Goal: Task Accomplishment & Management: Complete application form

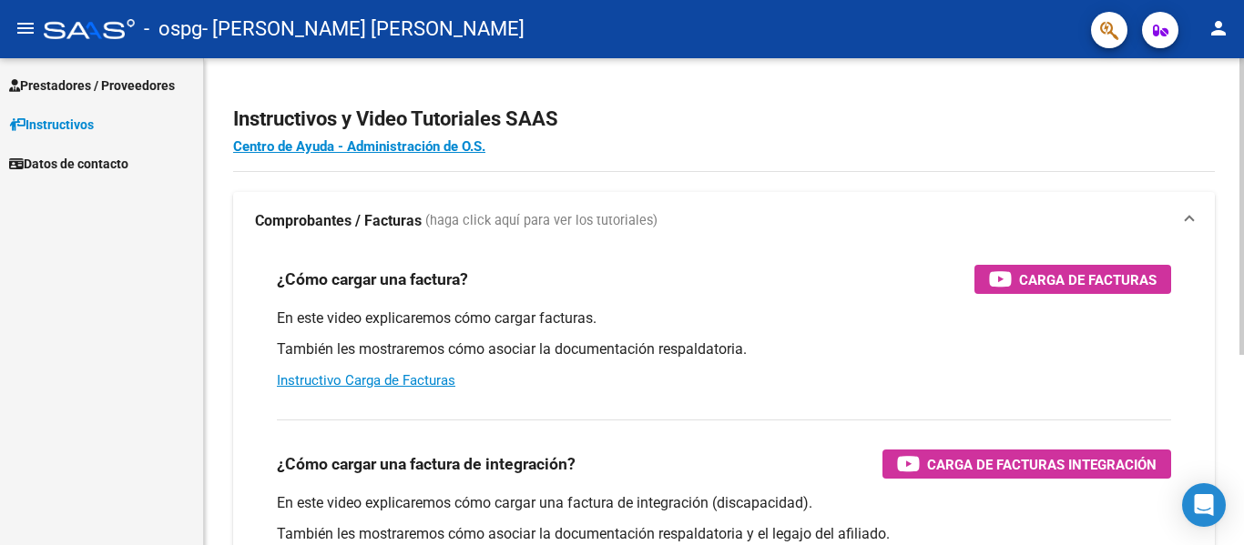
click at [1187, 47] on div "menu - ospg - [PERSON_NAME] [PERSON_NAME] person Prestadores / Proveedores Fact…" at bounding box center [622, 272] width 1244 height 545
click at [19, 27] on mat-icon "menu" at bounding box center [26, 28] width 22 height 22
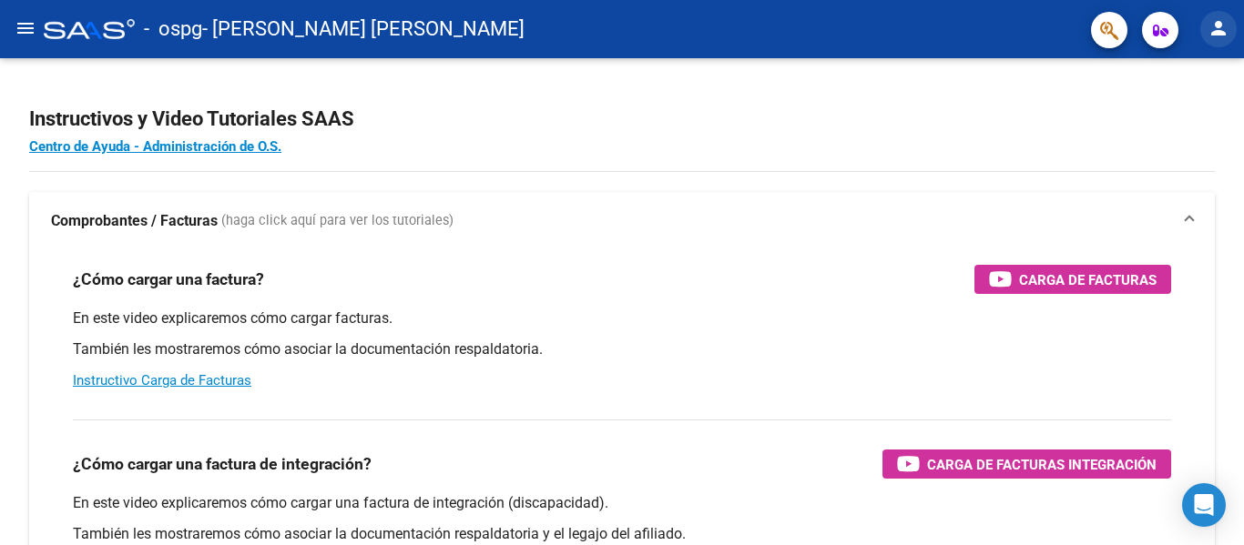
click at [1217, 32] on mat-icon "person" at bounding box center [1218, 28] width 22 height 22
click at [1162, 30] on div at bounding box center [622, 272] width 1244 height 545
click at [1162, 30] on icon "button" at bounding box center [1160, 31] width 15 height 14
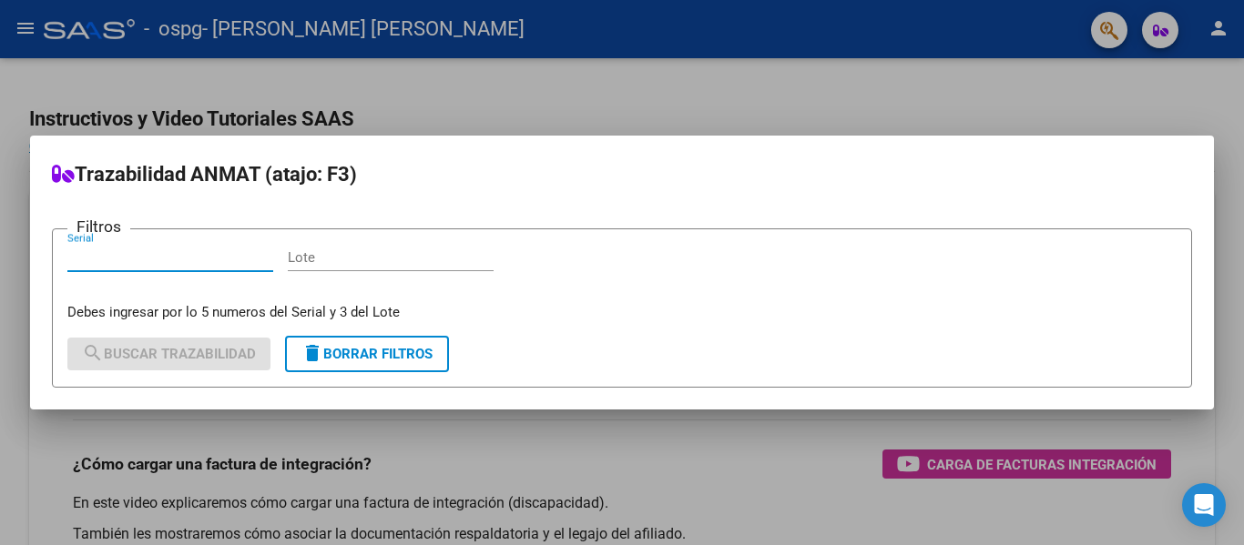
click at [910, 100] on div at bounding box center [622, 272] width 1244 height 545
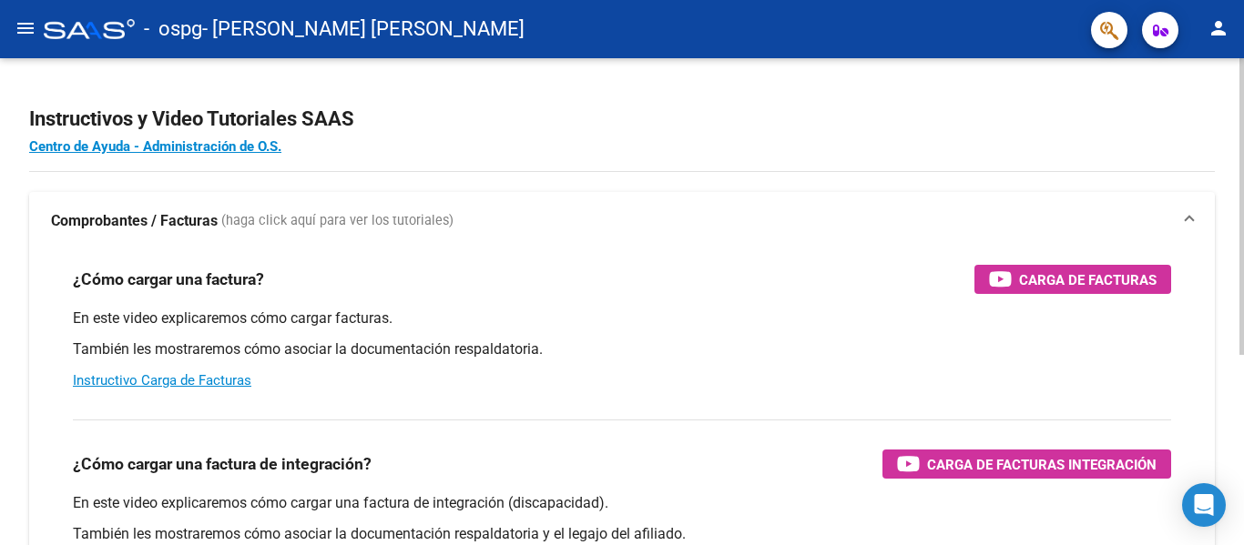
click at [1240, 0] on html "menu - ospg - [PERSON_NAME] [PERSON_NAME] person Prestadores / Proveedores Fact…" at bounding box center [622, 272] width 1244 height 545
click at [33, 27] on mat-icon "menu" at bounding box center [26, 28] width 22 height 22
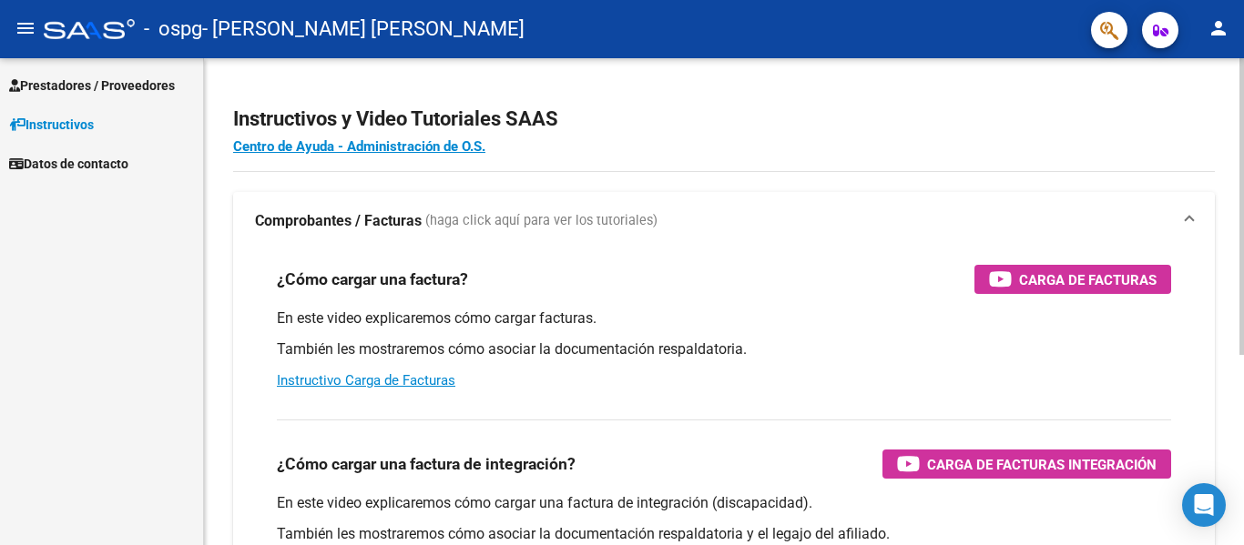
drag, startPoint x: 1229, startPoint y: 248, endPoint x: 1243, endPoint y: 479, distance: 231.7
click at [1243, 479] on div "Instructivos y Video Tutoriales SAAS Centro de Ayuda - Administración de O.S. C…" at bounding box center [726, 457] width 1044 height 799
click at [1207, 120] on h2 "Instructivos y Video Tutoriales SAAS" at bounding box center [724, 119] width 982 height 35
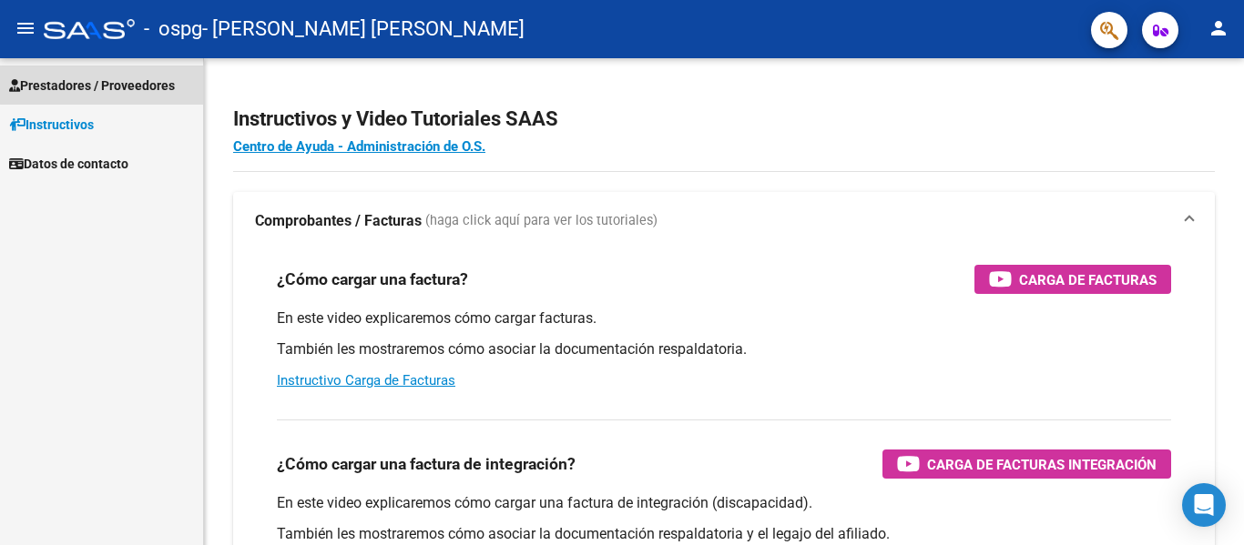
click at [159, 81] on span "Prestadores / Proveedores" at bounding box center [92, 86] width 166 height 20
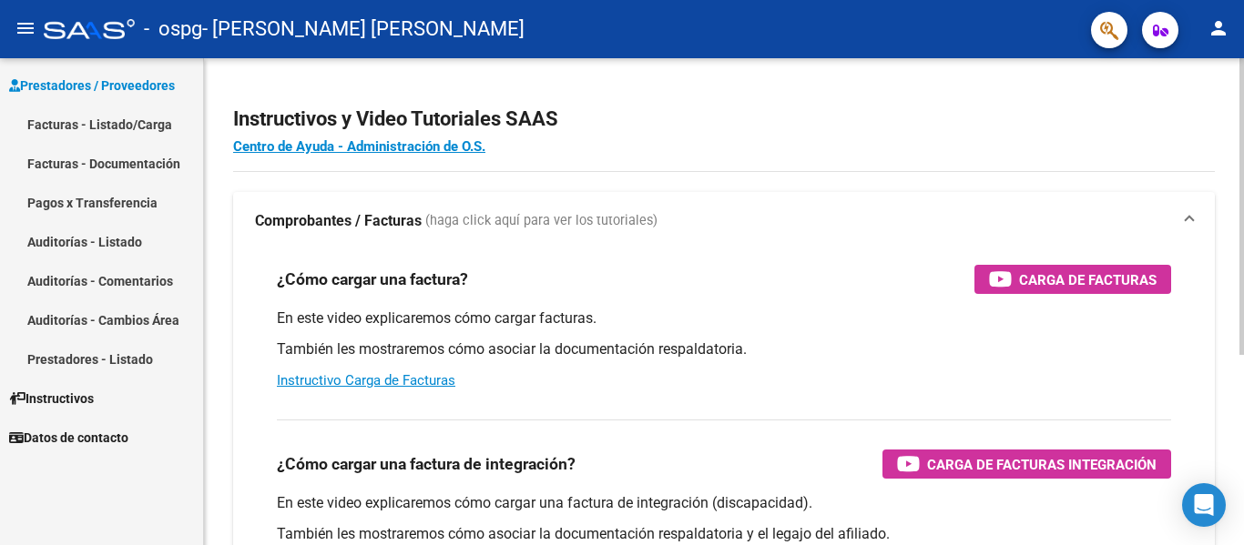
click at [1243, 207] on div at bounding box center [1241, 206] width 5 height 297
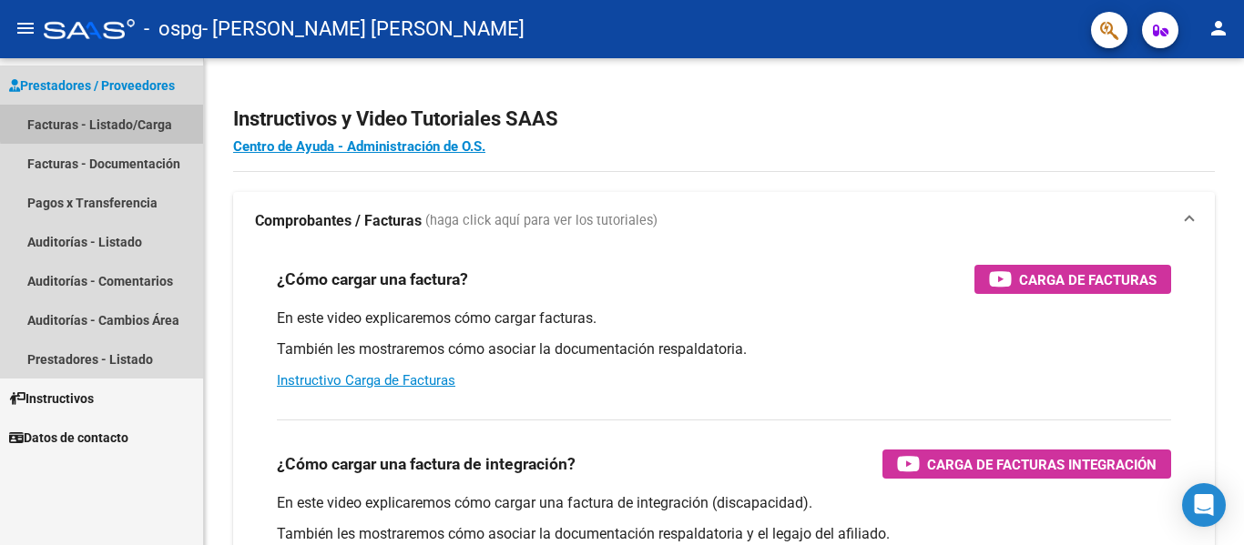
click at [107, 122] on link "Facturas - Listado/Carga" at bounding box center [101, 124] width 203 height 39
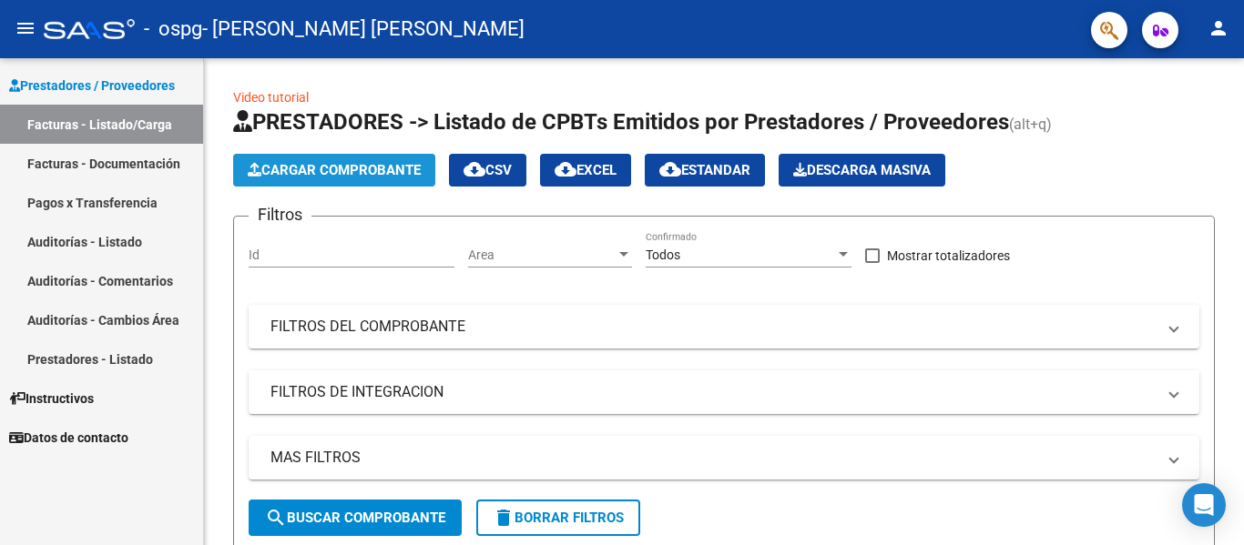
click at [306, 169] on span "Cargar Comprobante" at bounding box center [334, 170] width 173 height 16
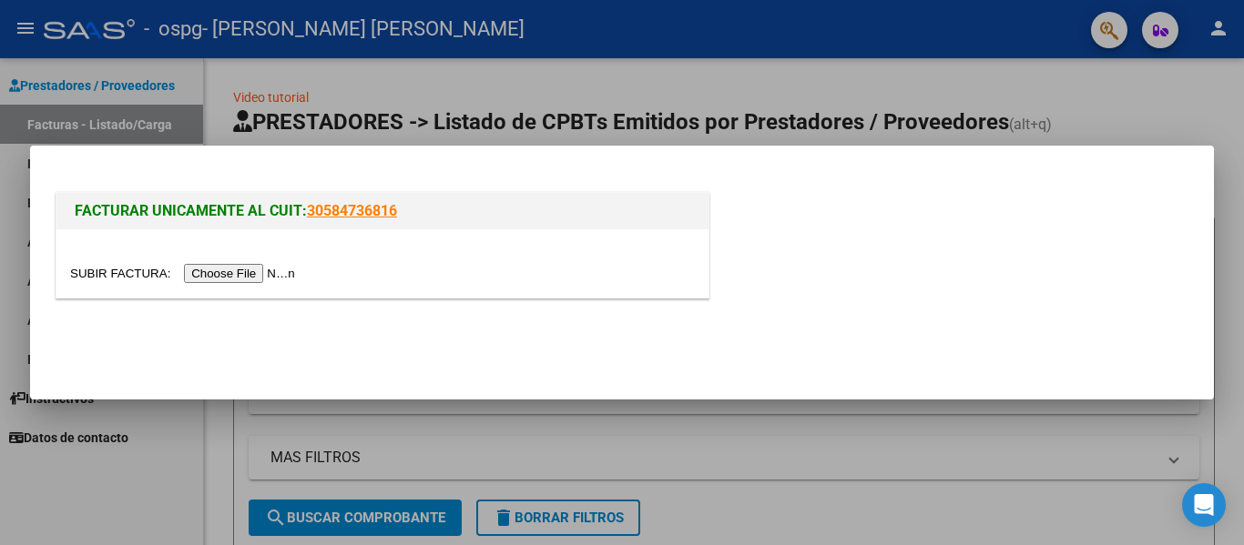
click at [277, 270] on input "file" at bounding box center [185, 273] width 230 height 19
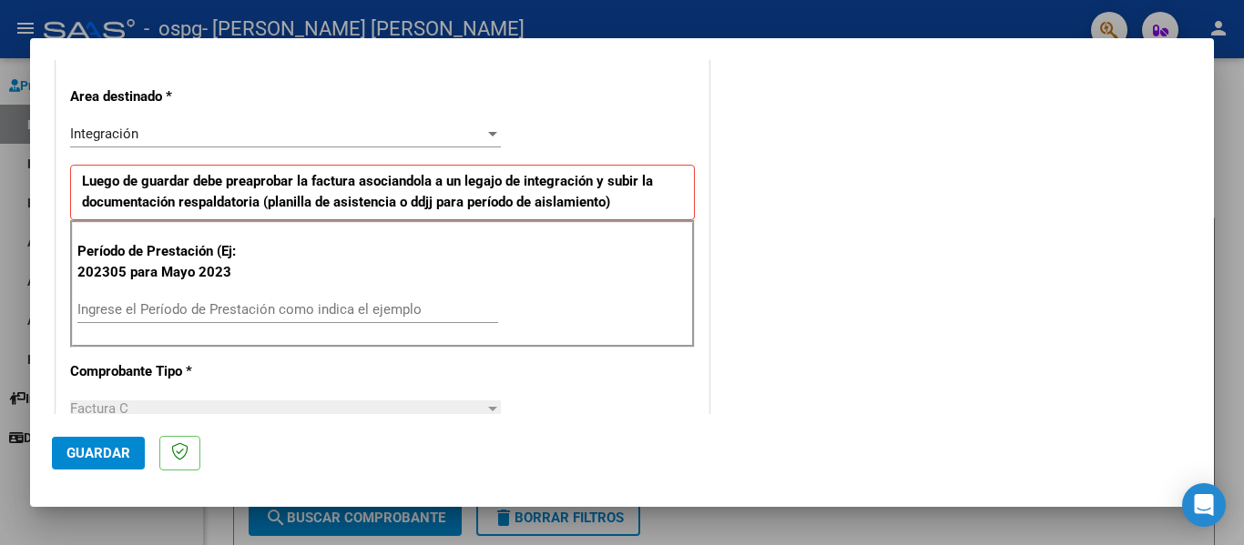
scroll to position [373, 0]
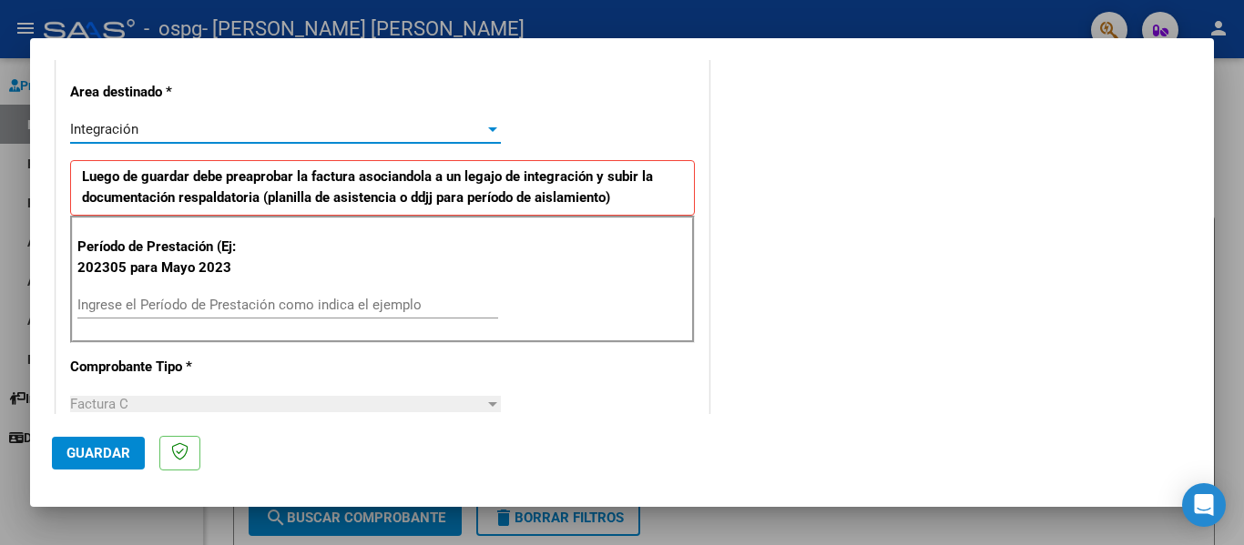
click at [484, 127] on div at bounding box center [492, 129] width 16 height 15
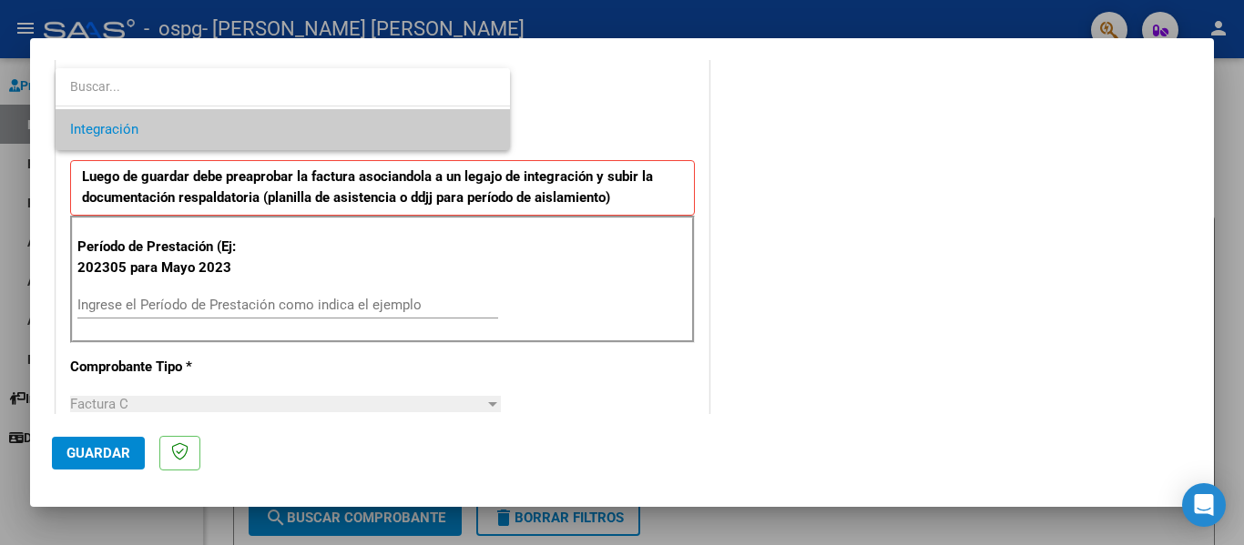
click at [613, 122] on div at bounding box center [622, 272] width 1244 height 545
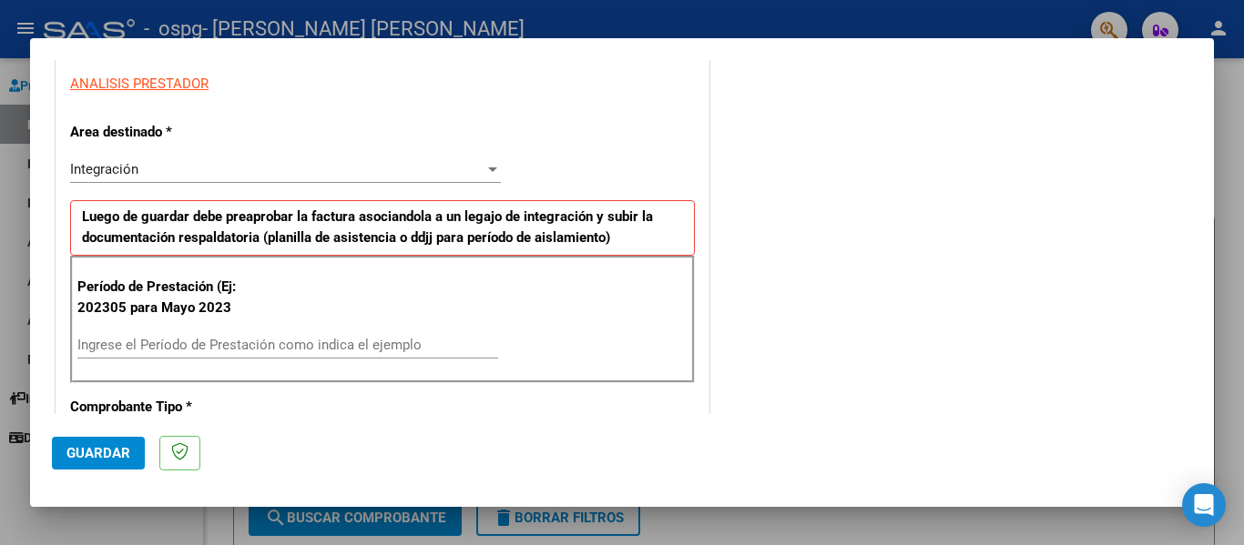
scroll to position [423, 0]
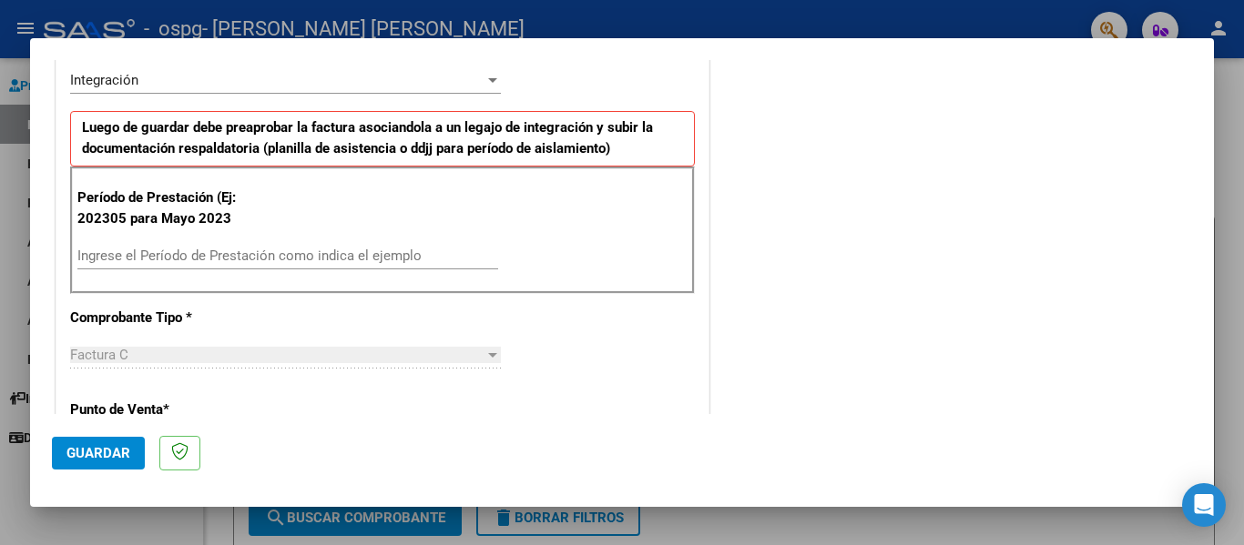
click at [305, 261] on input "Ingrese el Período de Prestación como indica el ejemplo" at bounding box center [287, 256] width 421 height 16
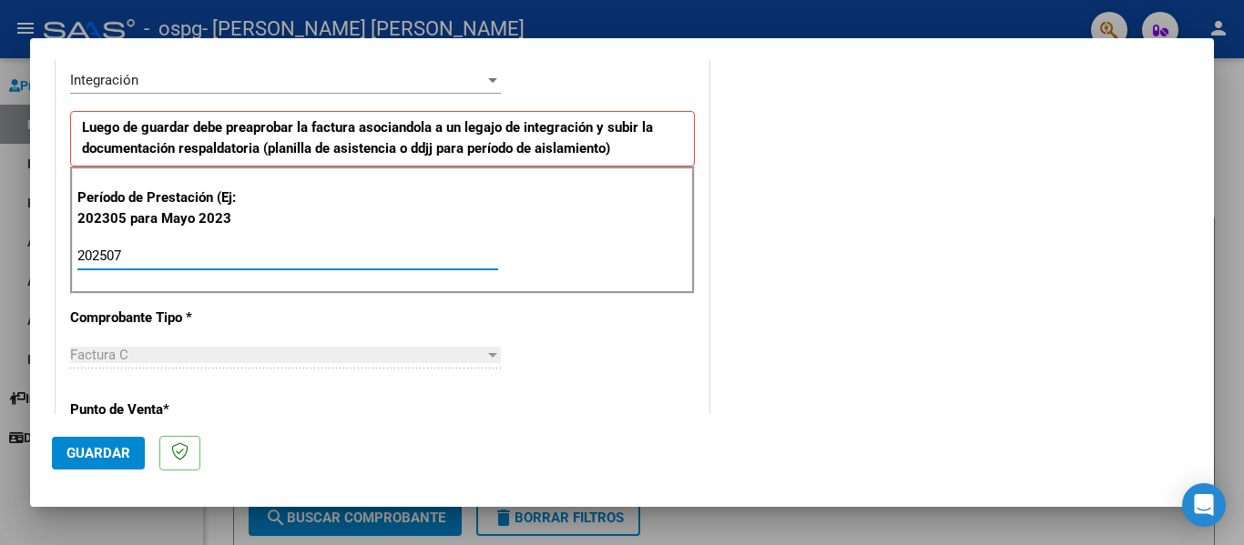
type input "202507"
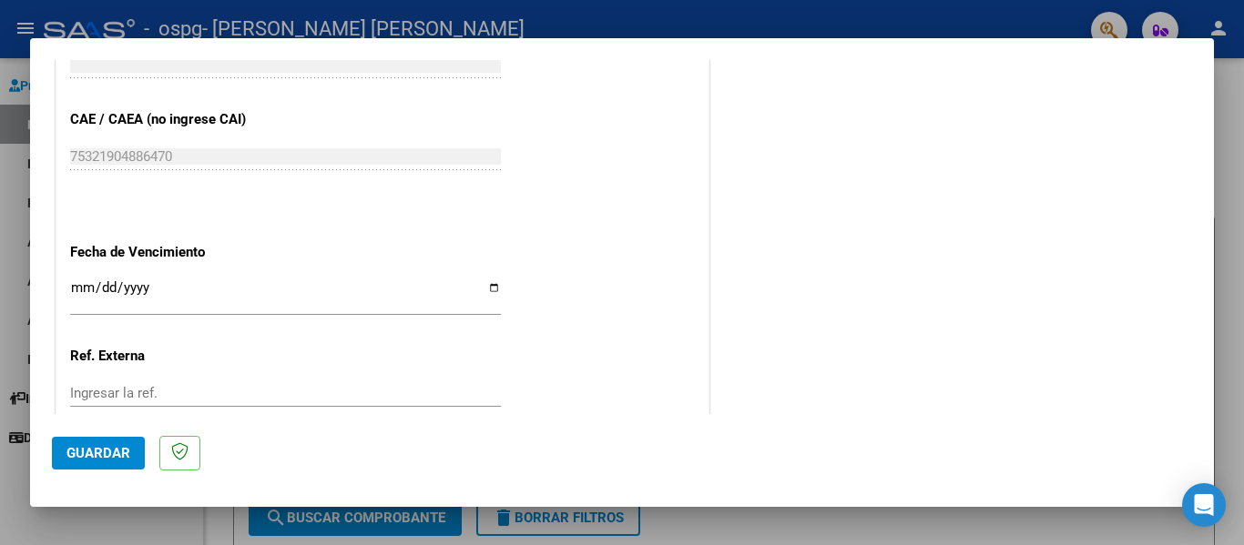
scroll to position [1120, 0]
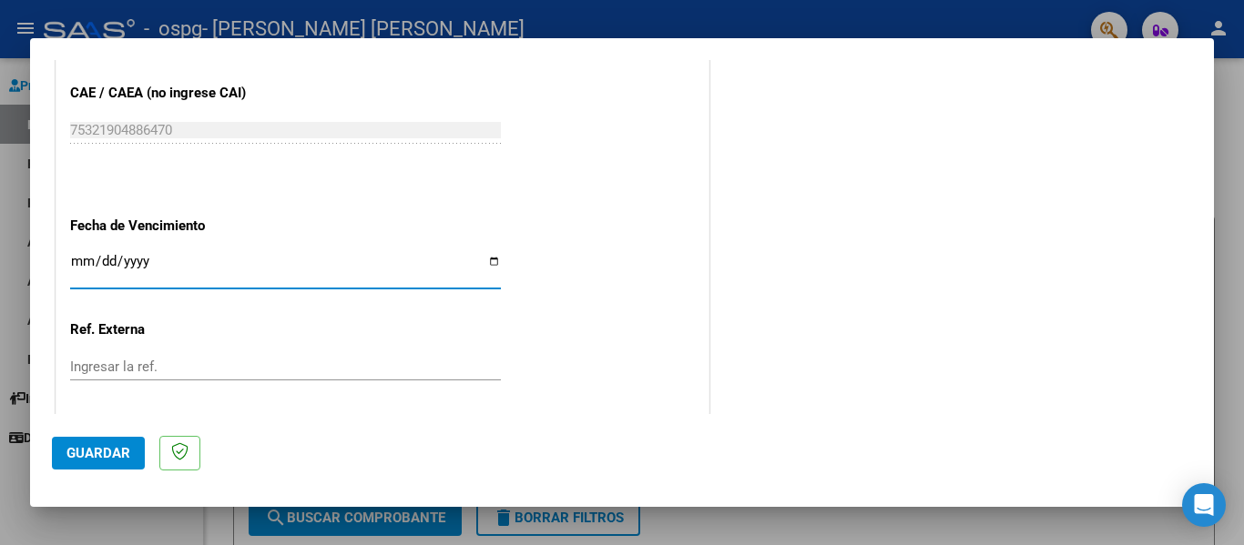
click at [494, 262] on input "Ingresar la fecha" at bounding box center [285, 268] width 431 height 29
click at [489, 260] on input "Ingresar la fecha" at bounding box center [285, 268] width 431 height 29
type input "[DATE]"
click at [98, 453] on span "Guardar" at bounding box center [98, 453] width 64 height 16
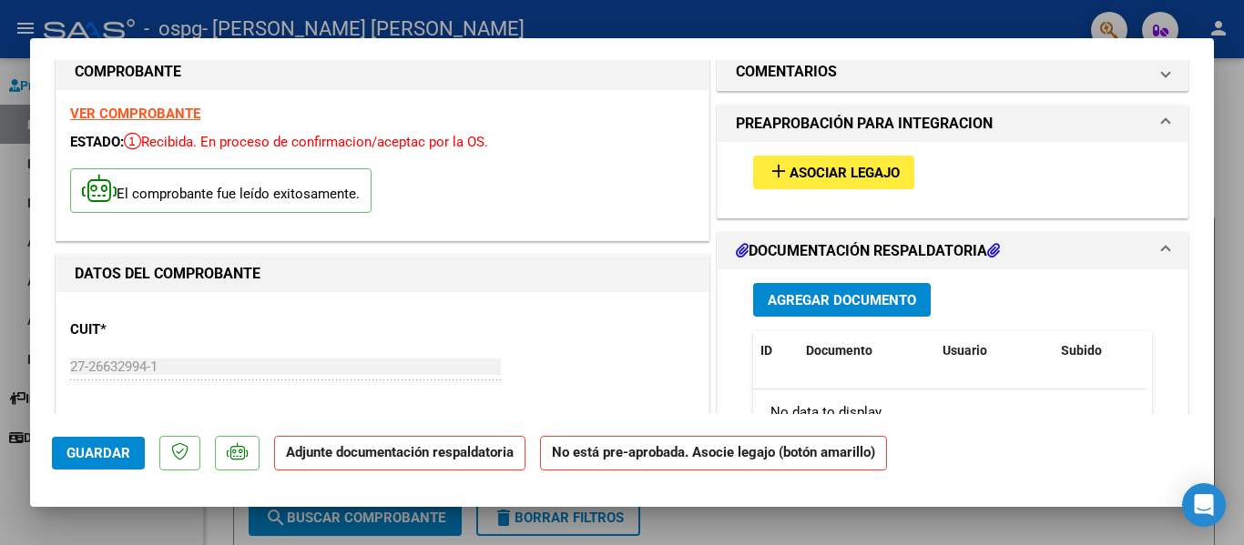
scroll to position [27, 0]
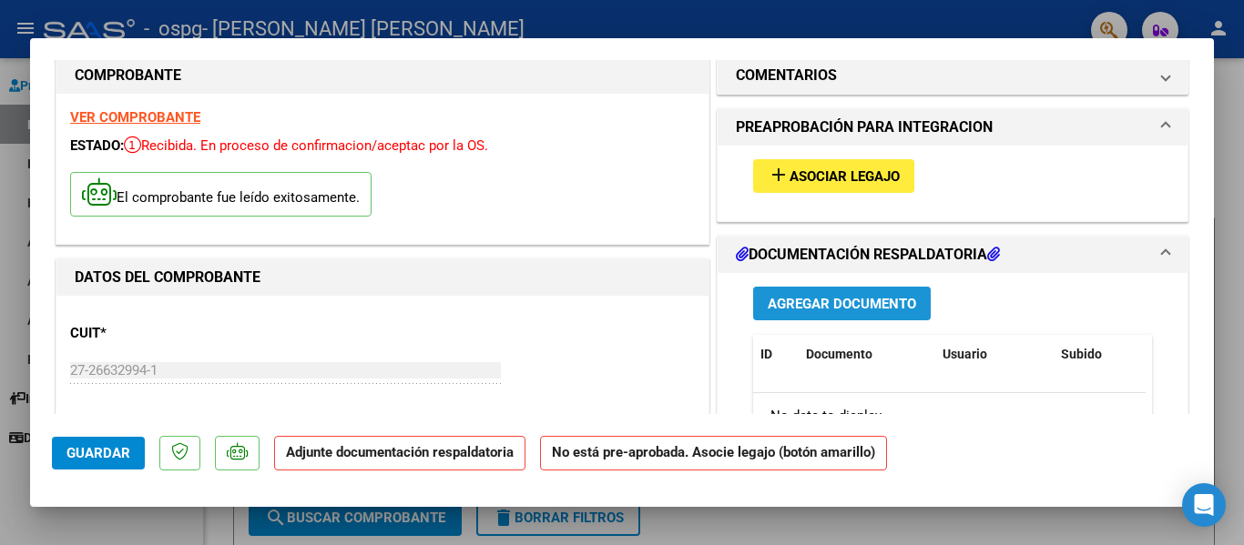
click at [868, 295] on span "Agregar Documento" at bounding box center [842, 303] width 148 height 16
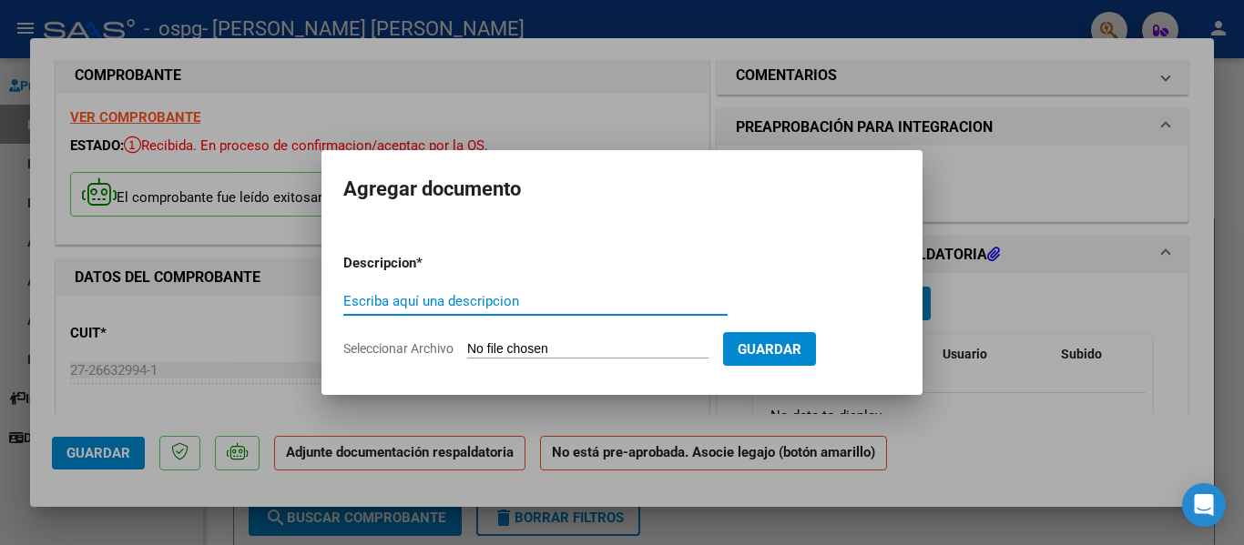
click at [425, 299] on input "Escriba aquí una descripcion" at bounding box center [535, 301] width 384 height 16
type input "Planilla"
click at [971, 180] on div at bounding box center [622, 272] width 1244 height 545
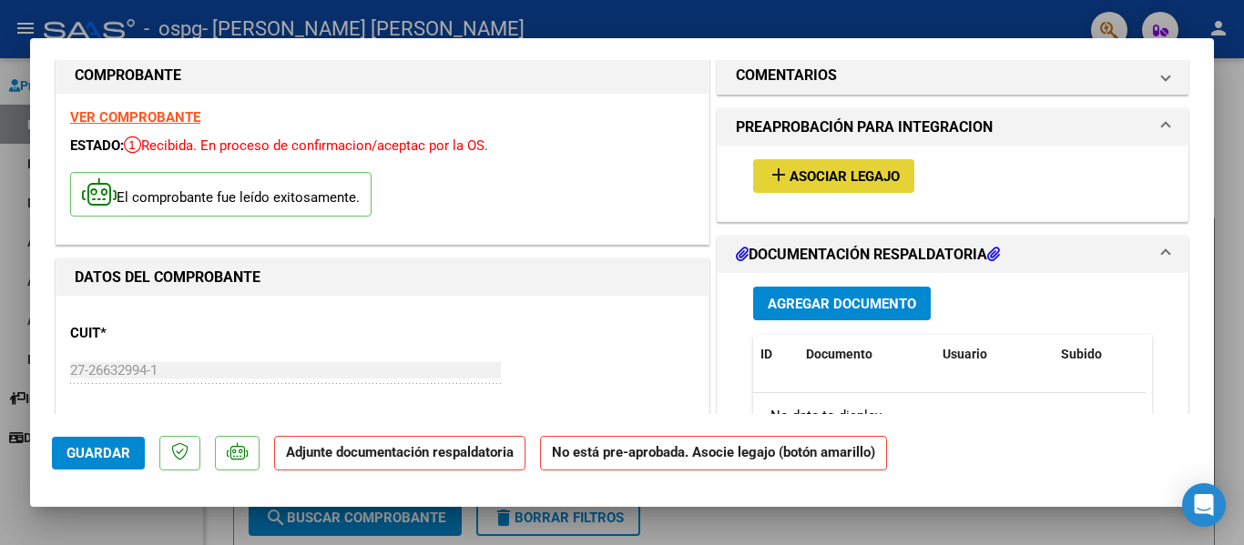
click at [843, 166] on button "add Asociar Legajo" at bounding box center [833, 176] width 161 height 34
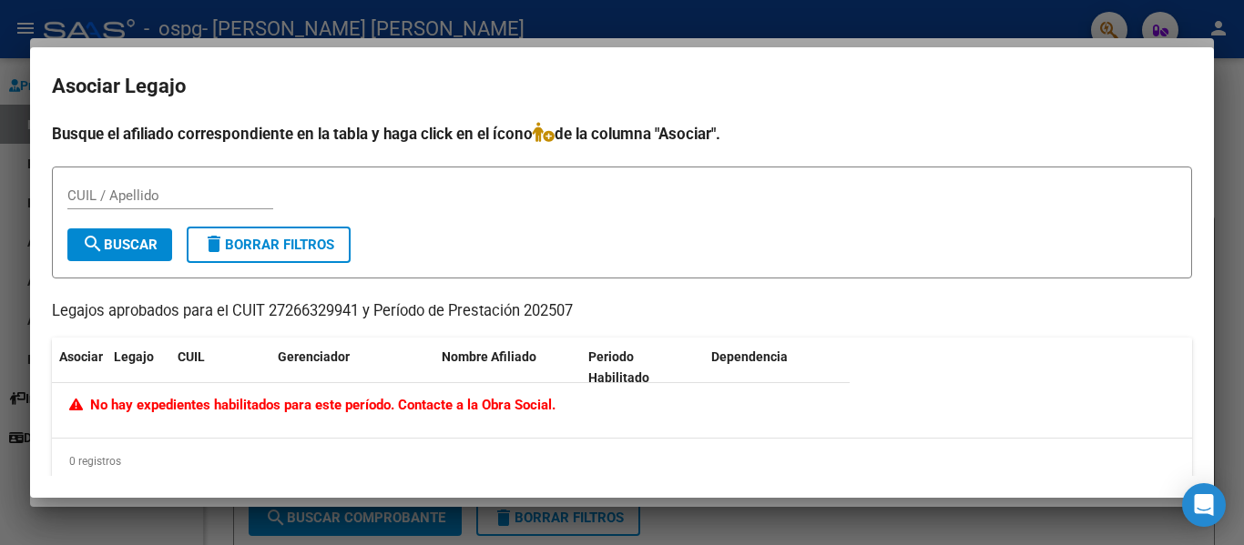
click at [1240, 95] on div at bounding box center [622, 272] width 1244 height 545
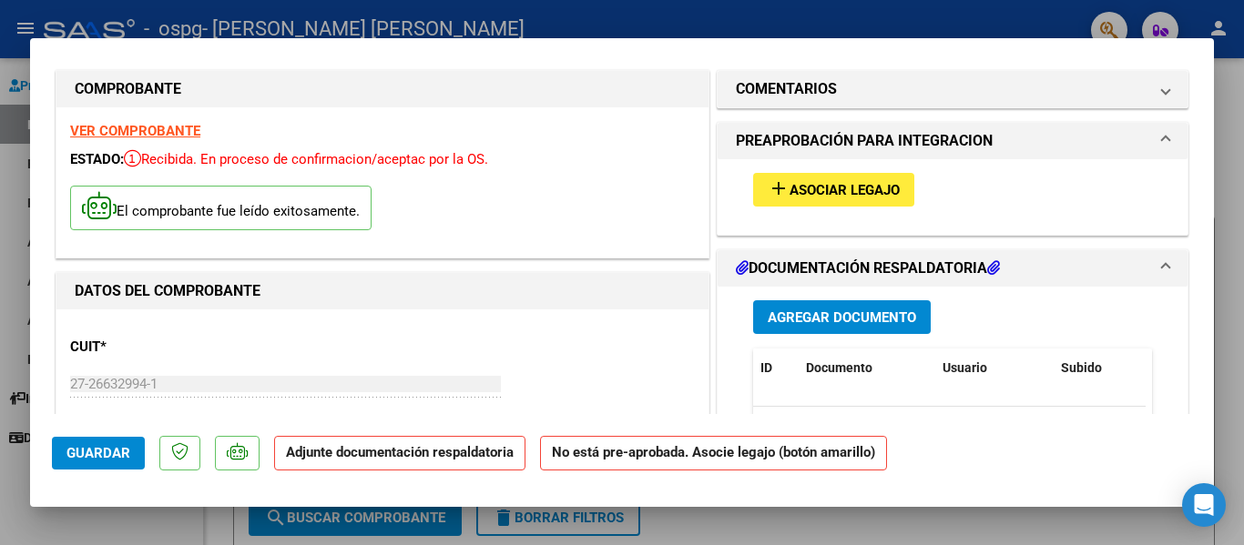
scroll to position [0, 0]
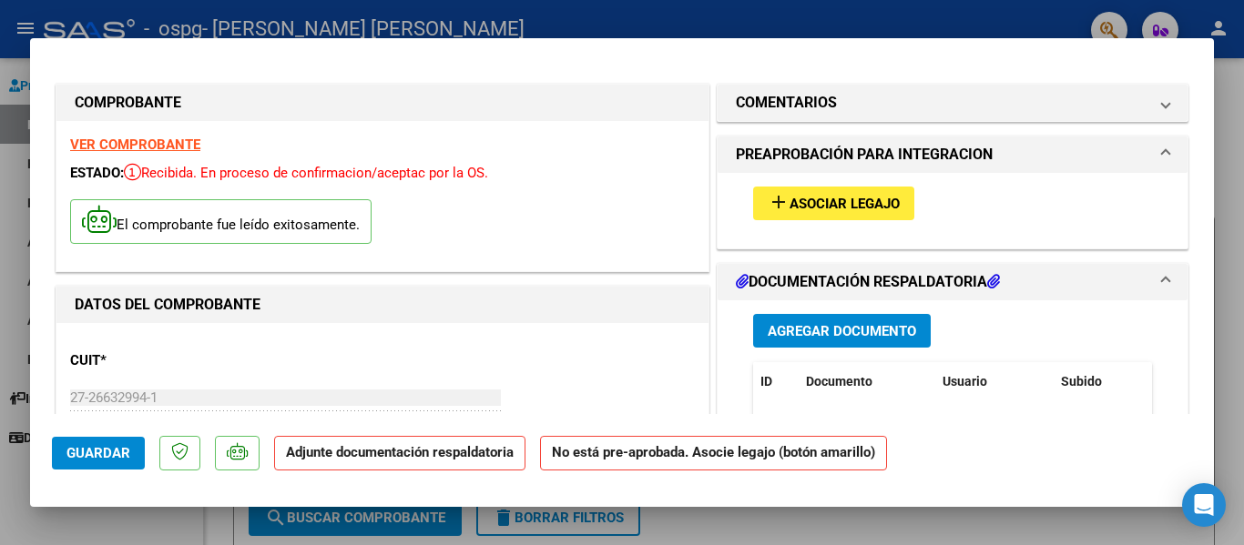
click at [1162, 282] on span at bounding box center [1165, 282] width 7 height 22
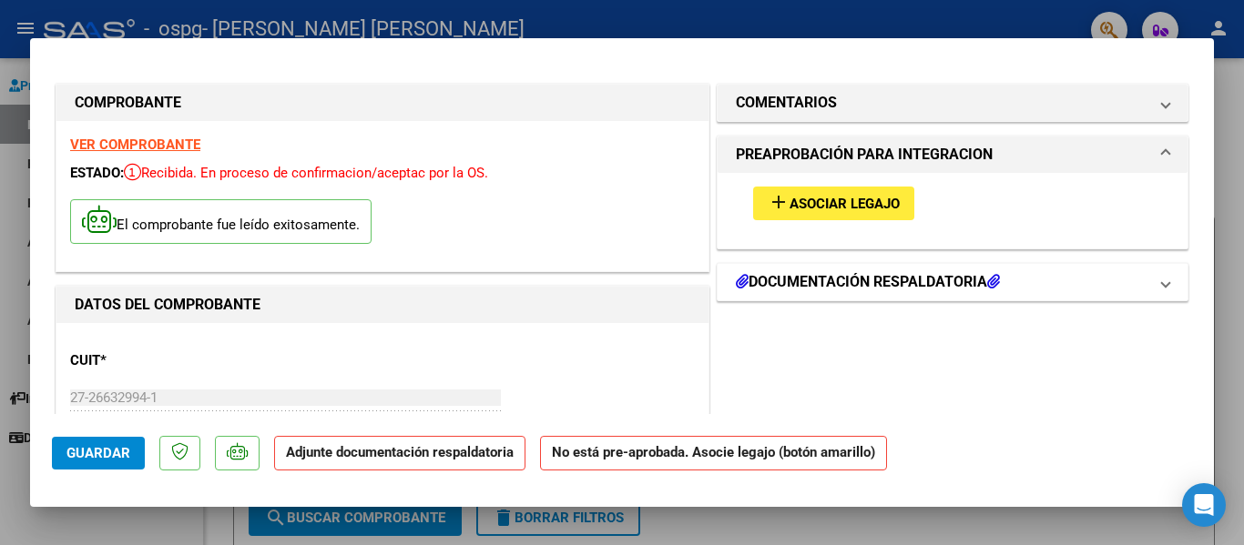
click at [996, 279] on icon at bounding box center [993, 281] width 13 height 15
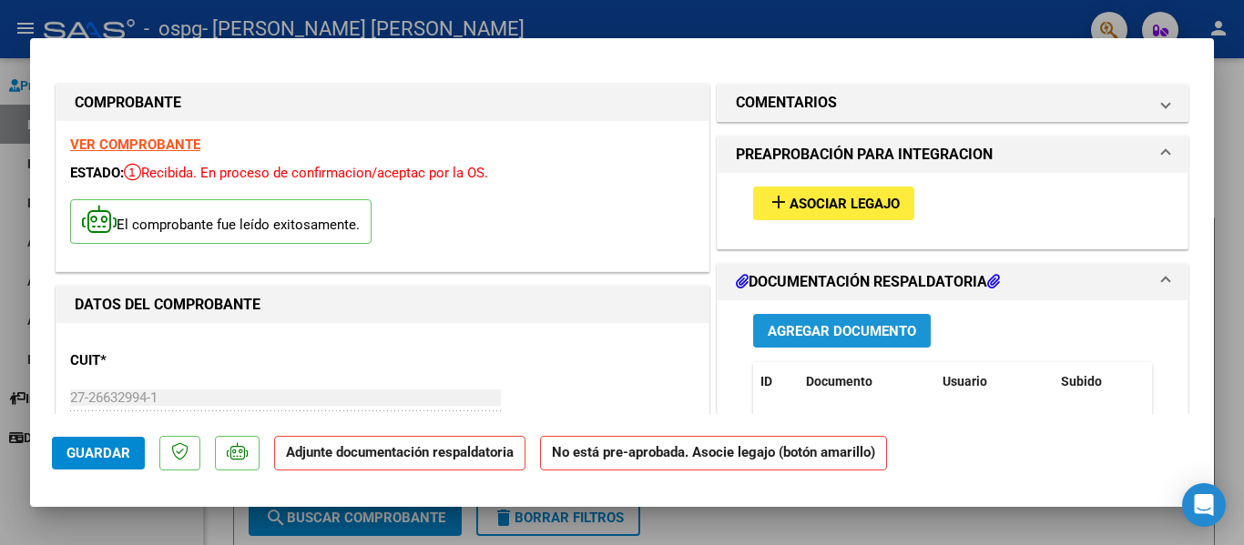
click at [785, 332] on span "Agregar Documento" at bounding box center [842, 331] width 148 height 16
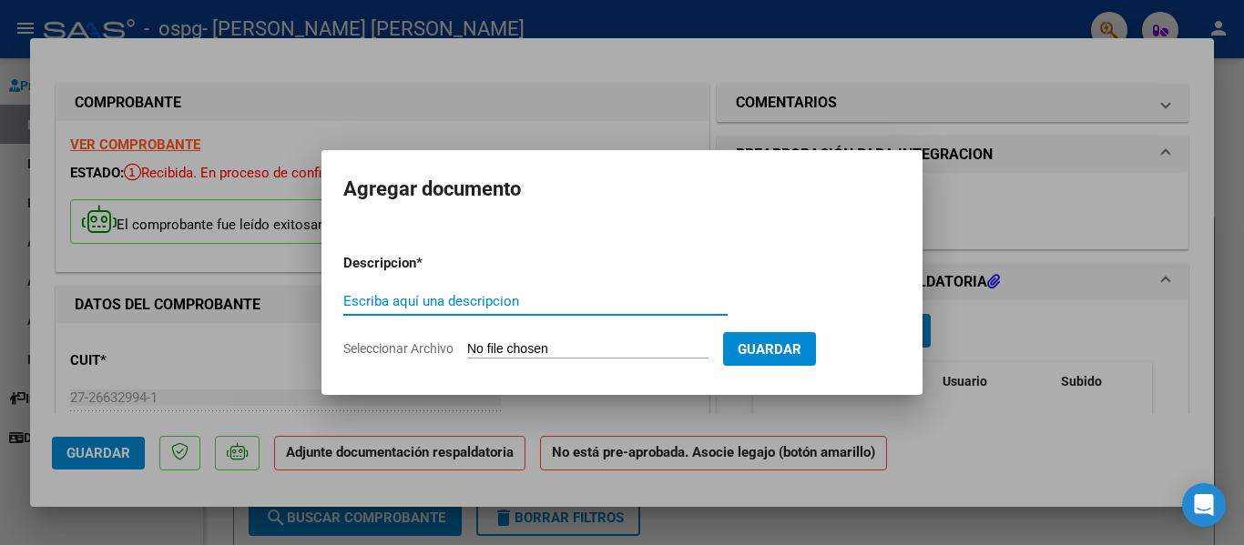
click at [652, 301] on input "Escriba aquí una descripcion" at bounding box center [535, 301] width 384 height 16
type input "Planilla"
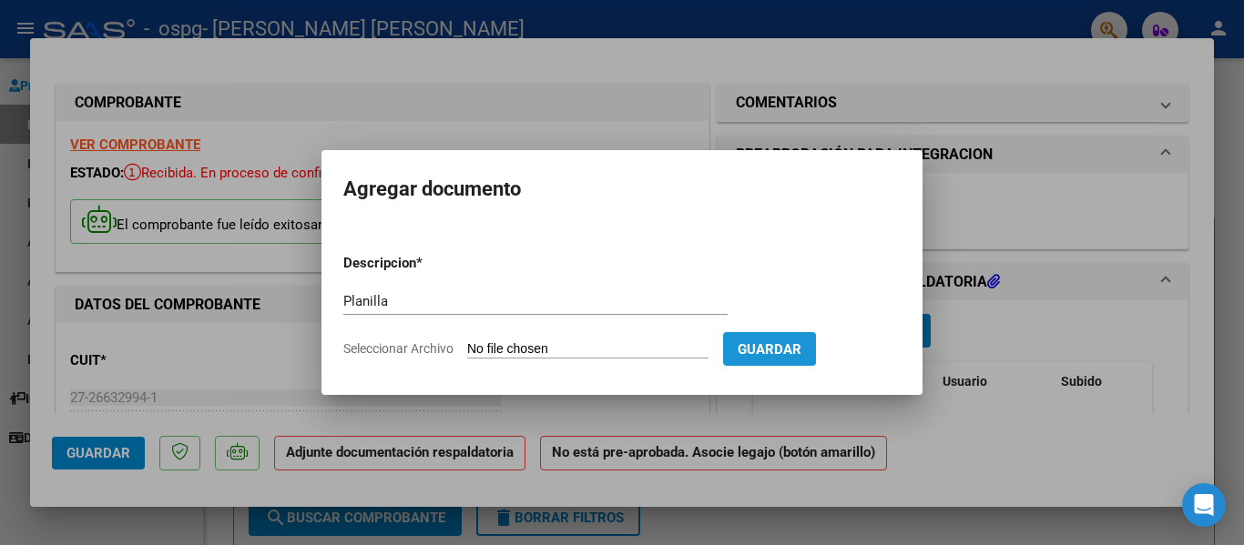
click at [795, 344] on span "Guardar" at bounding box center [770, 349] width 64 height 16
click at [1049, 168] on div at bounding box center [622, 272] width 1244 height 545
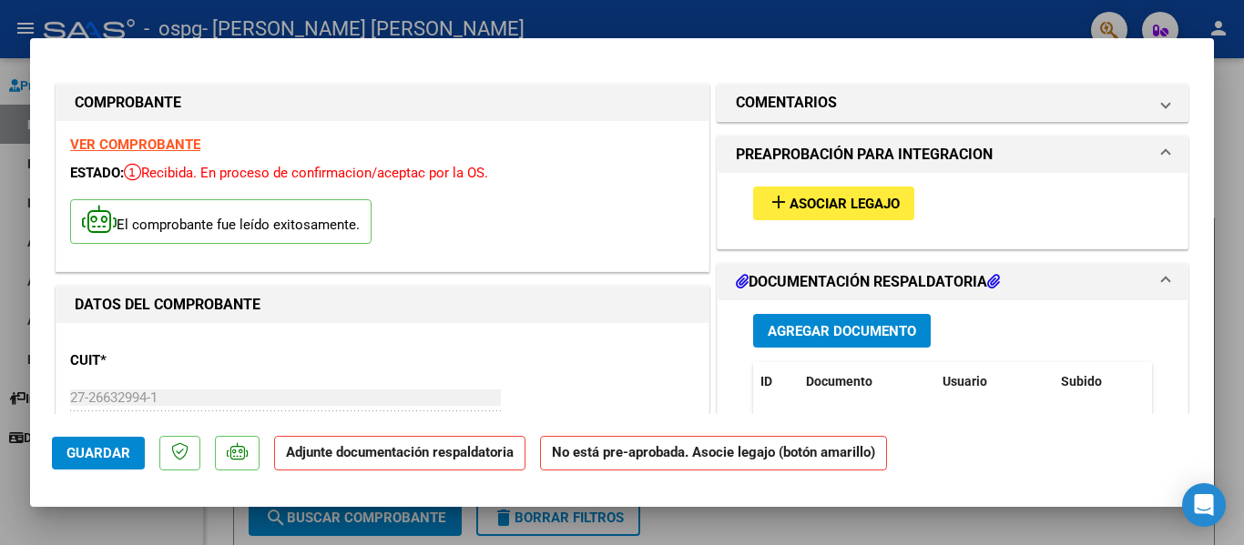
click at [1158, 277] on mat-expansion-panel-header "DOCUMENTACIÓN RESPALDATORIA" at bounding box center [953, 282] width 470 height 36
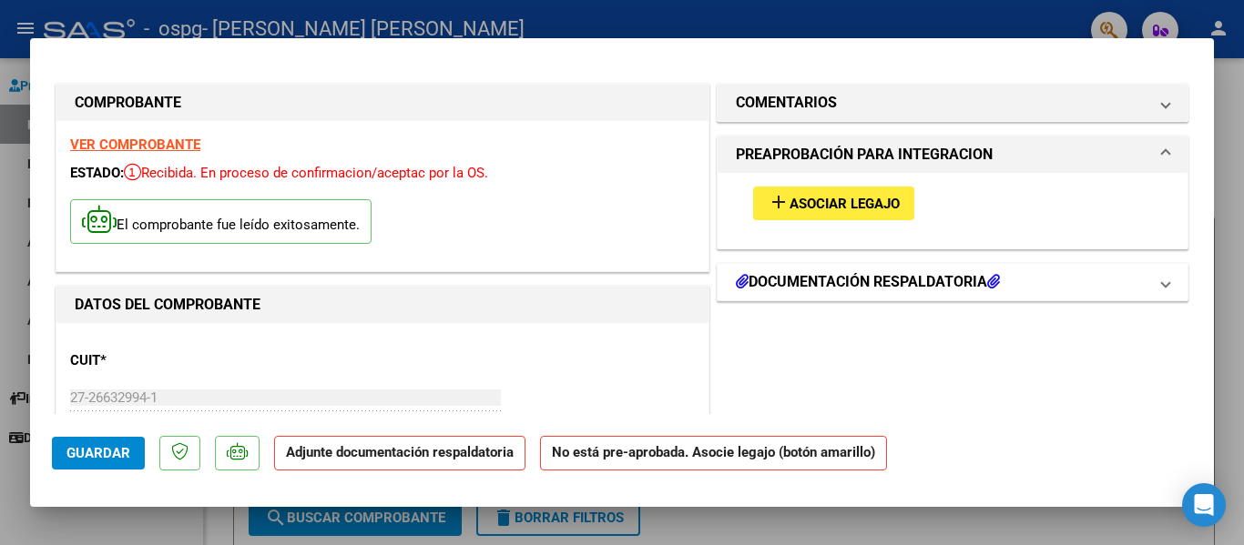
click at [991, 279] on icon at bounding box center [993, 281] width 13 height 15
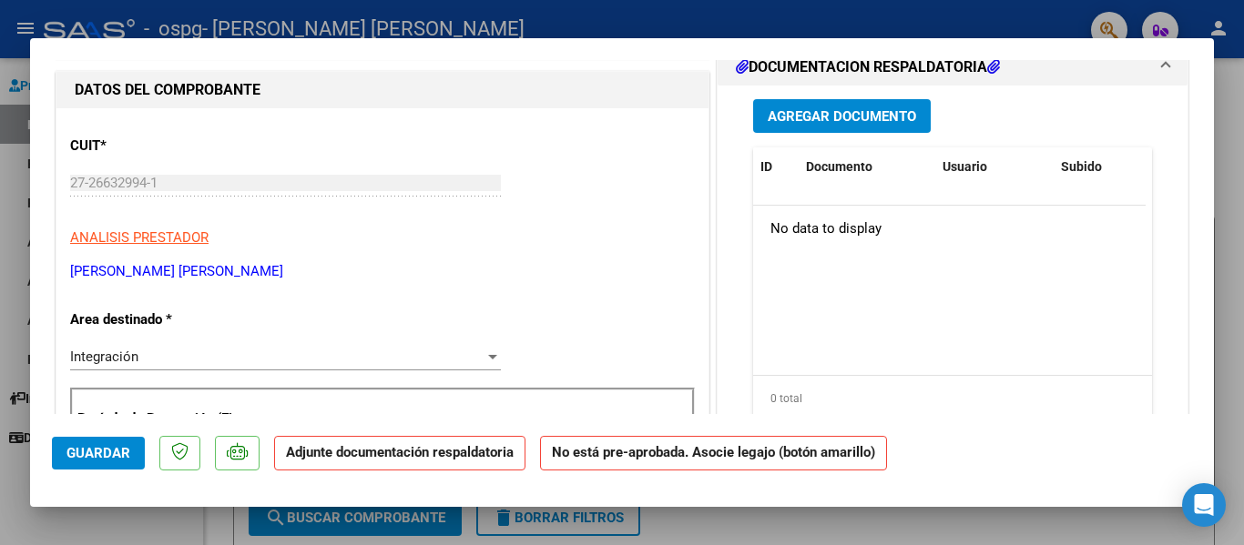
scroll to position [242, 0]
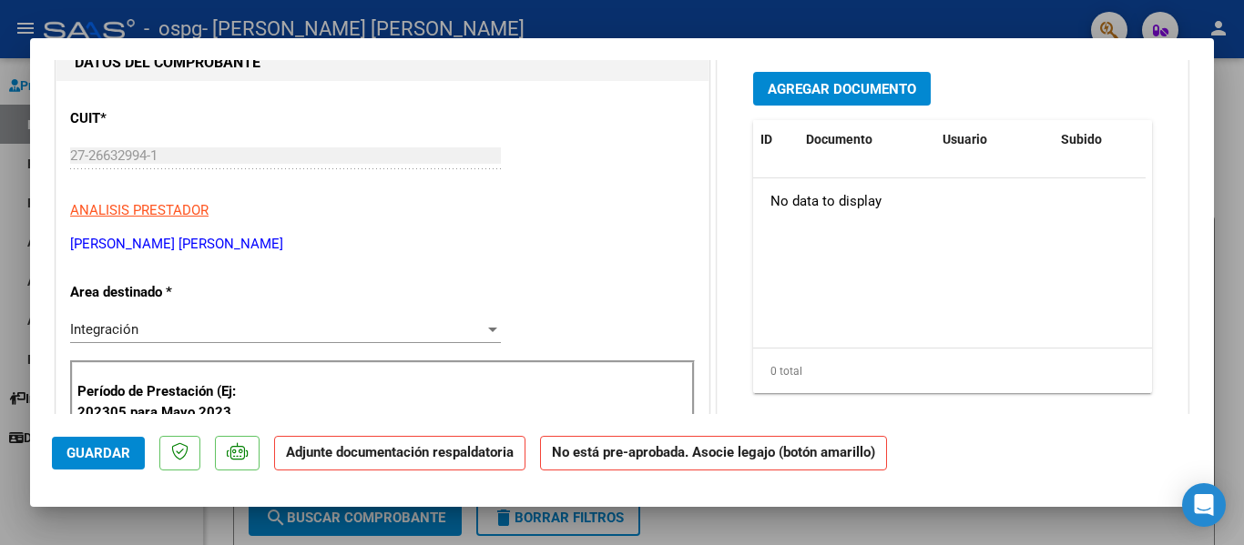
click at [842, 90] on span "Agregar Documento" at bounding box center [842, 89] width 148 height 16
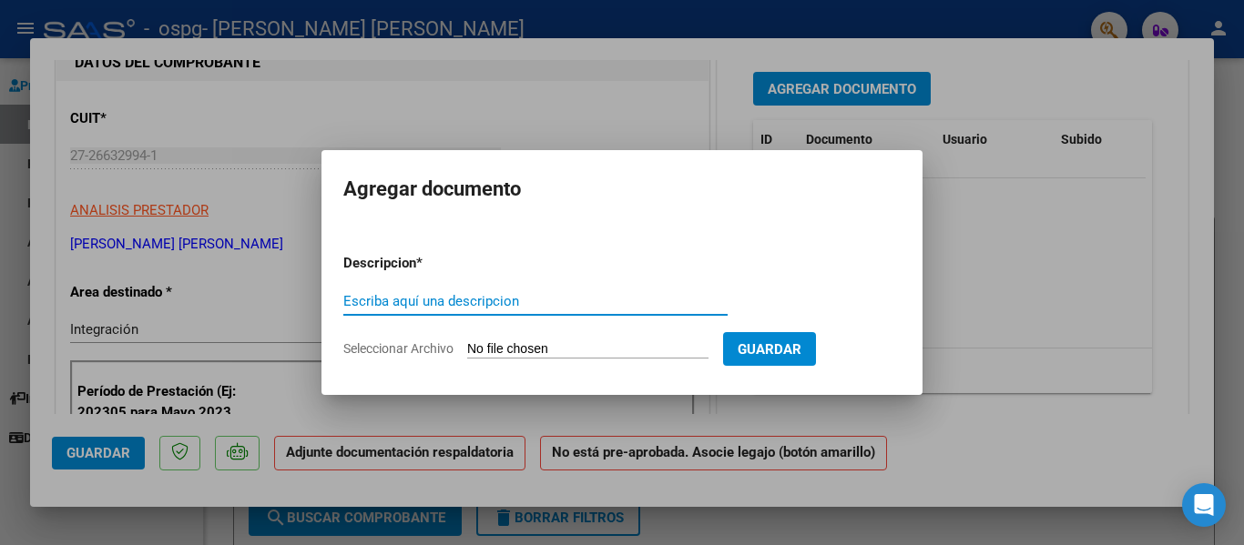
click at [1029, 301] on div at bounding box center [622, 272] width 1244 height 545
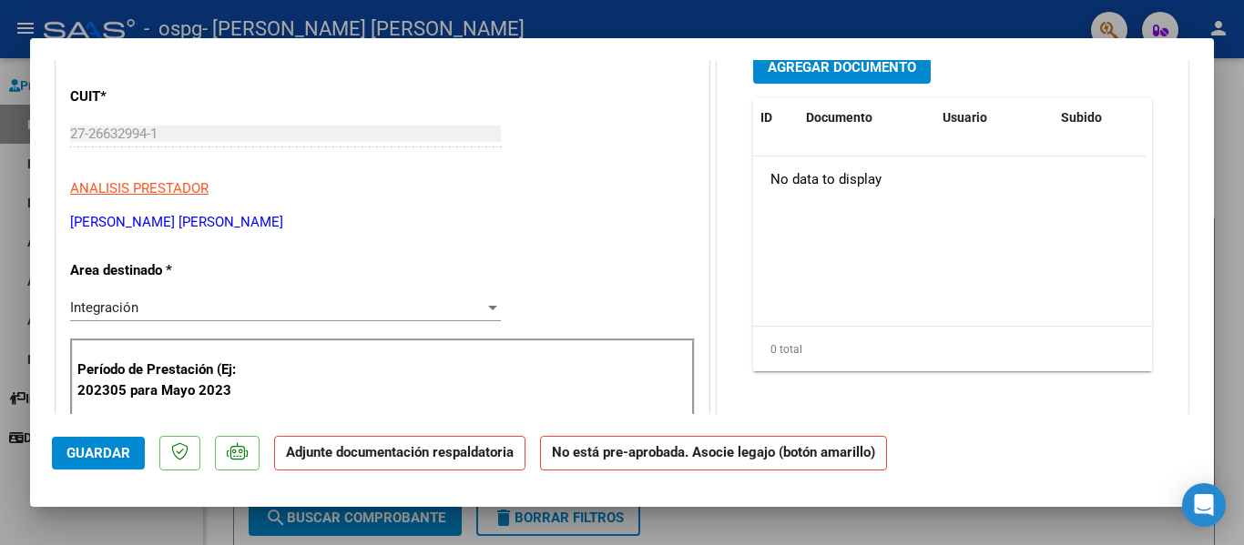
scroll to position [0, 0]
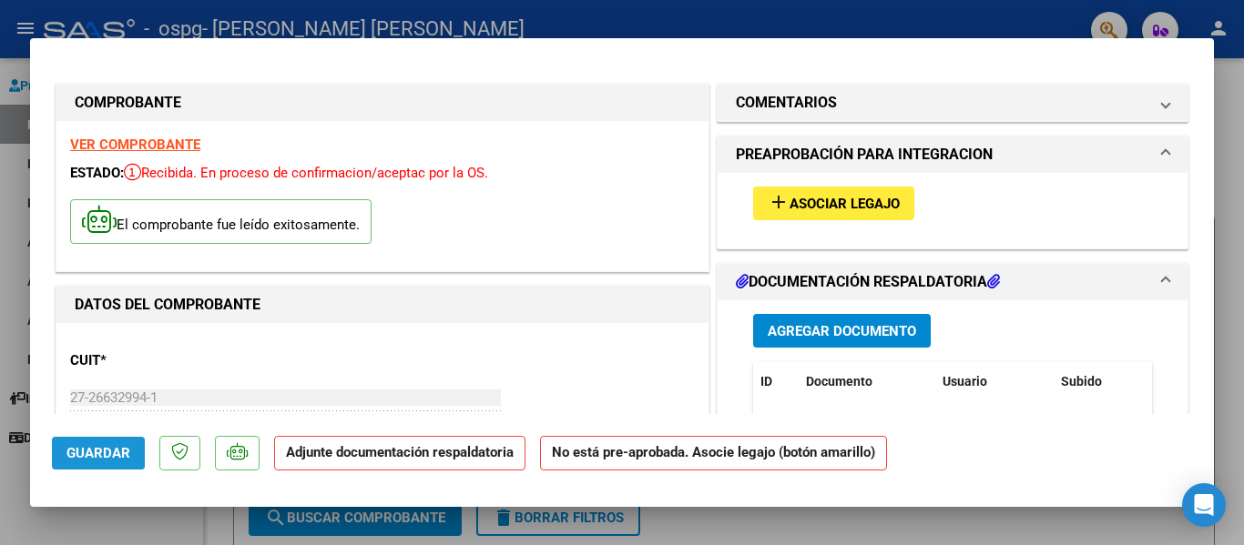
click at [97, 453] on span "Guardar" at bounding box center [98, 453] width 64 height 16
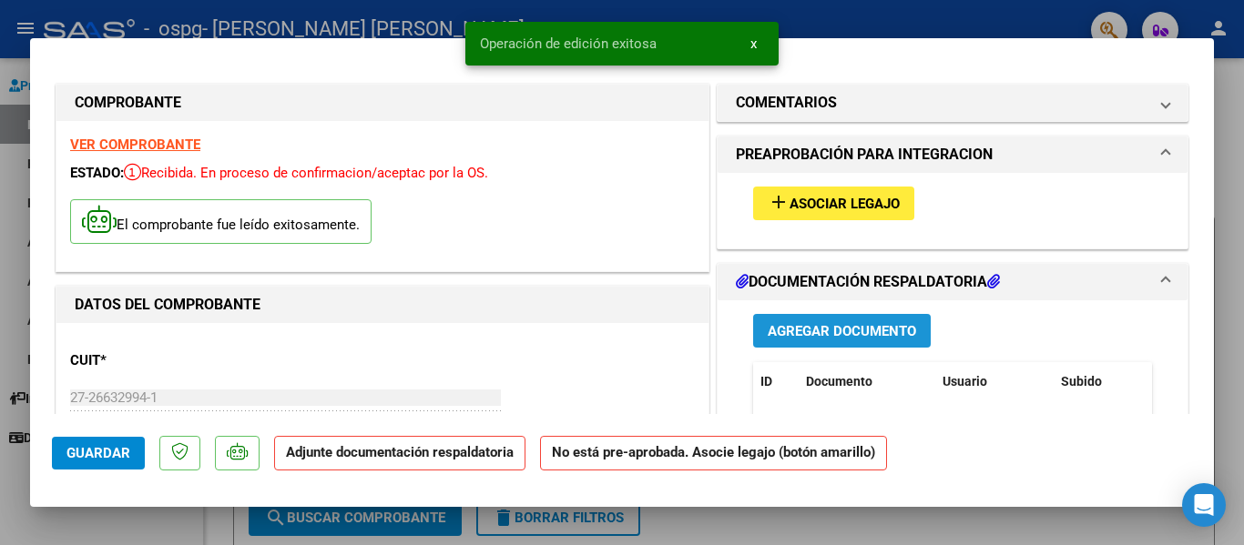
click at [810, 335] on span "Agregar Documento" at bounding box center [842, 331] width 148 height 16
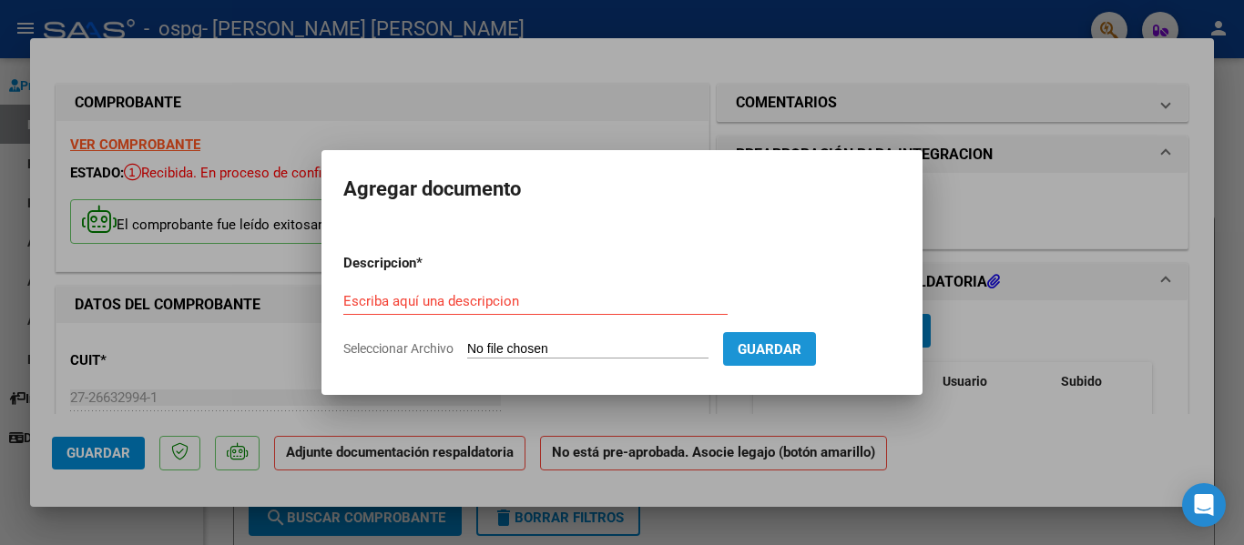
click at [790, 351] on span "Guardar" at bounding box center [770, 349] width 64 height 16
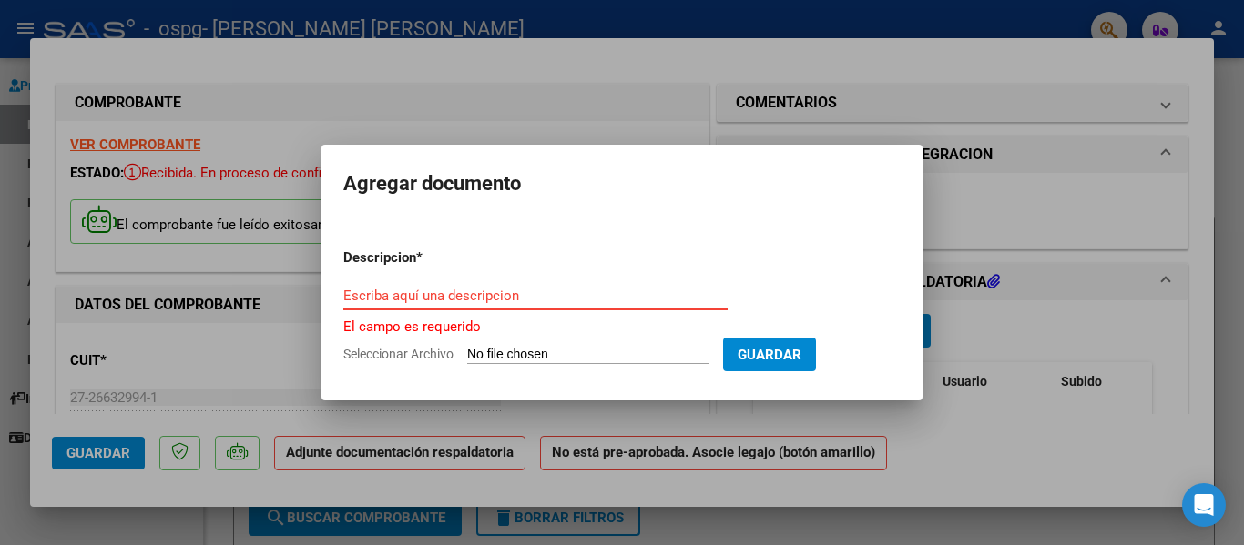
click at [596, 293] on input "Escriba aquí una descripcion" at bounding box center [535, 296] width 384 height 16
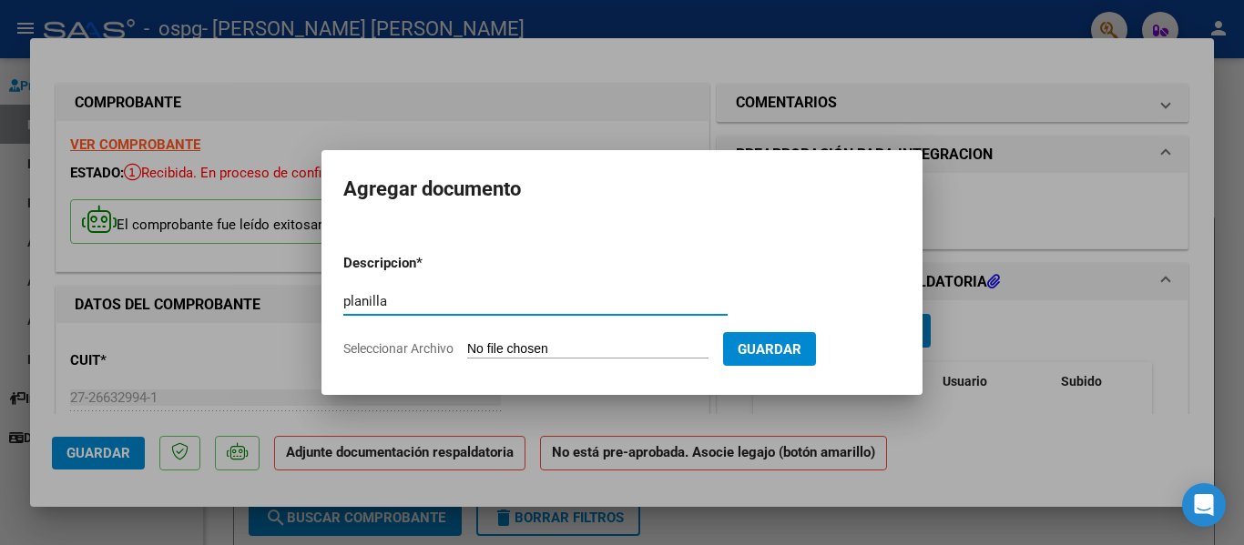
type input "planilla"
click at [586, 346] on input "Seleccionar Archivo" at bounding box center [587, 349] width 241 height 17
type input "C:\fakepath\Cristal - planilla julio.pdf"
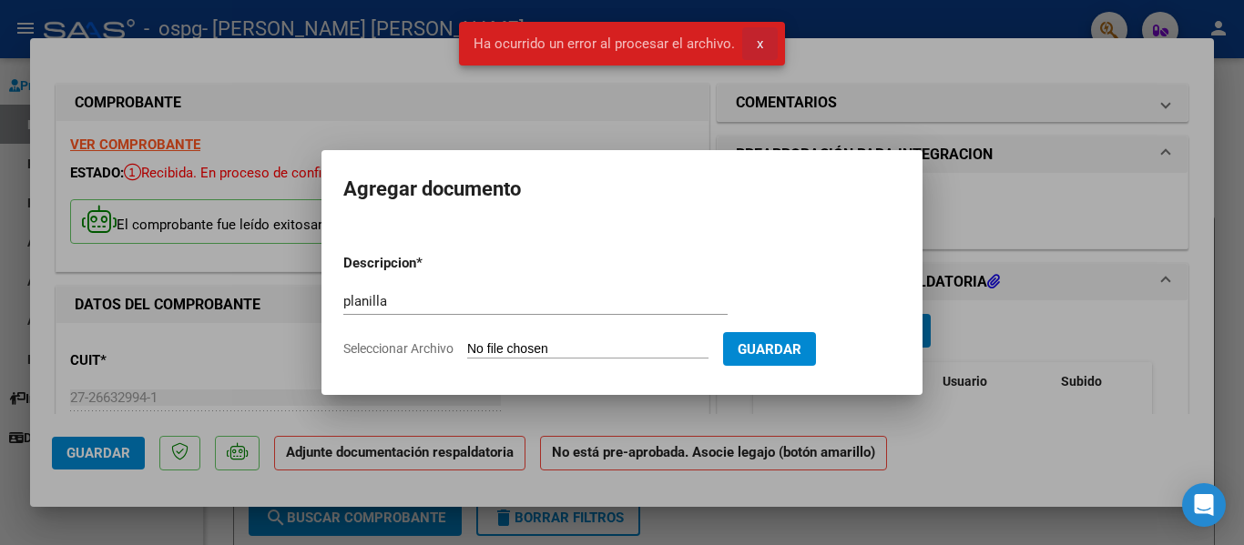
click at [759, 45] on span "x" at bounding box center [760, 44] width 6 height 16
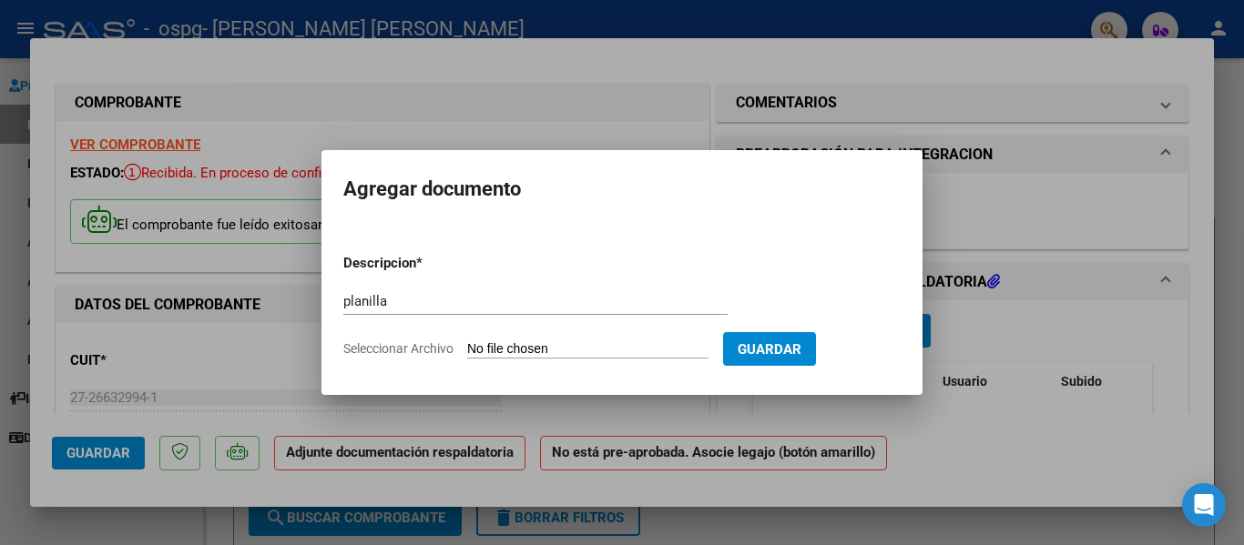
click at [564, 351] on input "Seleccionar Archivo" at bounding box center [587, 349] width 241 height 17
type input "C:\fakepath\27266329941_011_00005_00000515.pdf"
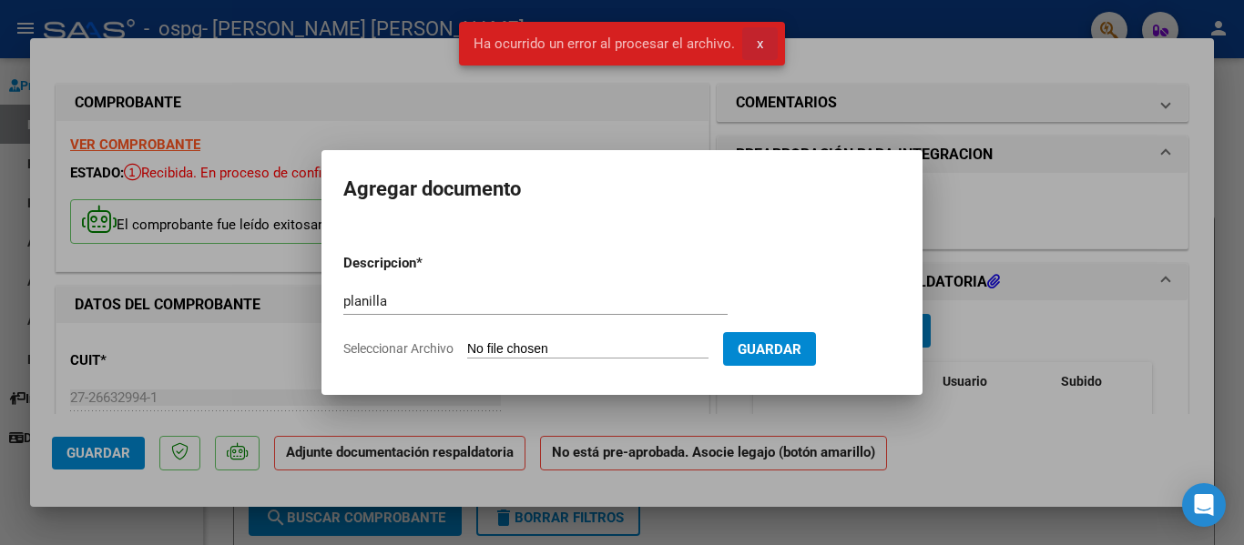
click at [761, 38] on span "x" at bounding box center [760, 44] width 6 height 16
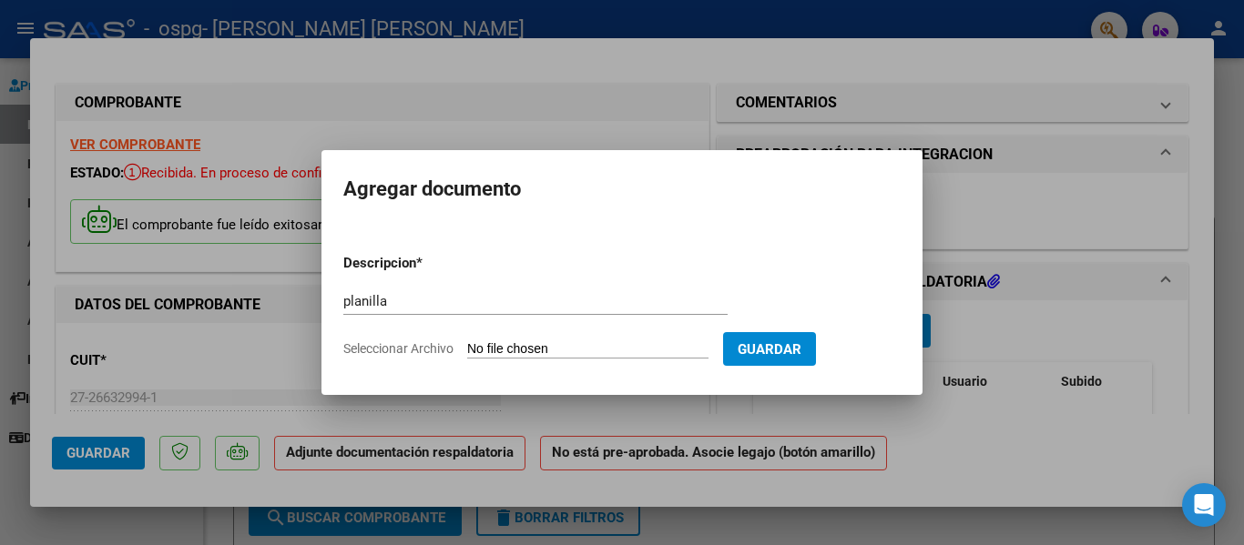
click at [557, 353] on input "Seleccionar Archivo" at bounding box center [587, 349] width 241 height 17
type input "C:\fakepath\Cristal - planilla julio.pdf"
click at [549, 355] on input "Seleccionar Archivo" at bounding box center [587, 349] width 241 height 17
type input "C:\fakepath\Cristal planilla julio.pdf"
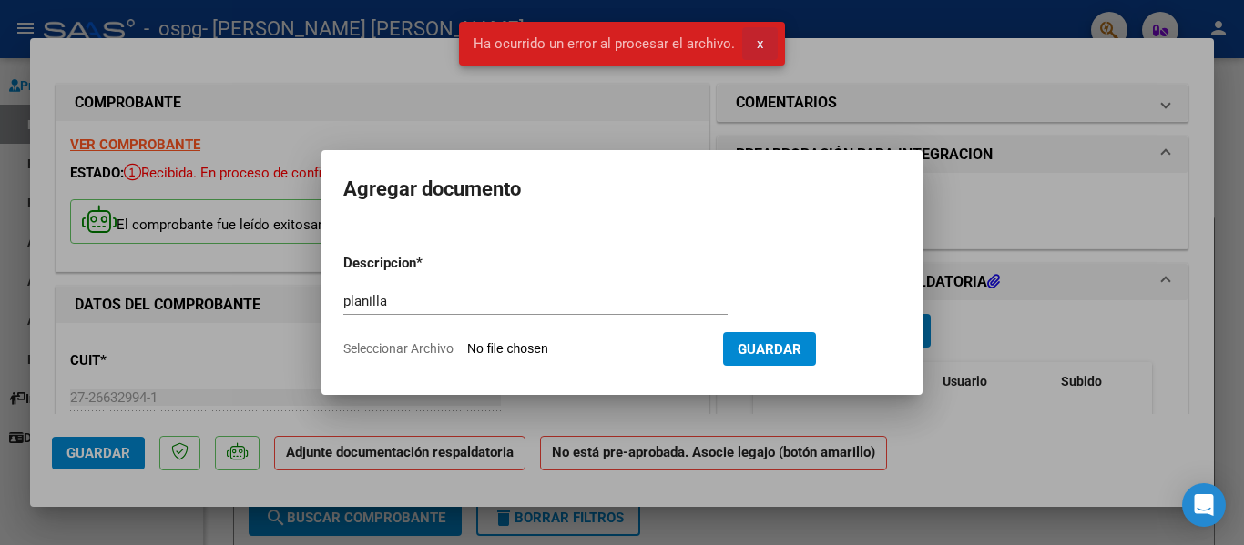
click at [753, 46] on button "x" at bounding box center [760, 43] width 36 height 33
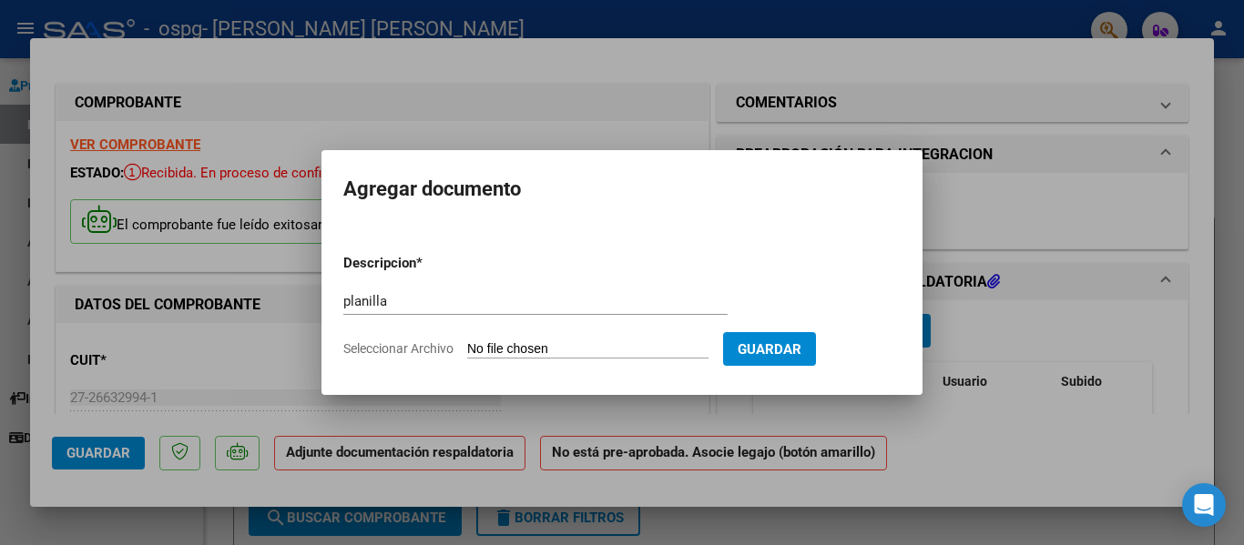
click at [953, 348] on div at bounding box center [622, 272] width 1244 height 545
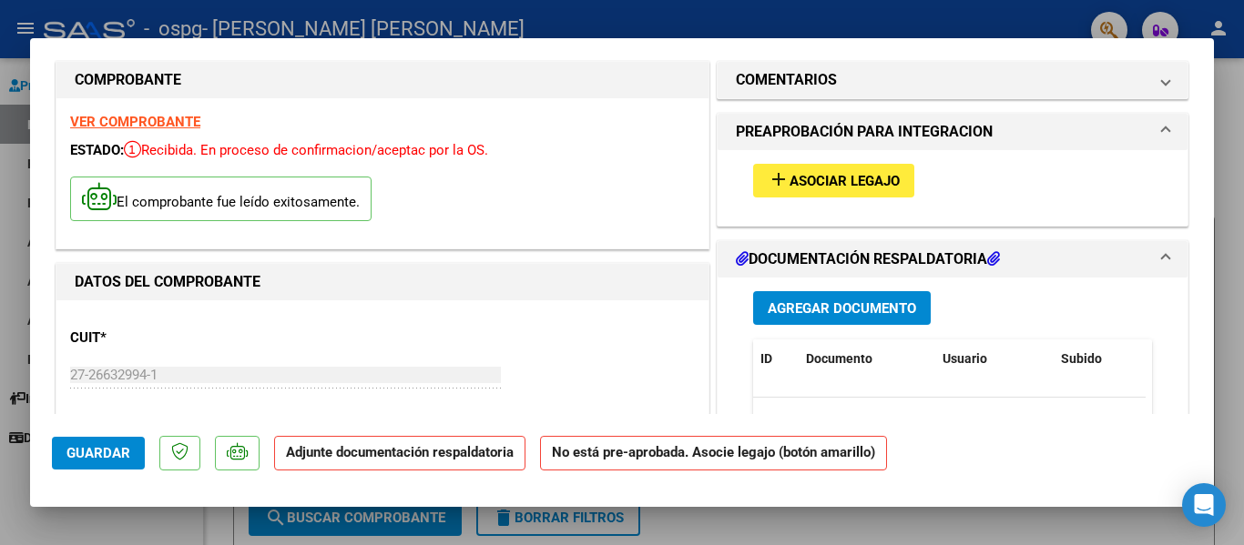
scroll to position [9, 0]
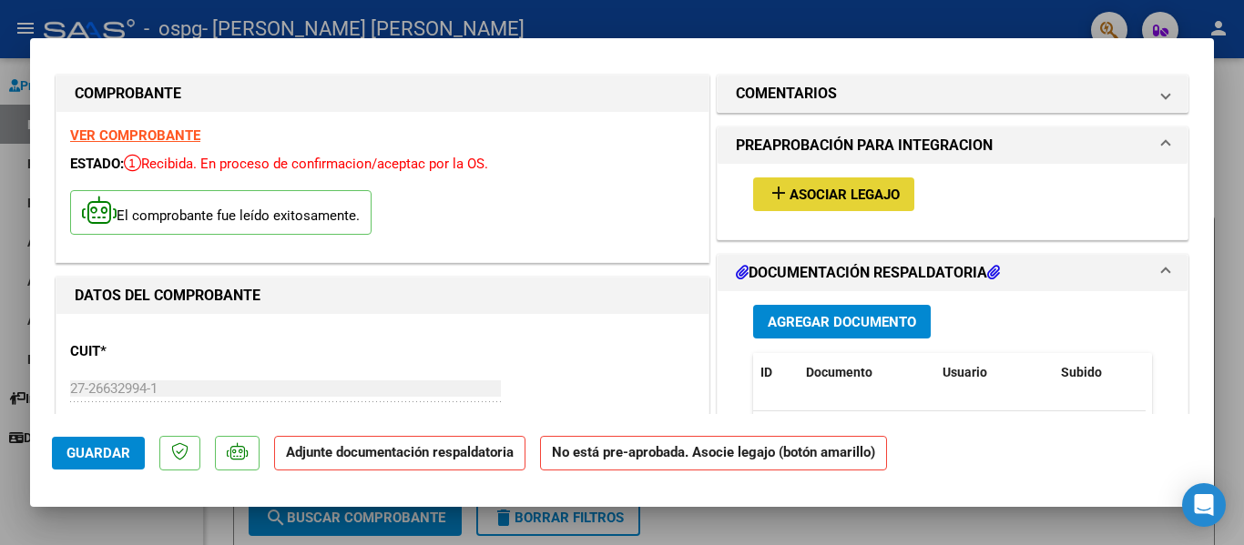
click at [842, 186] on span "add Asociar Legajo" at bounding box center [834, 194] width 132 height 16
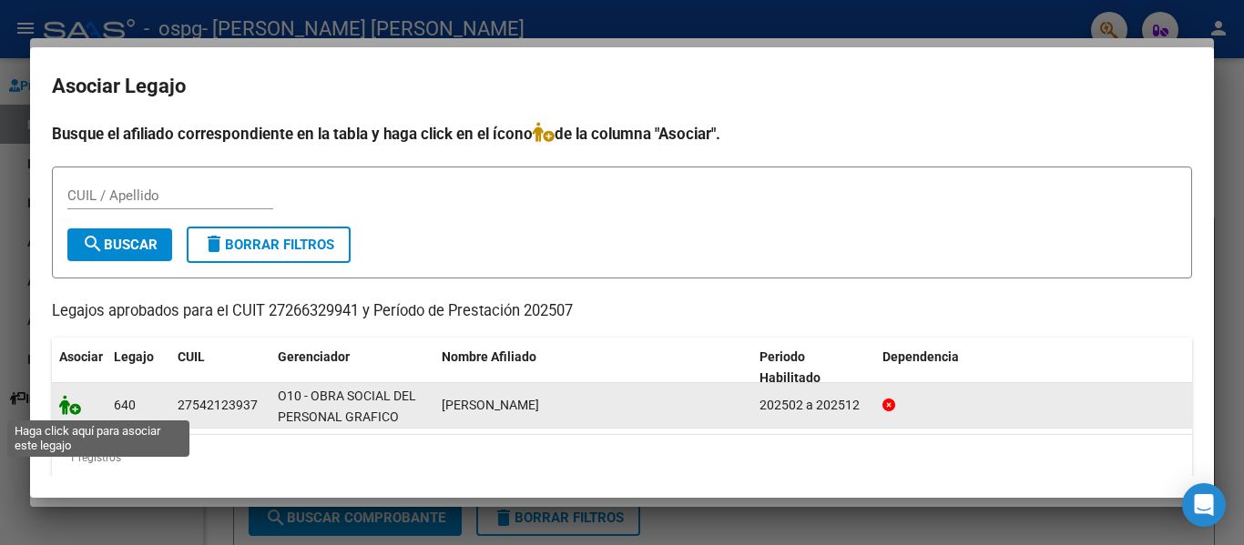
click at [75, 410] on icon at bounding box center [70, 405] width 22 height 20
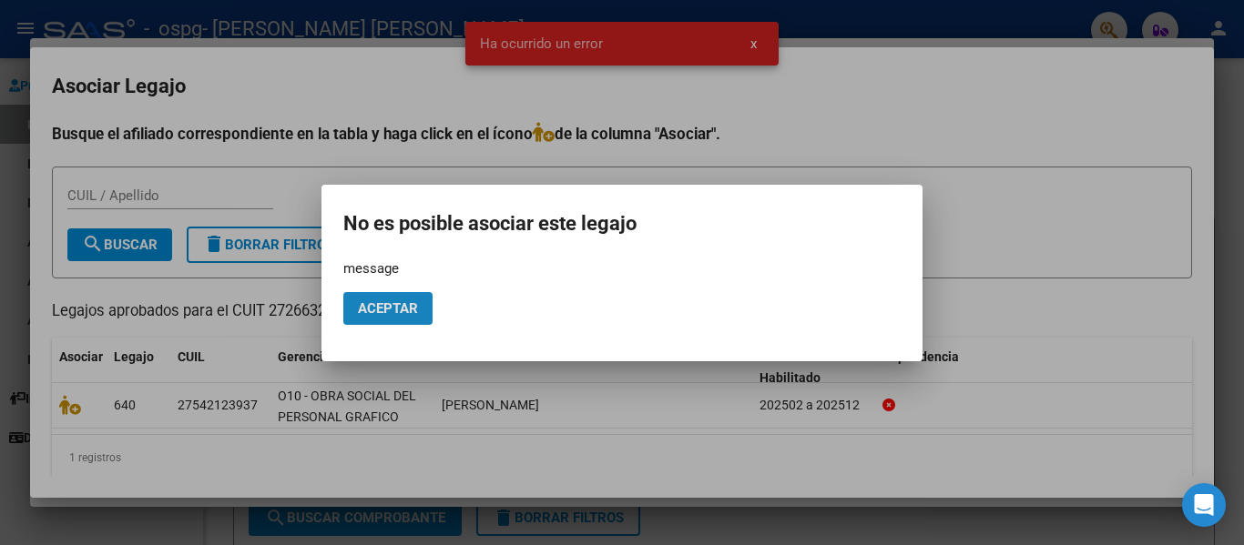
click at [374, 305] on span "Aceptar" at bounding box center [388, 309] width 60 height 16
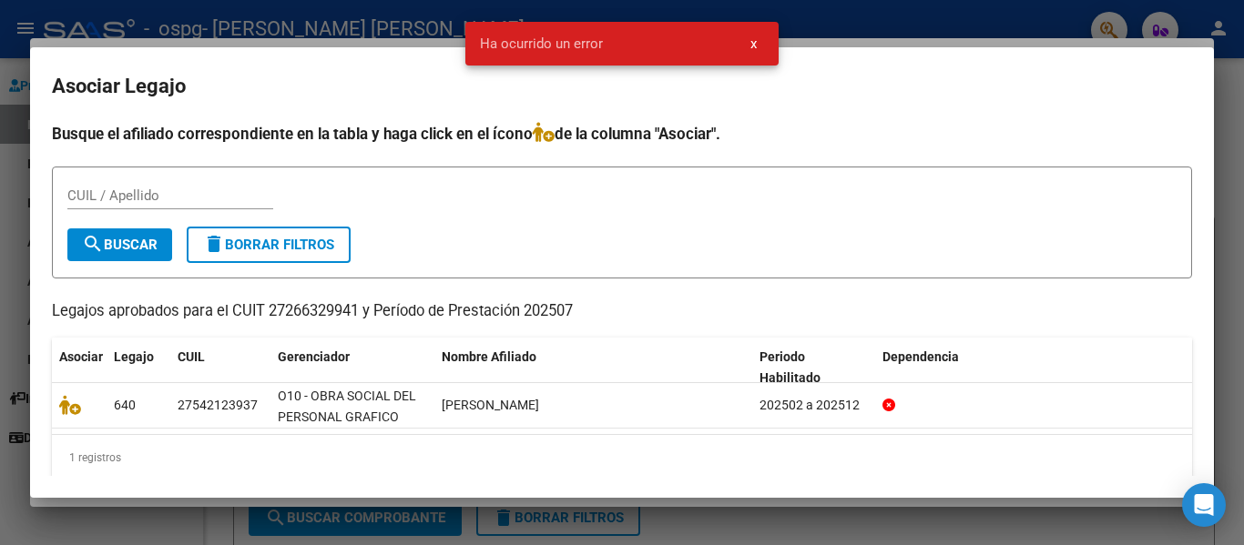
click at [131, 191] on input "CUIL / Apellido" at bounding box center [170, 196] width 206 height 16
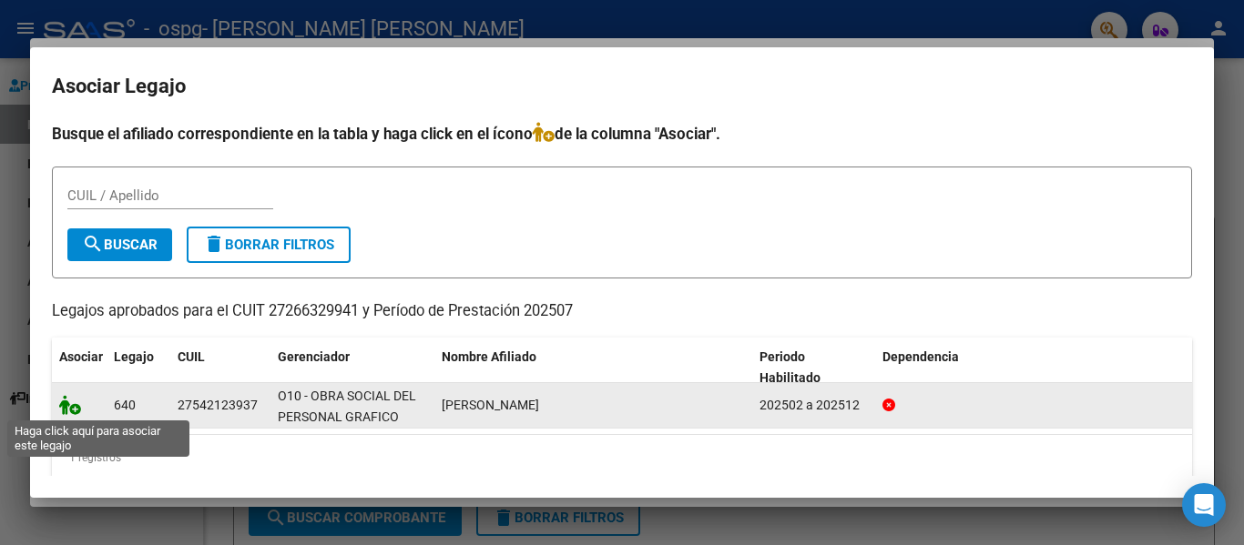
click at [74, 403] on icon at bounding box center [70, 405] width 22 height 20
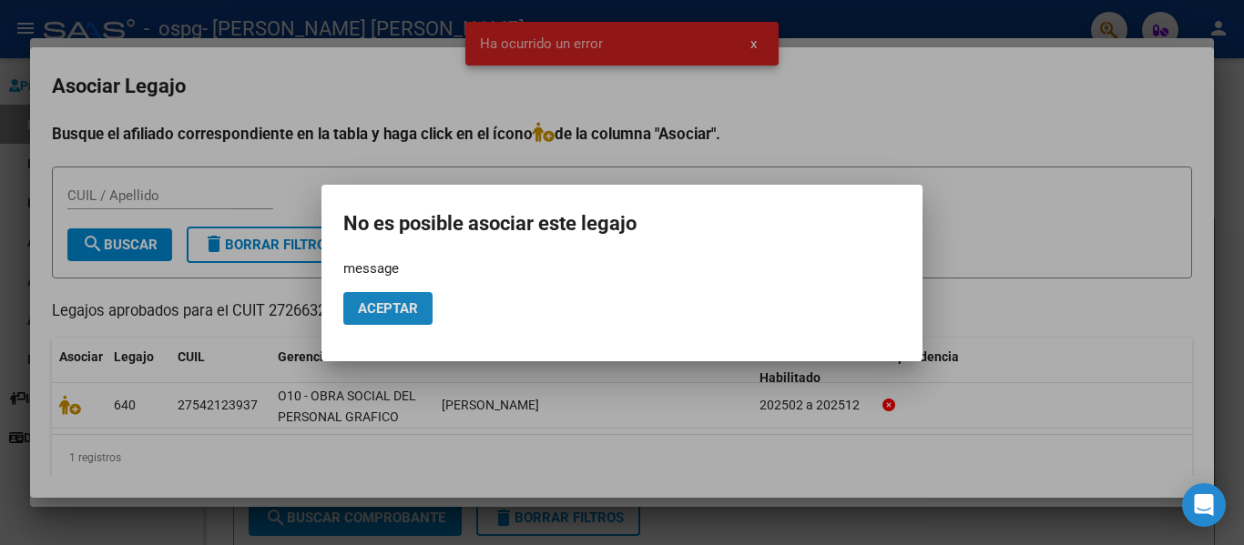
click at [401, 310] on span "Aceptar" at bounding box center [388, 309] width 60 height 16
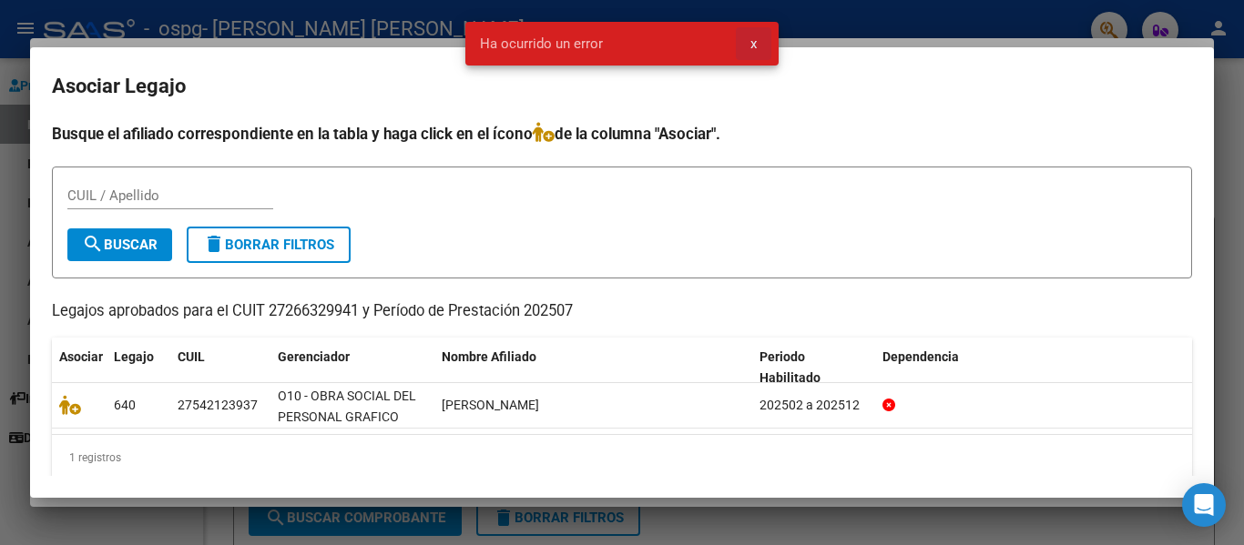
click at [748, 36] on button "x" at bounding box center [754, 43] width 36 height 33
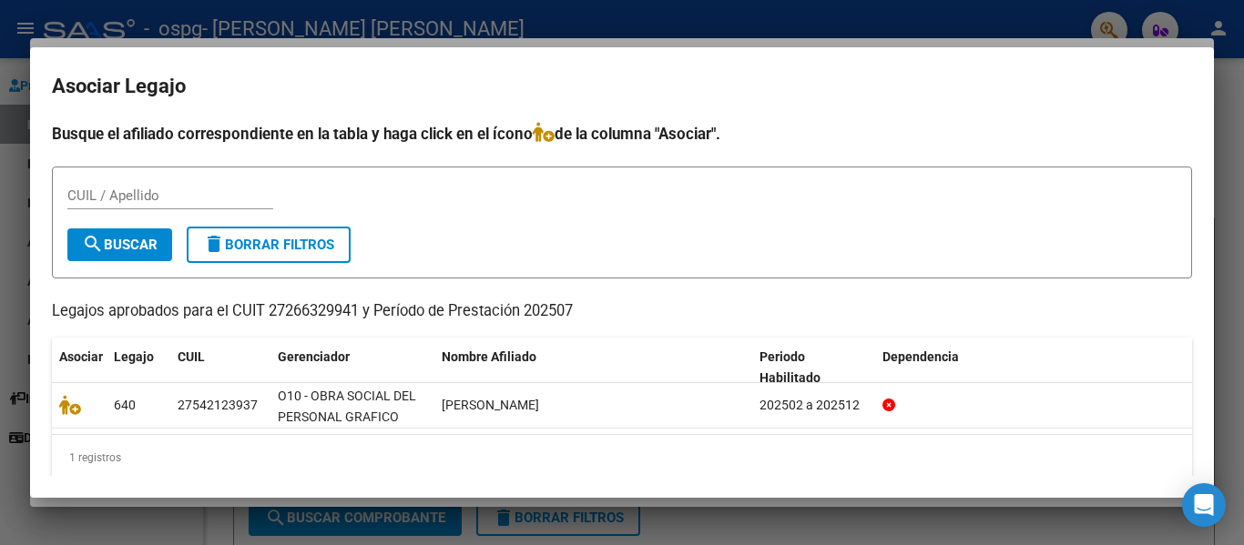
click at [205, 190] on input "CUIL / Apellido" at bounding box center [170, 196] width 206 height 16
type input "27542123937"
click at [144, 235] on button "search Buscar" at bounding box center [119, 245] width 105 height 33
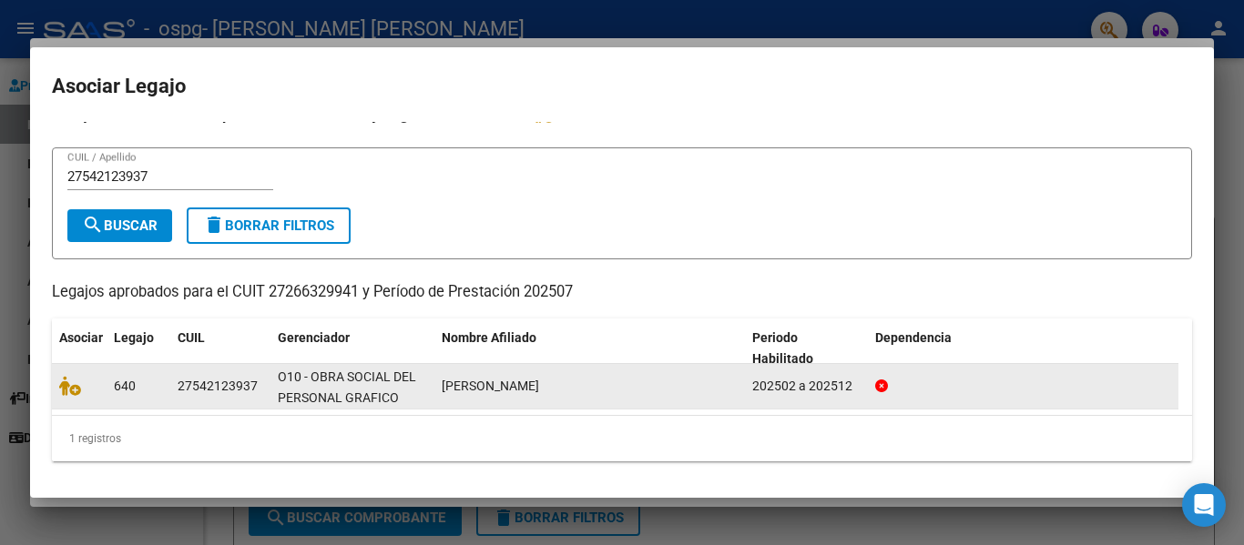
click at [831, 394] on div "202502 a 202512" at bounding box center [806, 386] width 108 height 21
click at [76, 390] on icon at bounding box center [70, 386] width 22 height 20
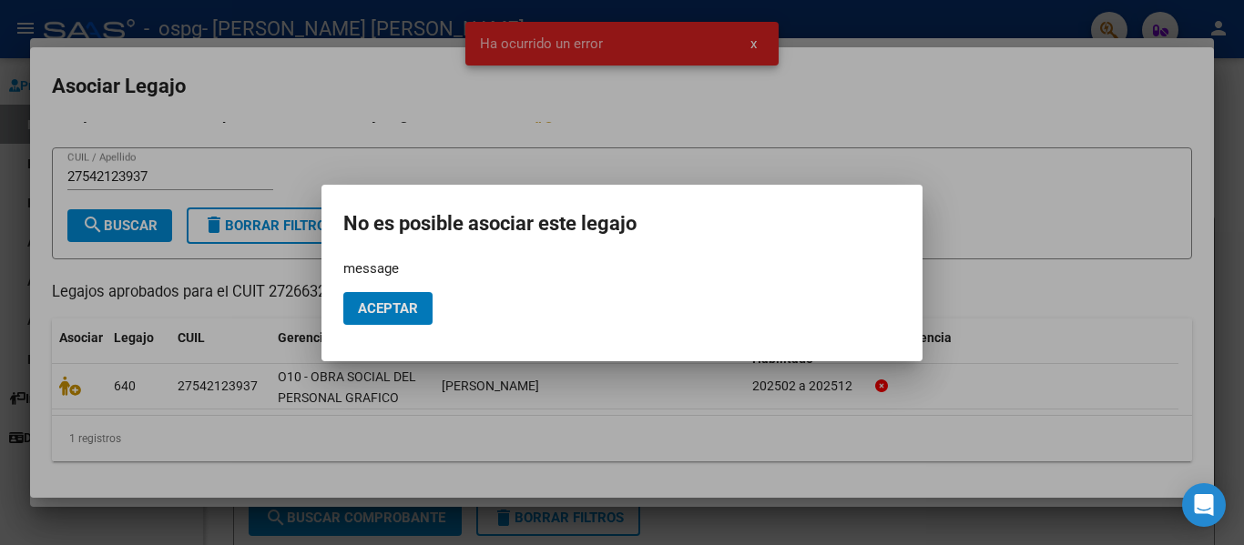
click at [385, 305] on span "Aceptar" at bounding box center [388, 309] width 60 height 16
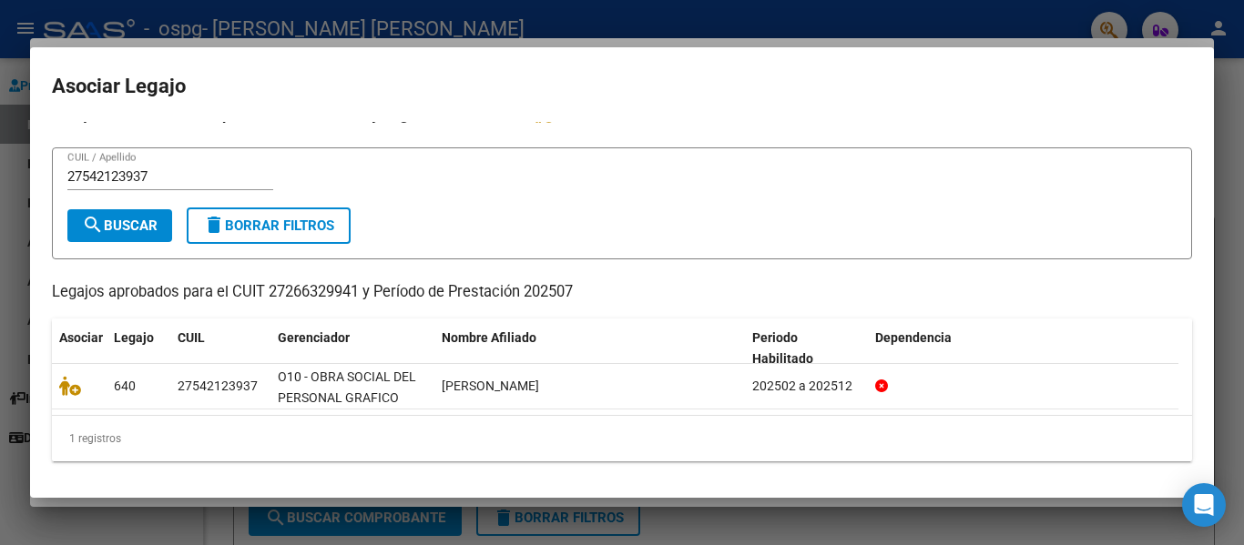
click at [772, 19] on div at bounding box center [622, 272] width 1244 height 545
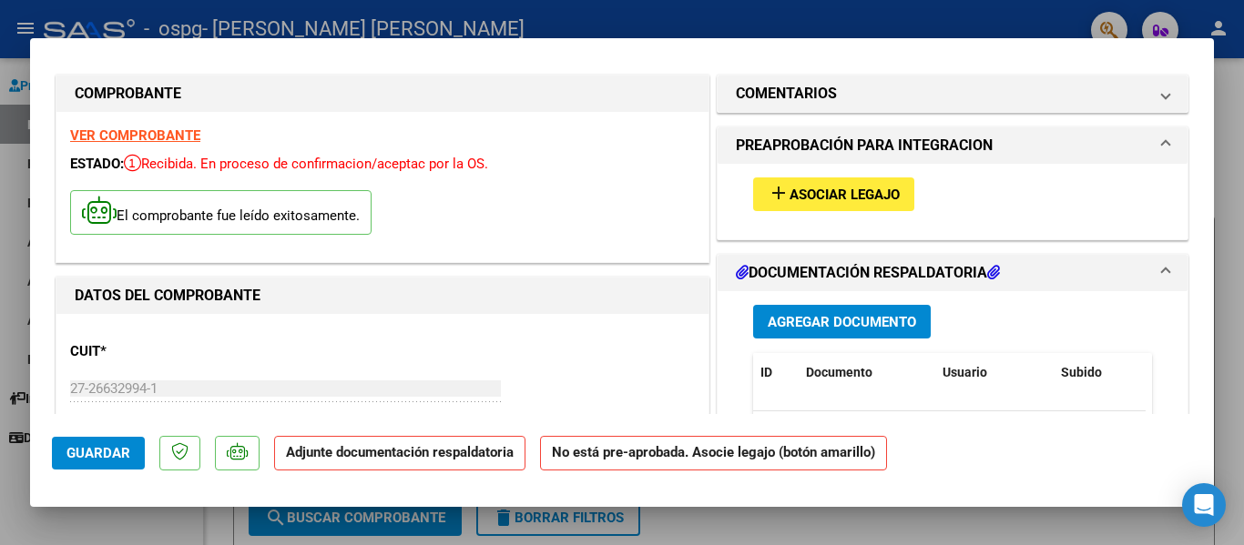
scroll to position [0, 0]
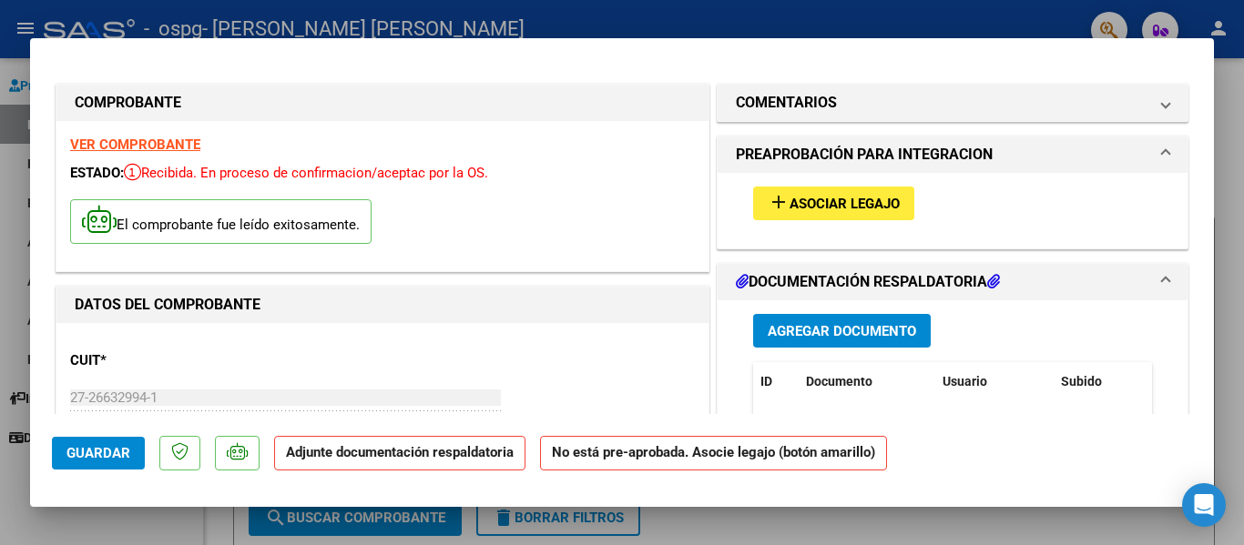
click at [164, 138] on strong "VER COMPROBANTE" at bounding box center [135, 145] width 130 height 16
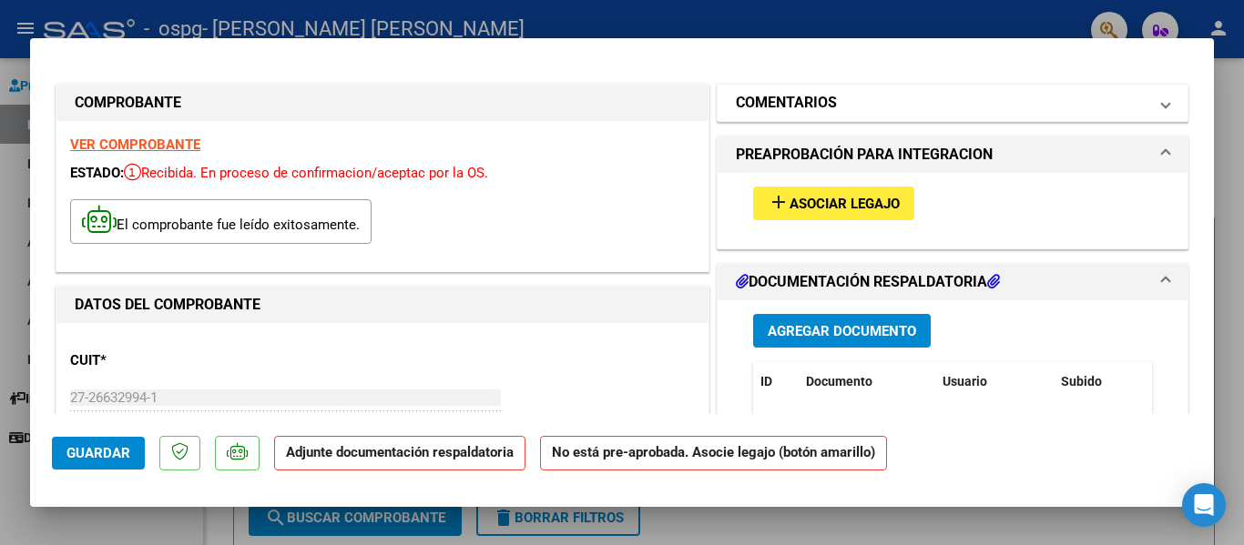
click at [1162, 96] on span at bounding box center [1165, 103] width 7 height 22
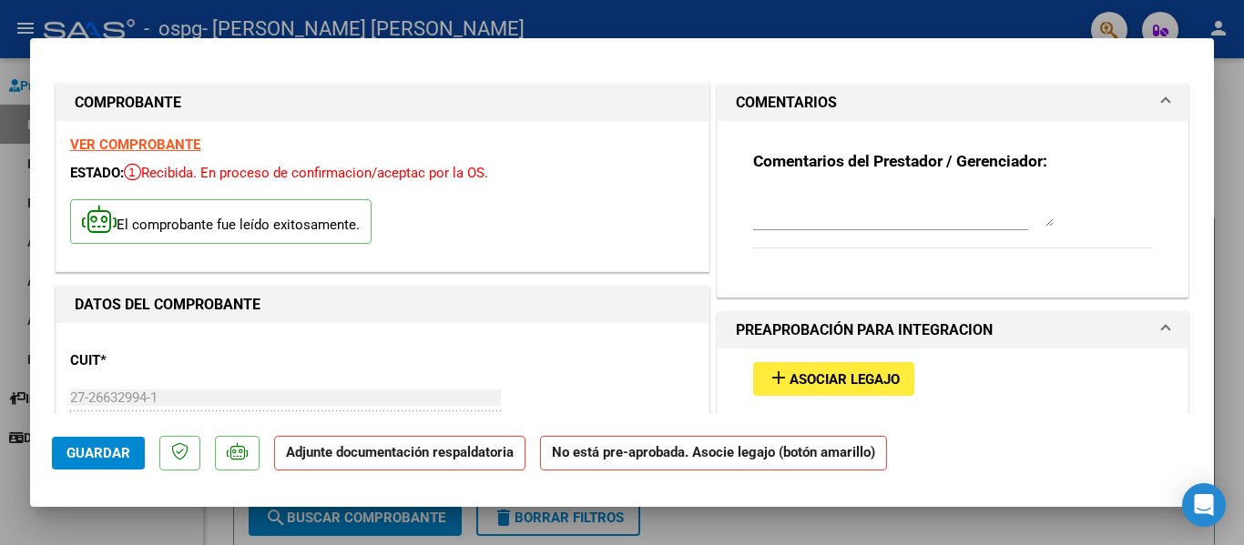
click at [780, 375] on mat-icon "add" at bounding box center [779, 378] width 22 height 22
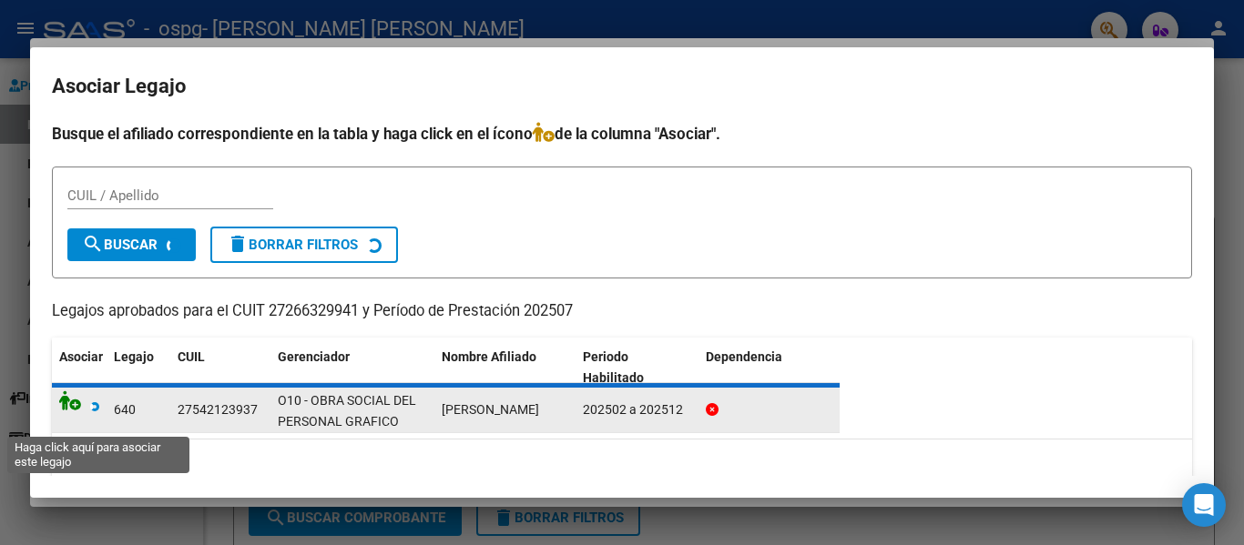
click at [73, 404] on icon at bounding box center [79, 401] width 40 height 20
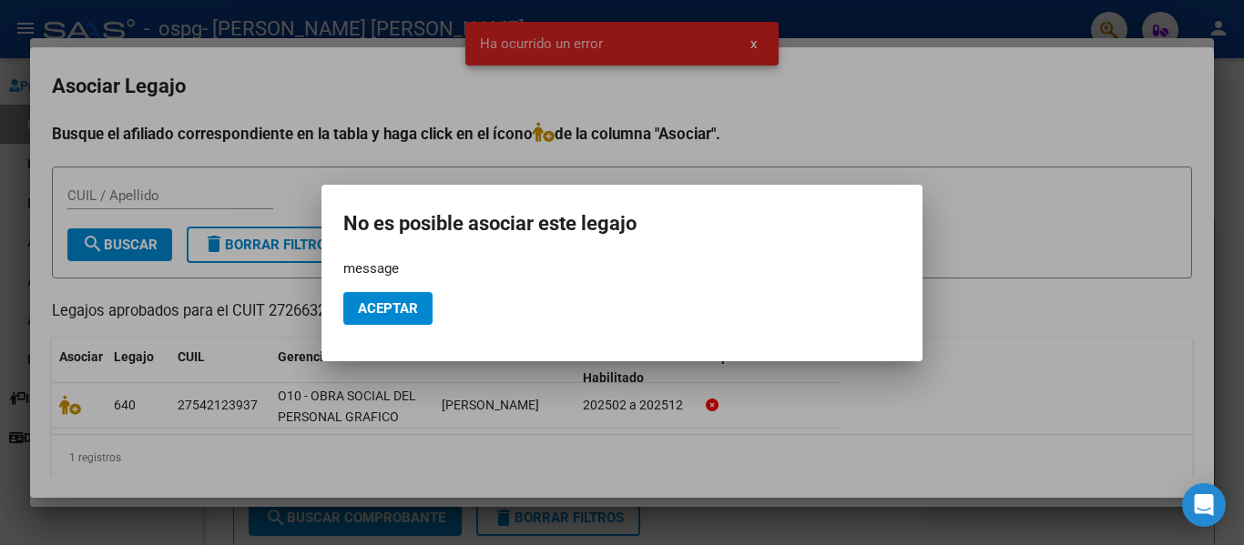
click at [756, 35] on div at bounding box center [622, 272] width 1244 height 545
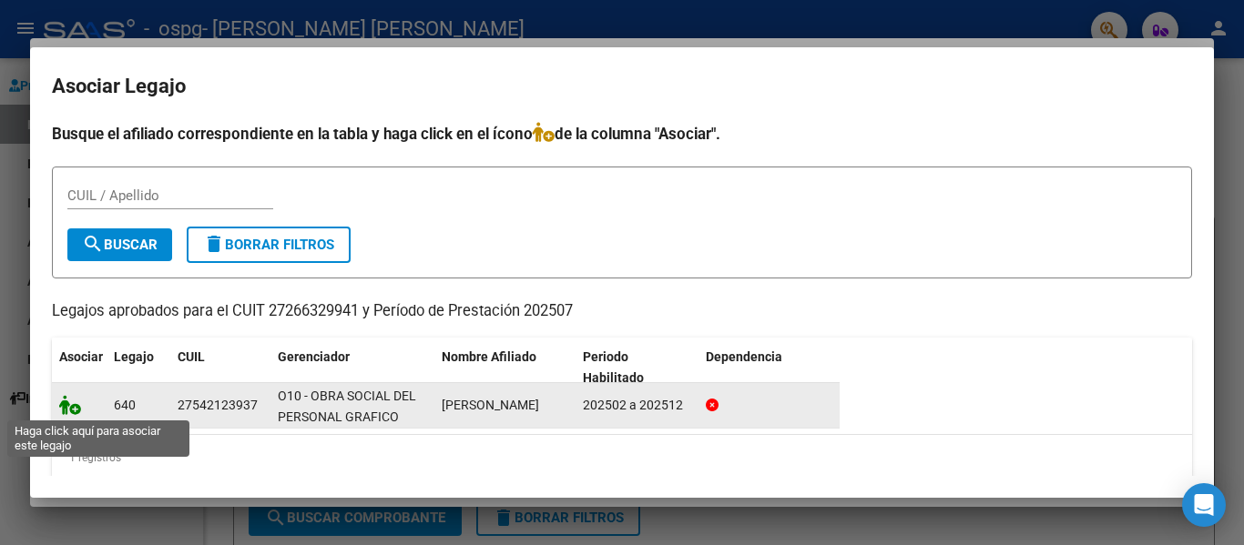
click at [74, 408] on icon at bounding box center [70, 405] width 22 height 20
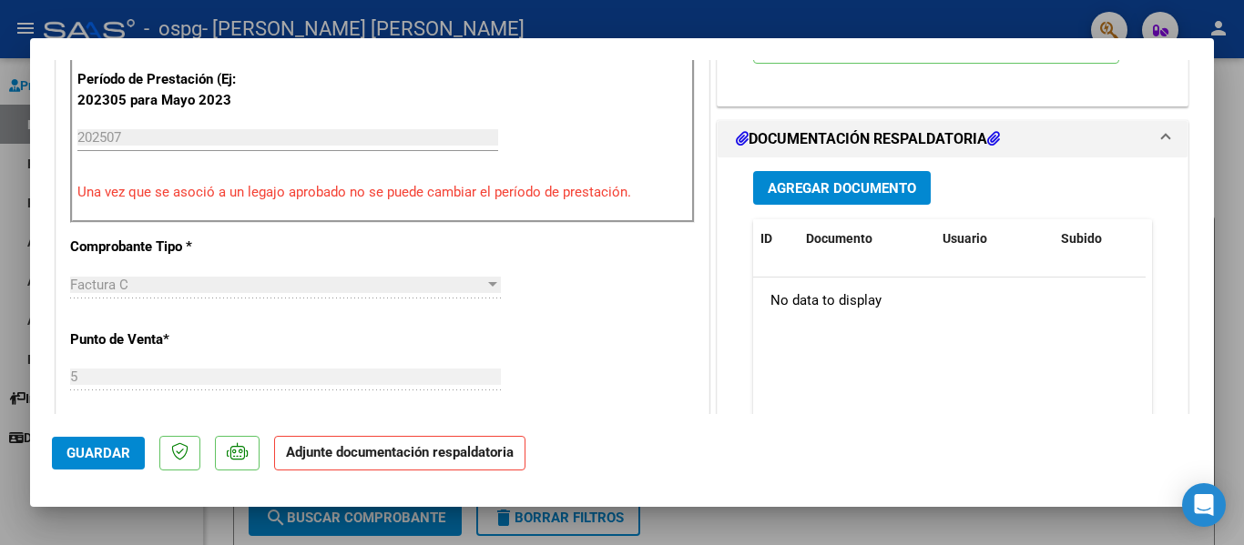
scroll to position [610, 0]
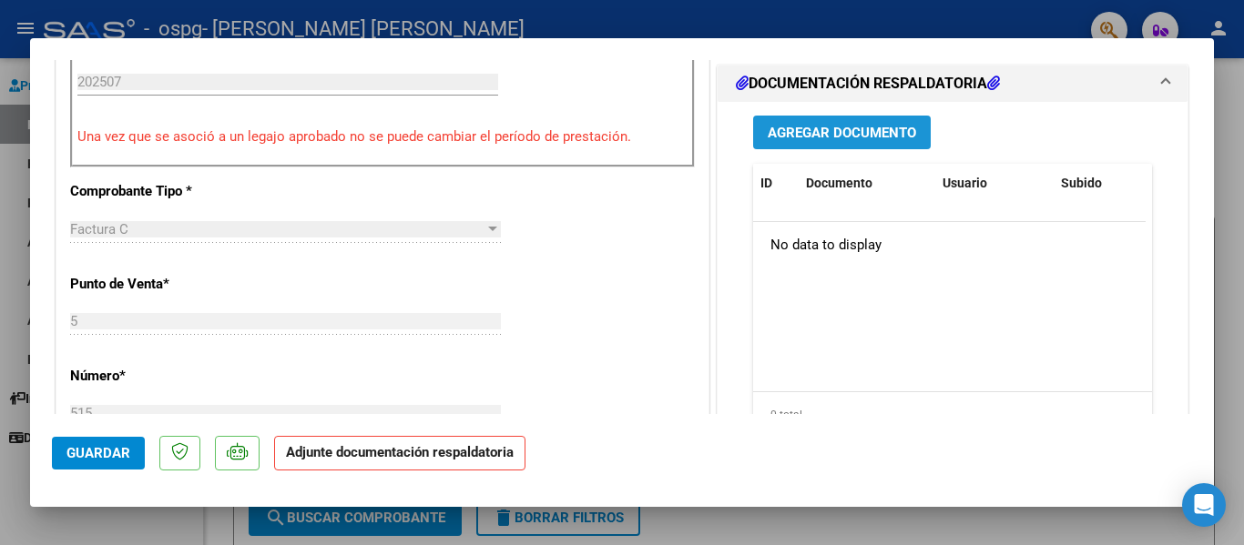
click at [840, 129] on span "Agregar Documento" at bounding box center [842, 133] width 148 height 16
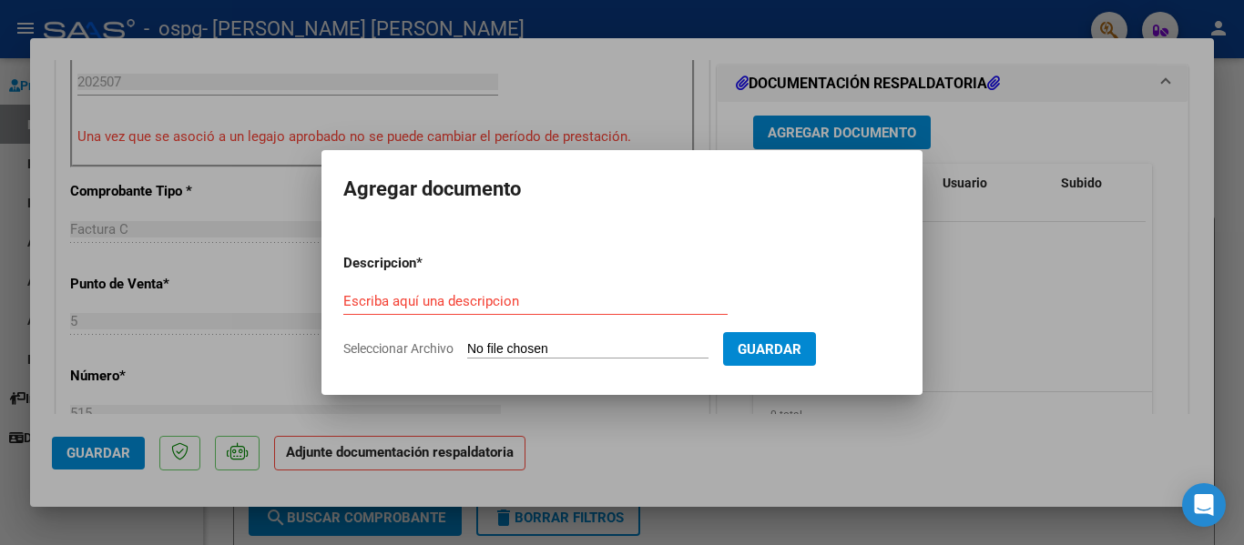
click at [519, 347] on input "Seleccionar Archivo" at bounding box center [587, 349] width 241 height 17
type input "C:\fakepath\Cristal planilla julio.pdf"
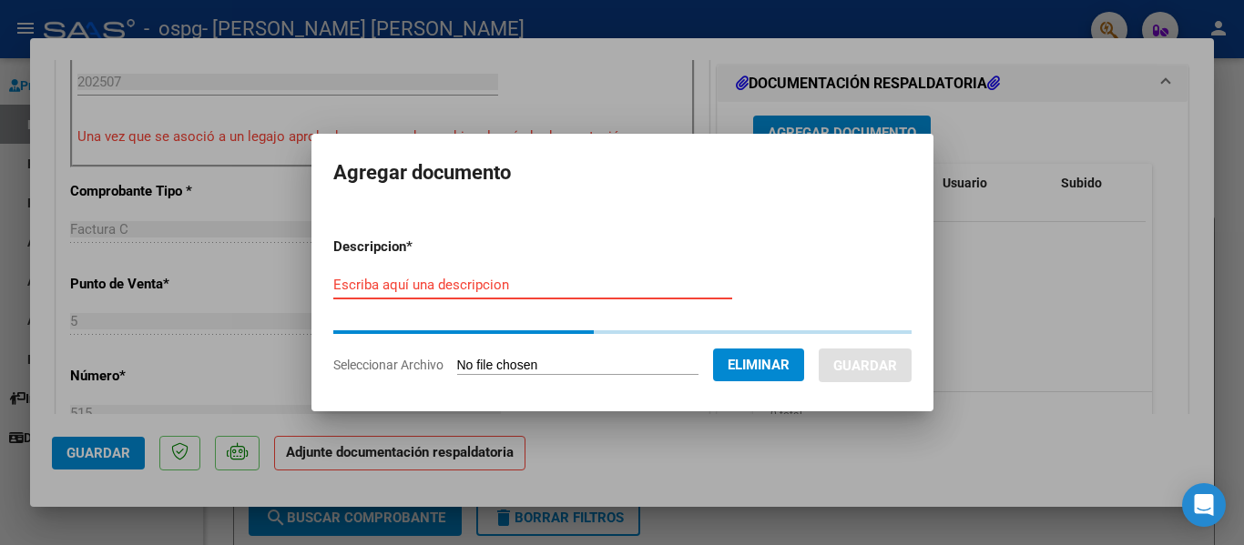
click at [525, 285] on form "Descripcion * Escriba aquí una descripcion Seleccionar Archivo Eliminar Guardar" at bounding box center [622, 306] width 578 height 166
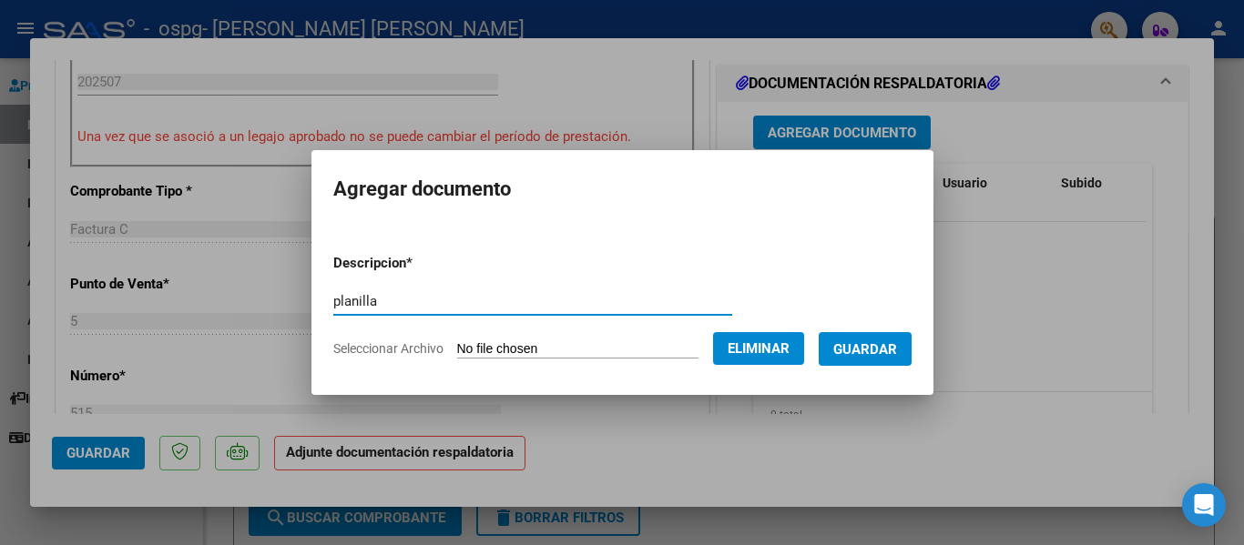
type input "planilla"
click at [893, 358] on button "Guardar" at bounding box center [865, 349] width 93 height 34
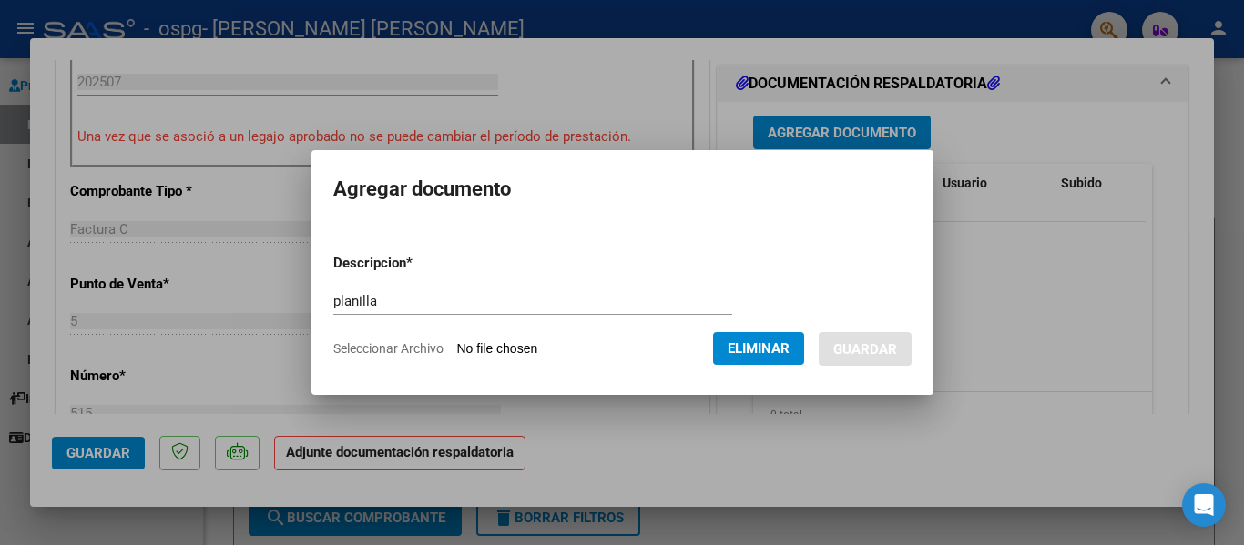
click at [1105, 113] on div at bounding box center [622, 272] width 1244 height 545
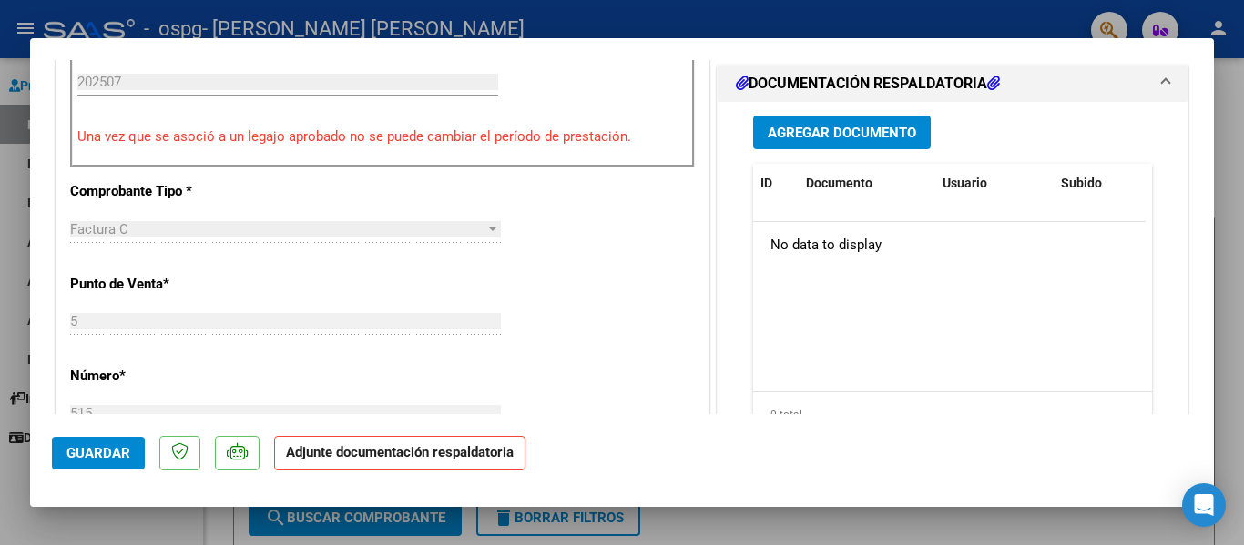
drag, startPoint x: 1215, startPoint y: 235, endPoint x: 1228, endPoint y: 285, distance: 51.7
click at [1228, 285] on div at bounding box center [622, 272] width 1244 height 545
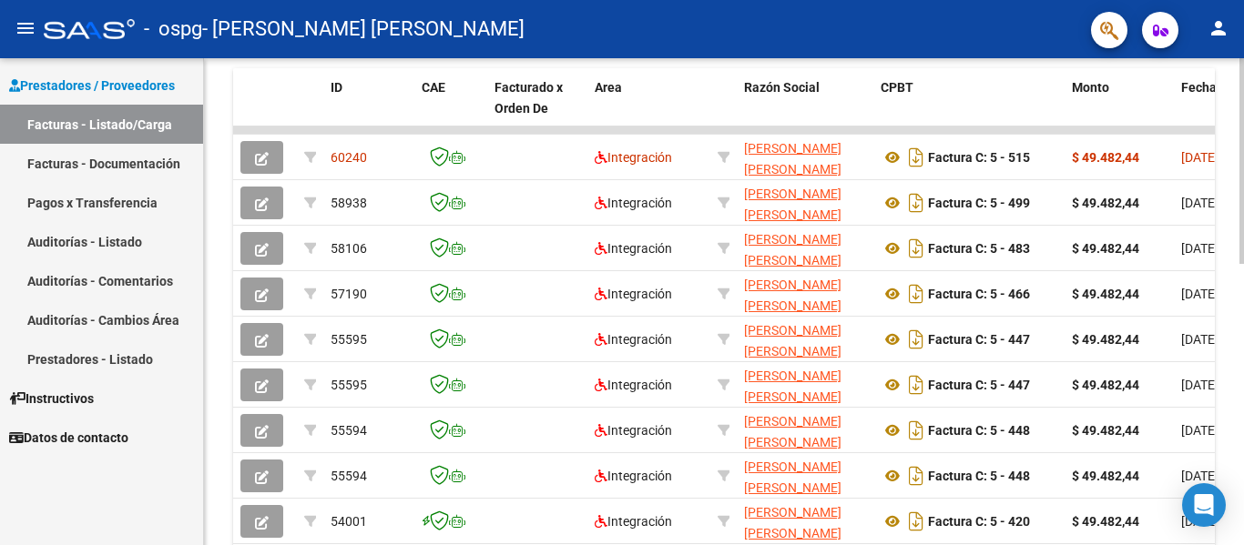
scroll to position [501, 0]
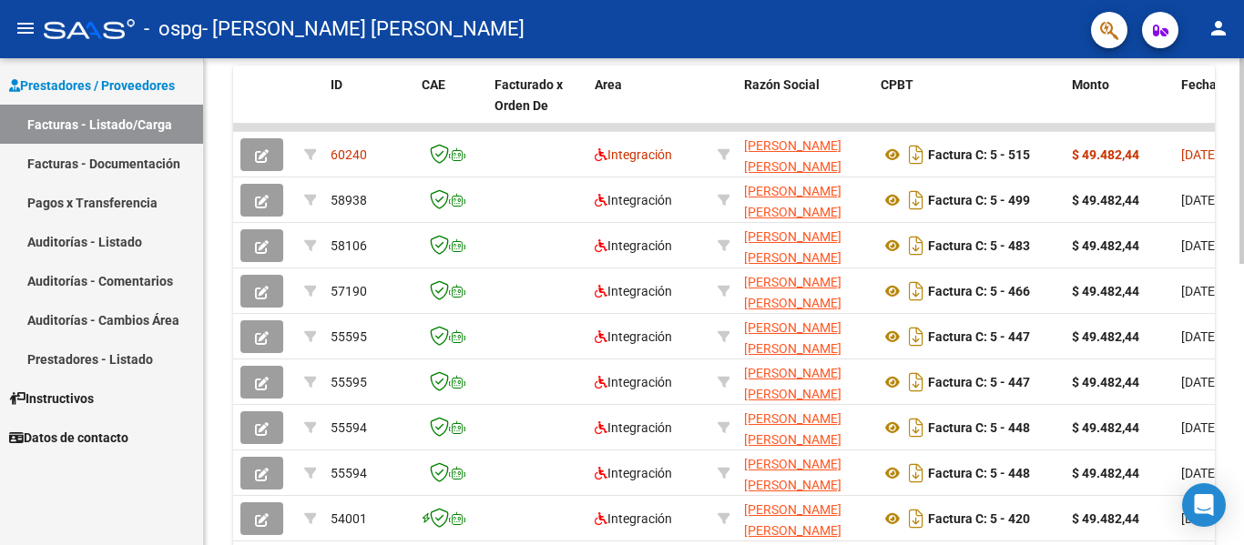
click at [1243, 392] on div at bounding box center [1241, 377] width 5 height 206
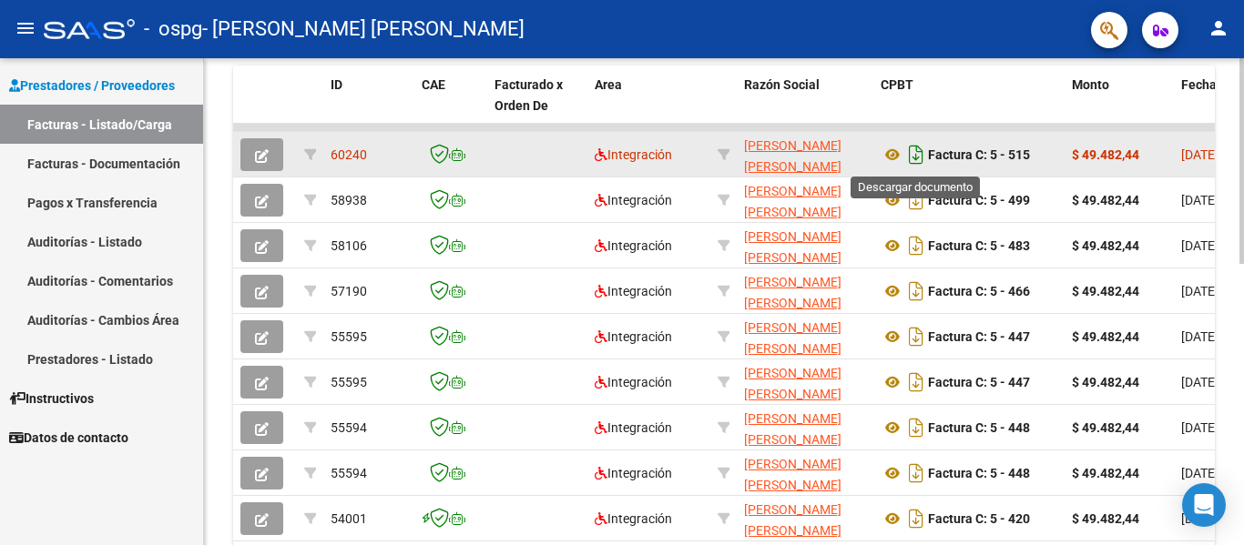
click at [915, 156] on icon "Descargar documento" at bounding box center [916, 154] width 24 height 29
click at [740, 14] on div "- ospg - [PERSON_NAME] [PERSON_NAME]" at bounding box center [560, 29] width 1033 height 40
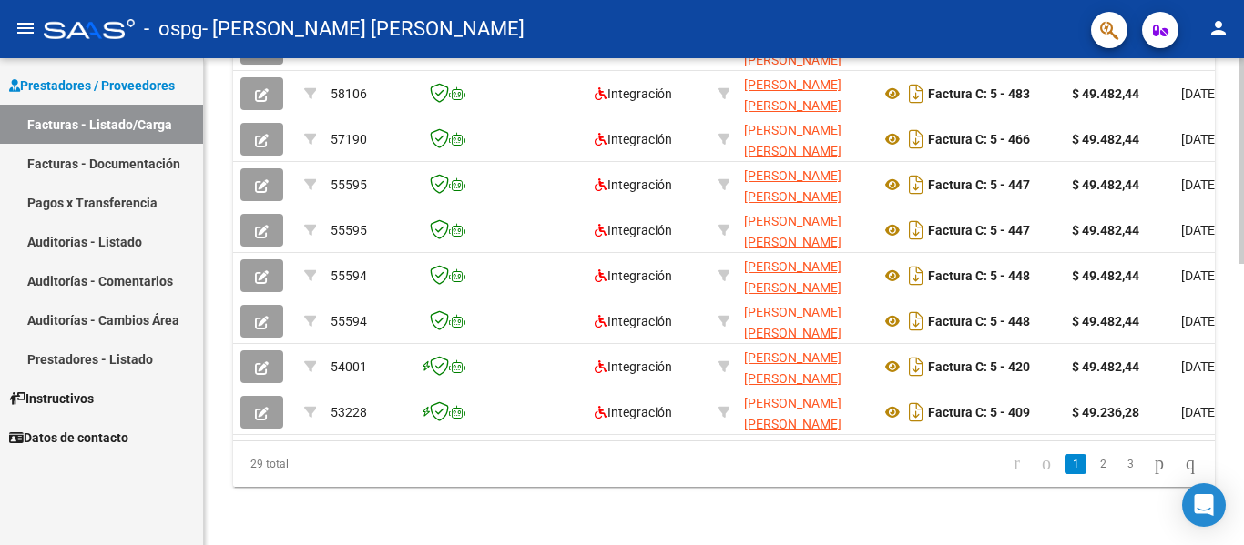
click at [1239, 512] on div at bounding box center [1241, 443] width 5 height 206
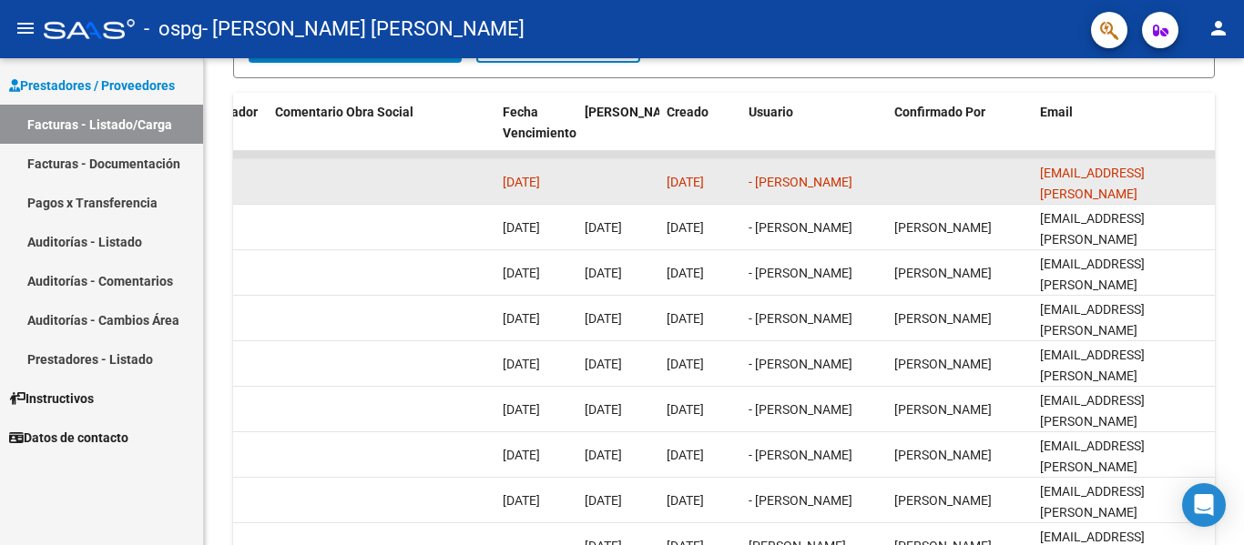
scroll to position [480, 0]
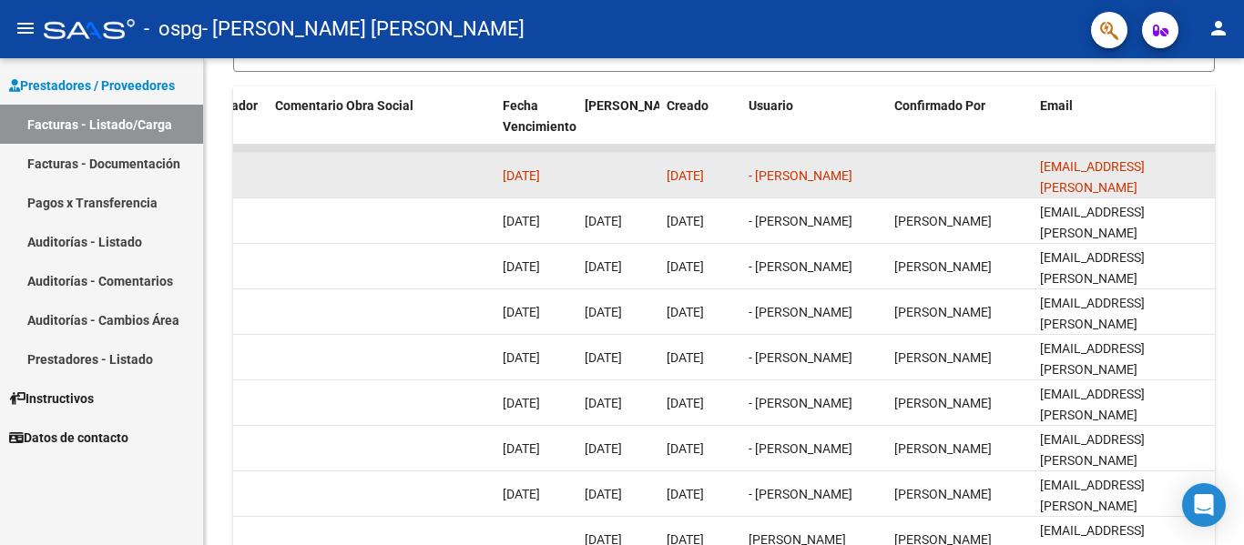
click at [1243, 328] on div at bounding box center [1241, 368] width 5 height 206
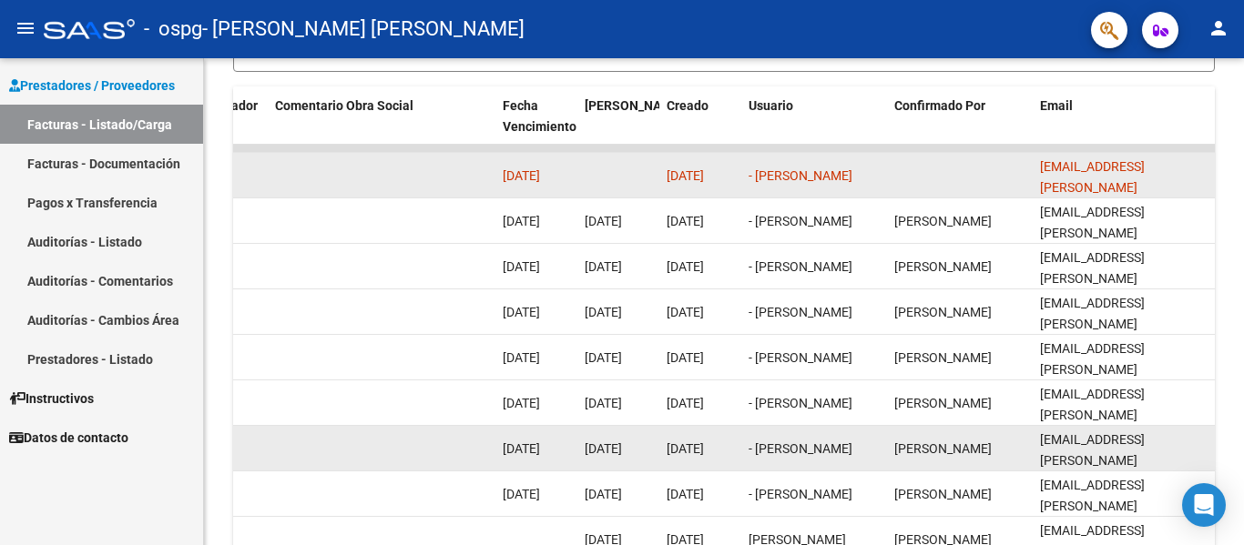
click at [364, 471] on datatable-body-cell at bounding box center [382, 448] width 228 height 45
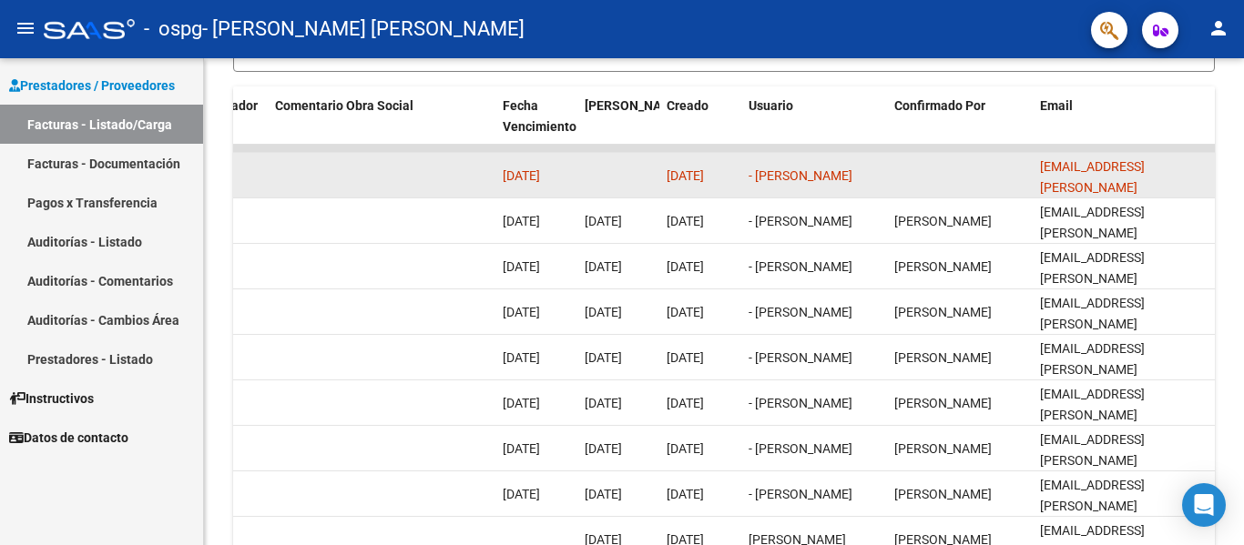
scroll to position [667, 0]
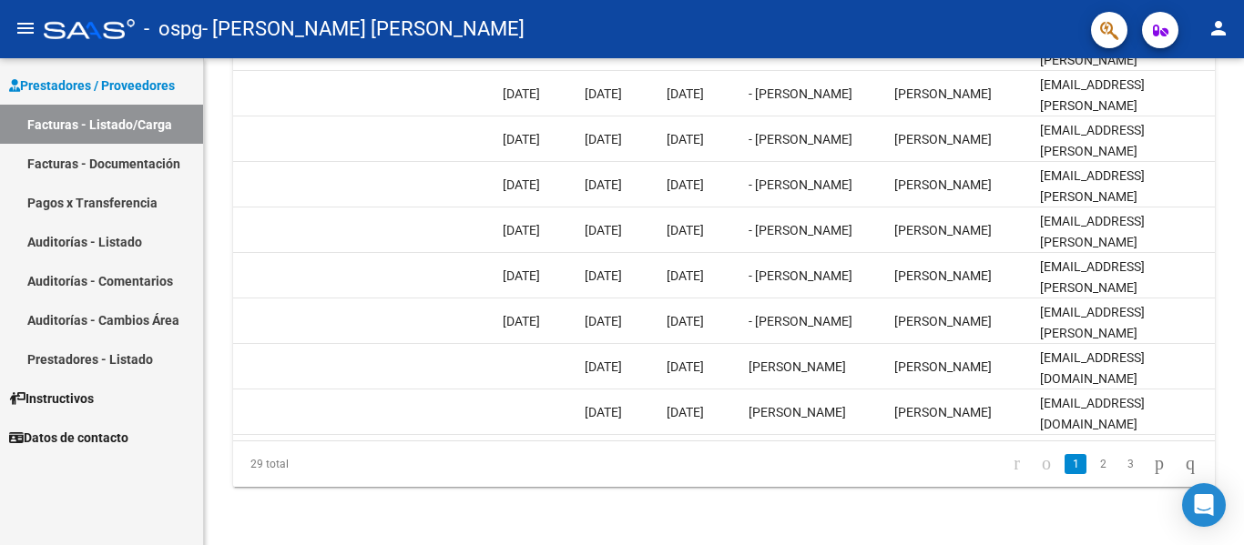
click at [1239, 545] on html "menu - ospg - [PERSON_NAME] [PERSON_NAME] person Prestadores / Proveedores Fact…" at bounding box center [622, 272] width 1244 height 545
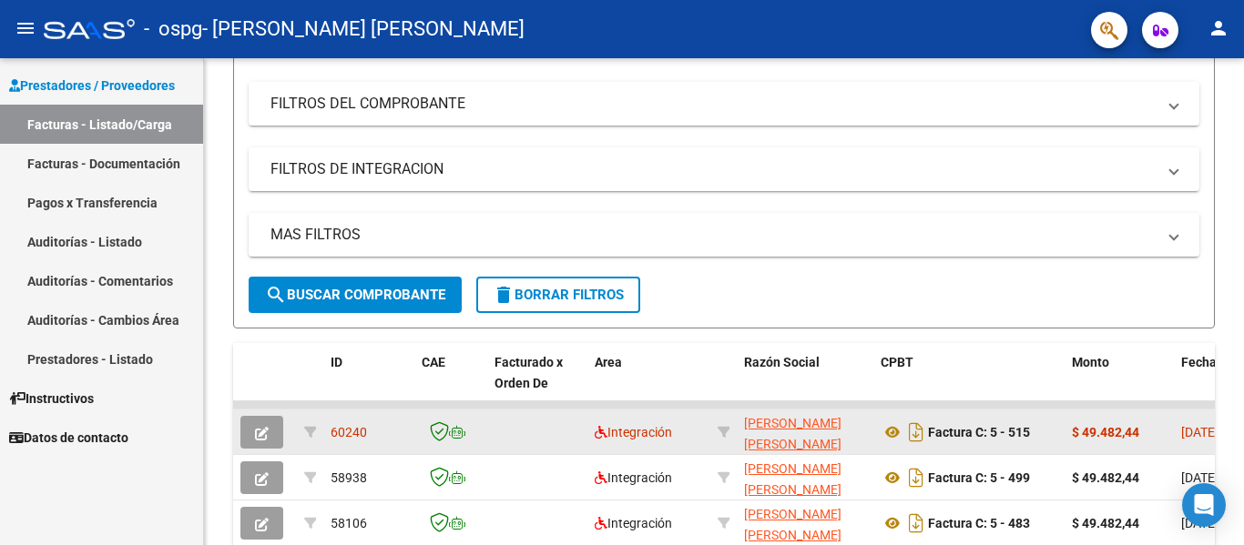
scroll to position [227, 0]
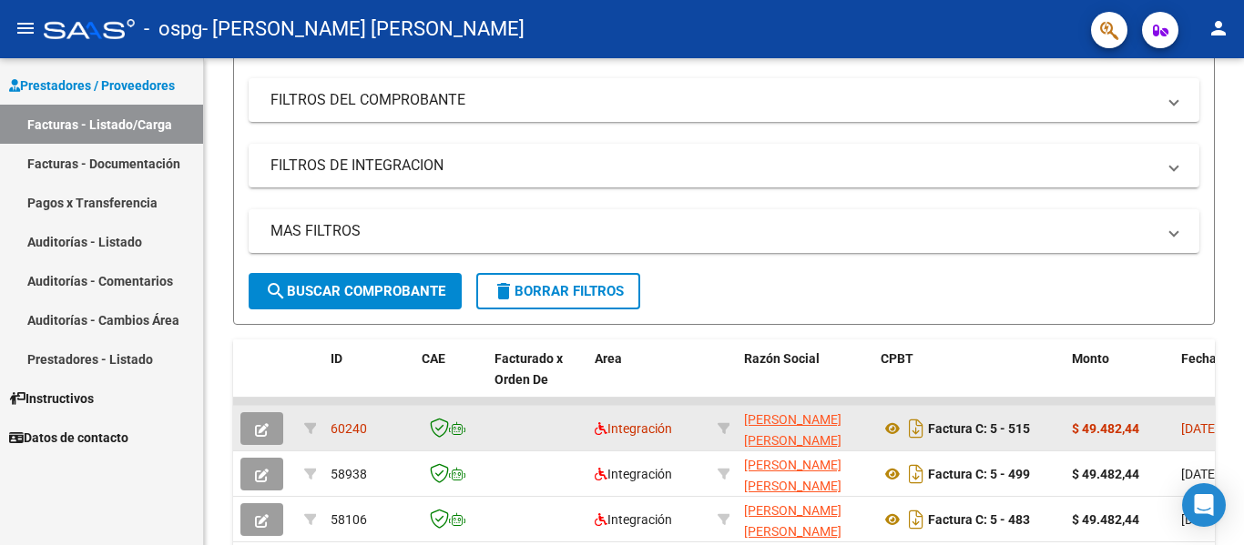
click at [1243, 185] on div at bounding box center [1241, 259] width 5 height 206
click at [263, 430] on icon "button" at bounding box center [262, 430] width 14 height 14
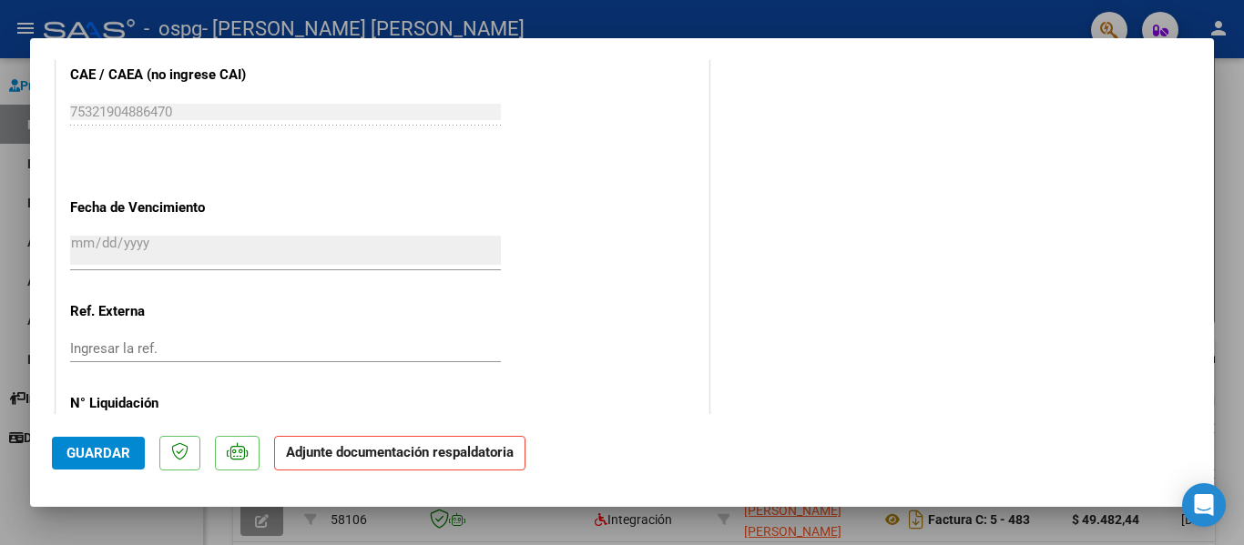
scroll to position [1208, 0]
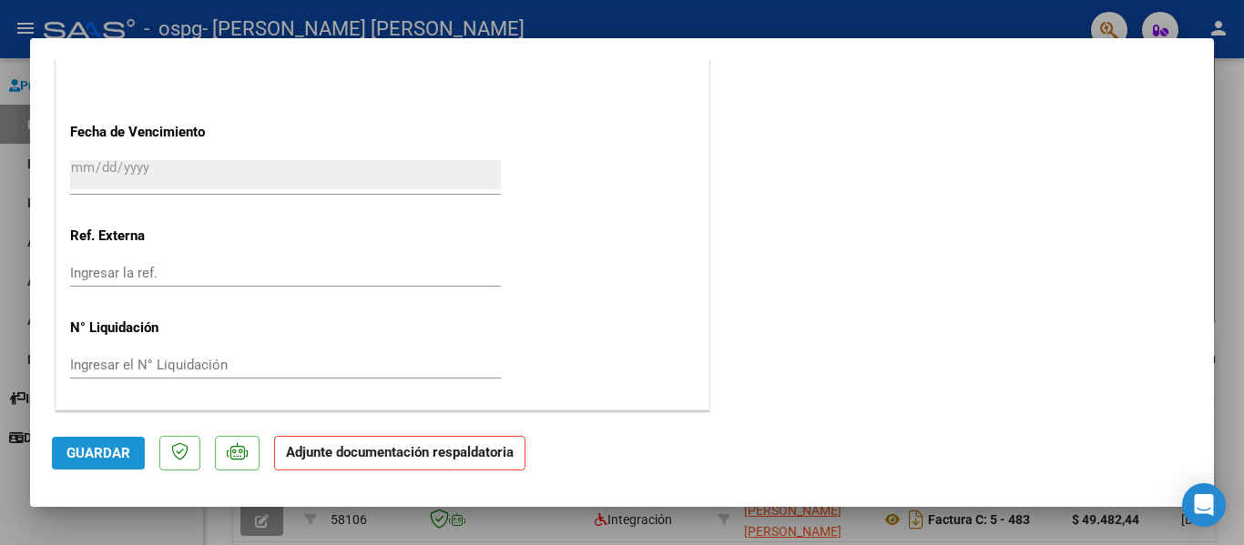
click at [100, 457] on span "Guardar" at bounding box center [98, 453] width 64 height 16
click at [1241, 152] on div at bounding box center [622, 272] width 1244 height 545
type input "$ 0,00"
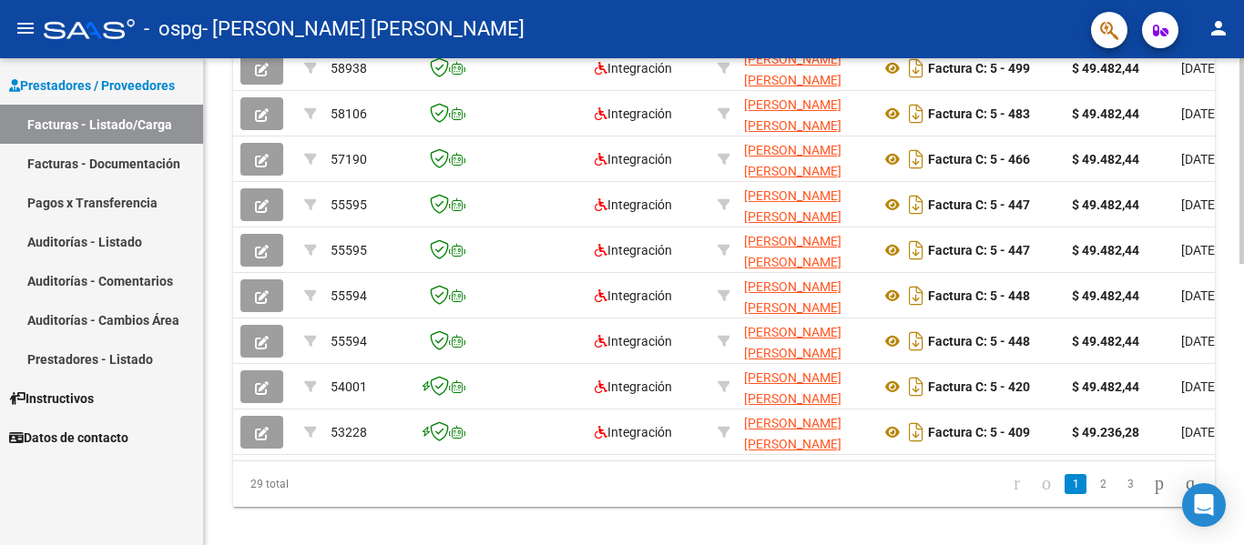
scroll to position [667, 0]
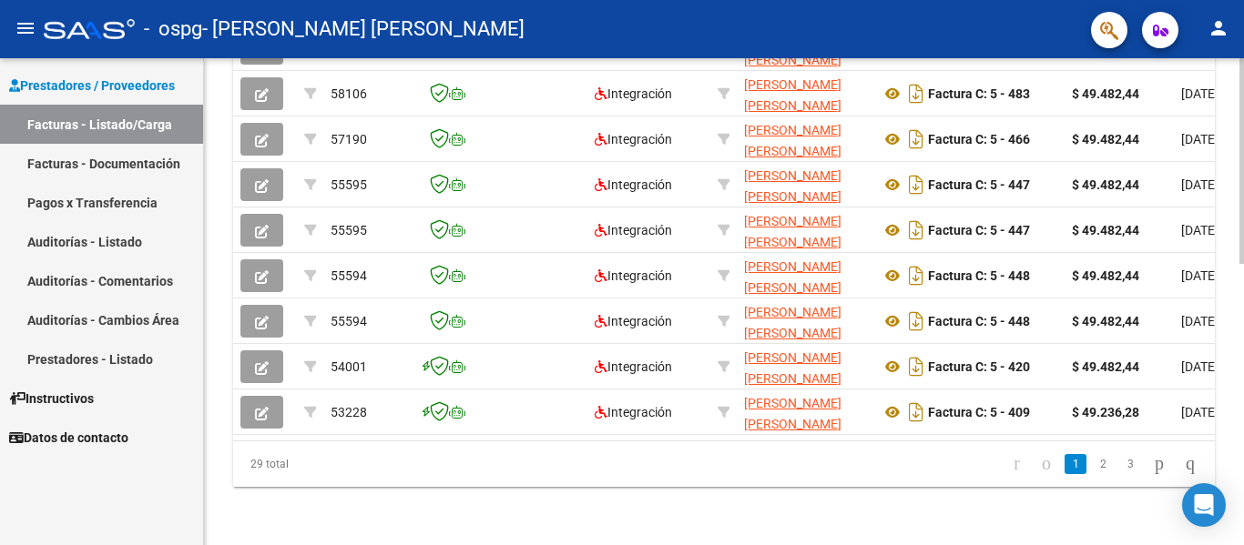
click at [1243, 498] on div at bounding box center [1241, 443] width 5 height 206
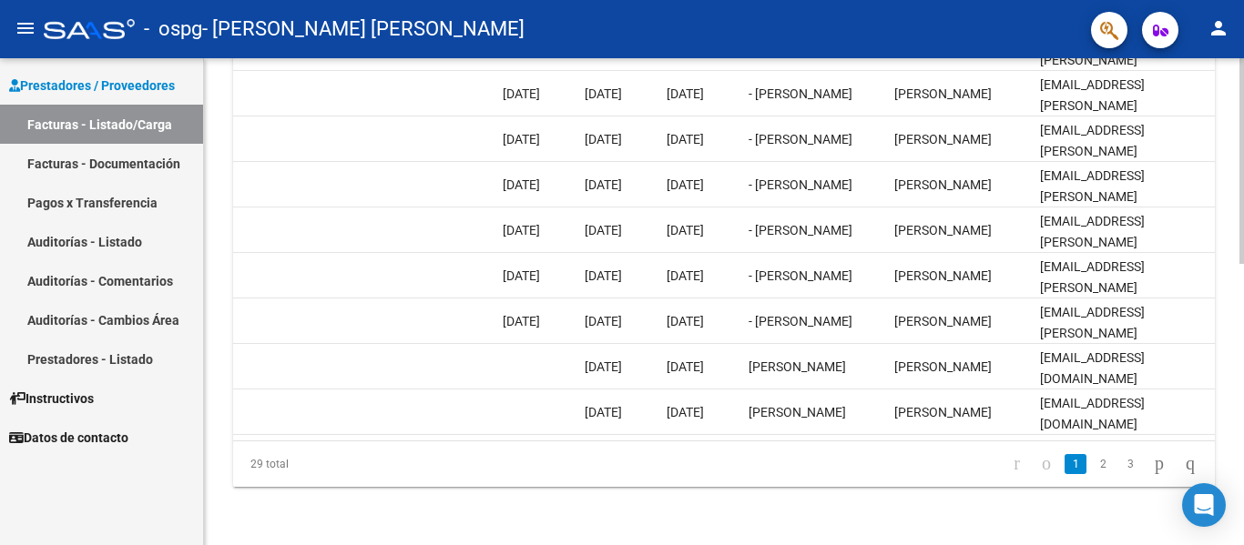
scroll to position [0, 0]
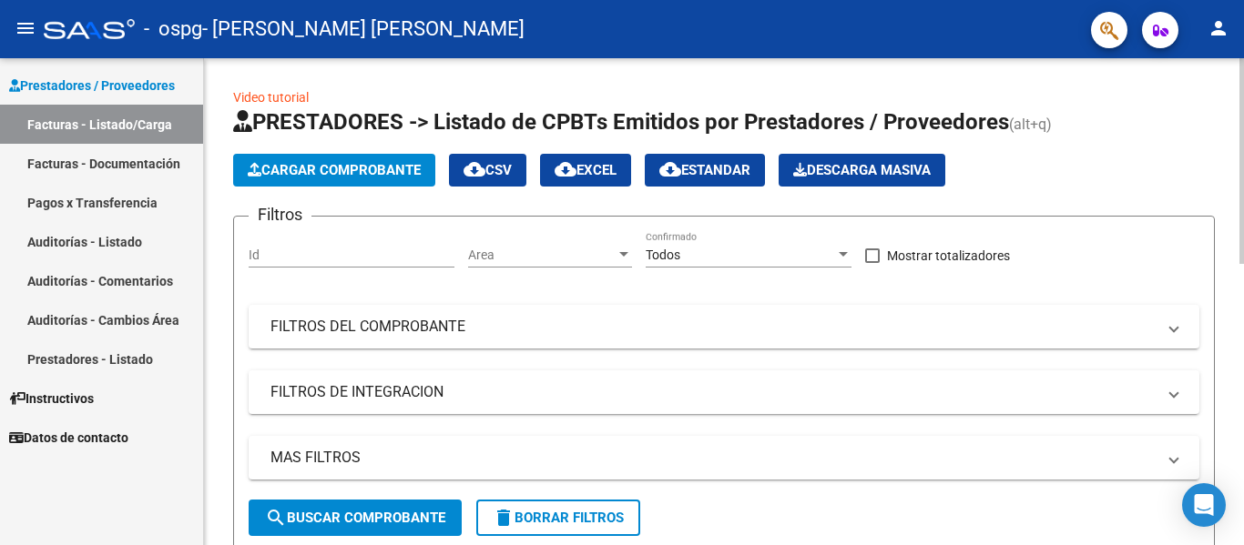
click at [1243, 122] on div at bounding box center [1241, 161] width 5 height 206
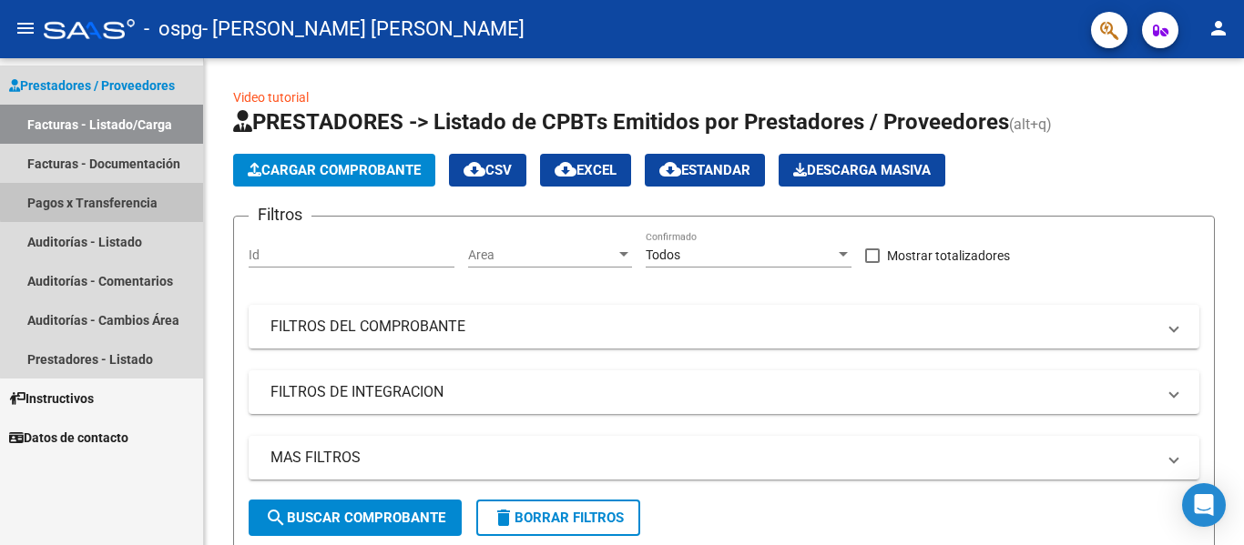
click at [117, 200] on link "Pagos x Transferencia" at bounding box center [101, 202] width 203 height 39
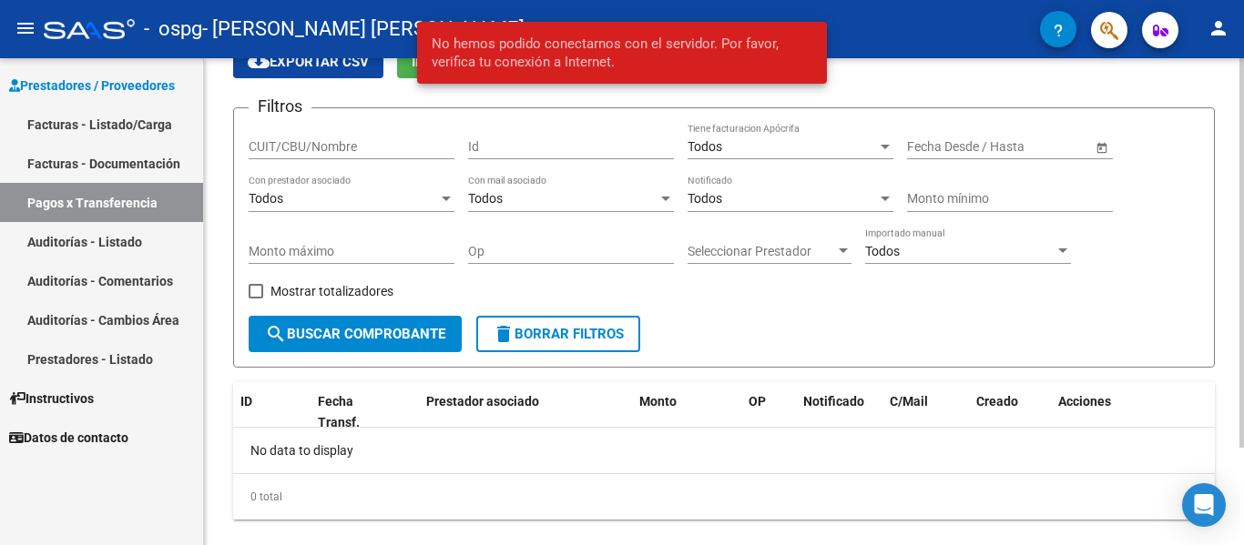
scroll to position [122, 0]
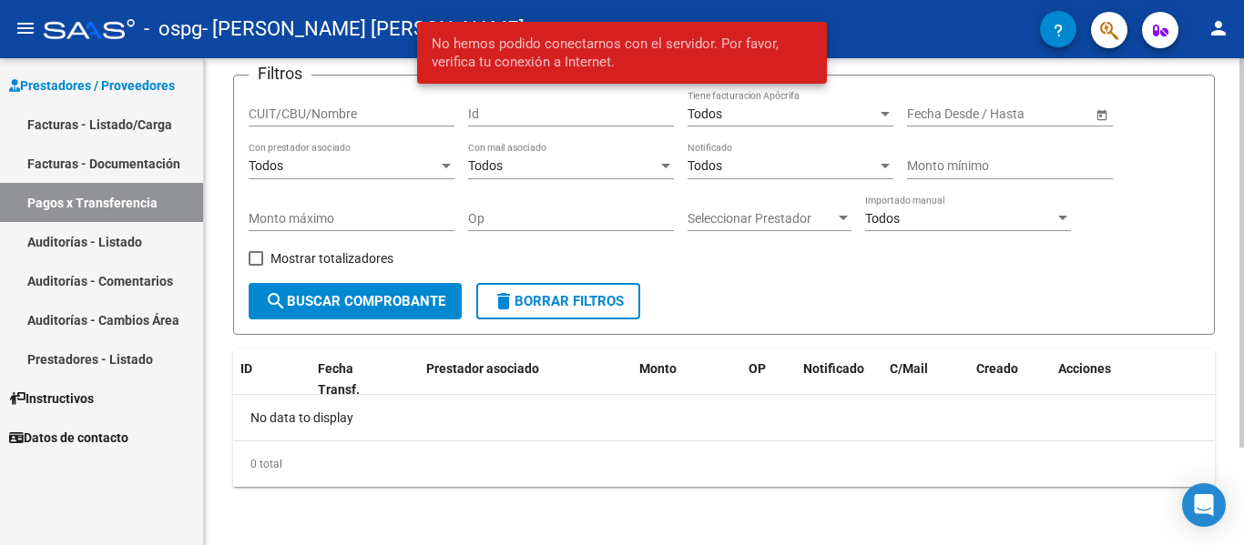
click at [1242, 248] on div at bounding box center [1241, 351] width 5 height 390
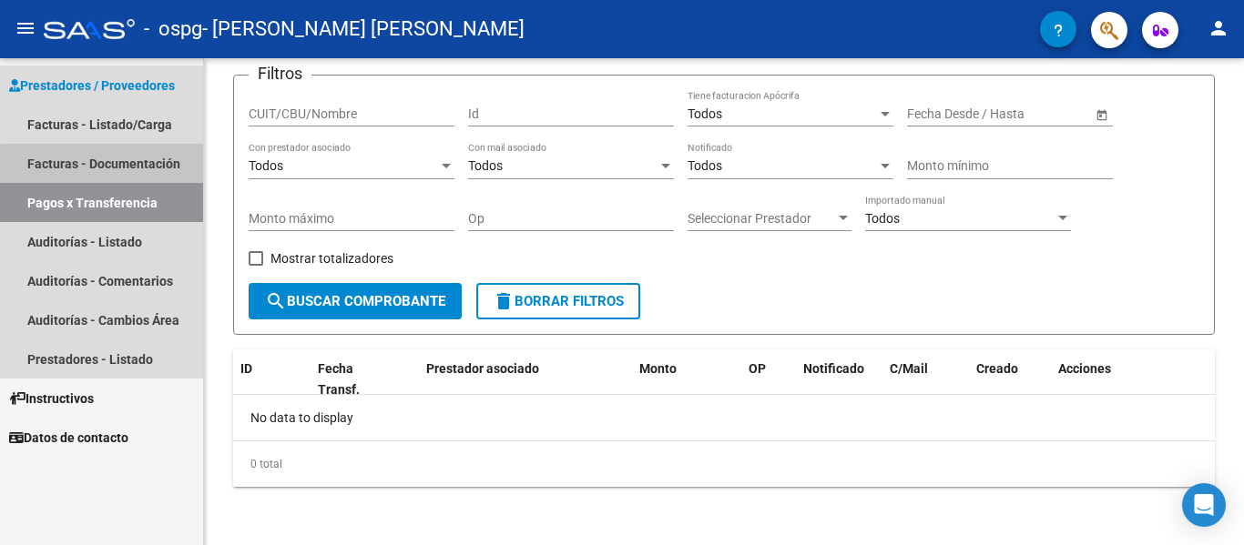
click at [129, 168] on link "Facturas - Documentación" at bounding box center [101, 163] width 203 height 39
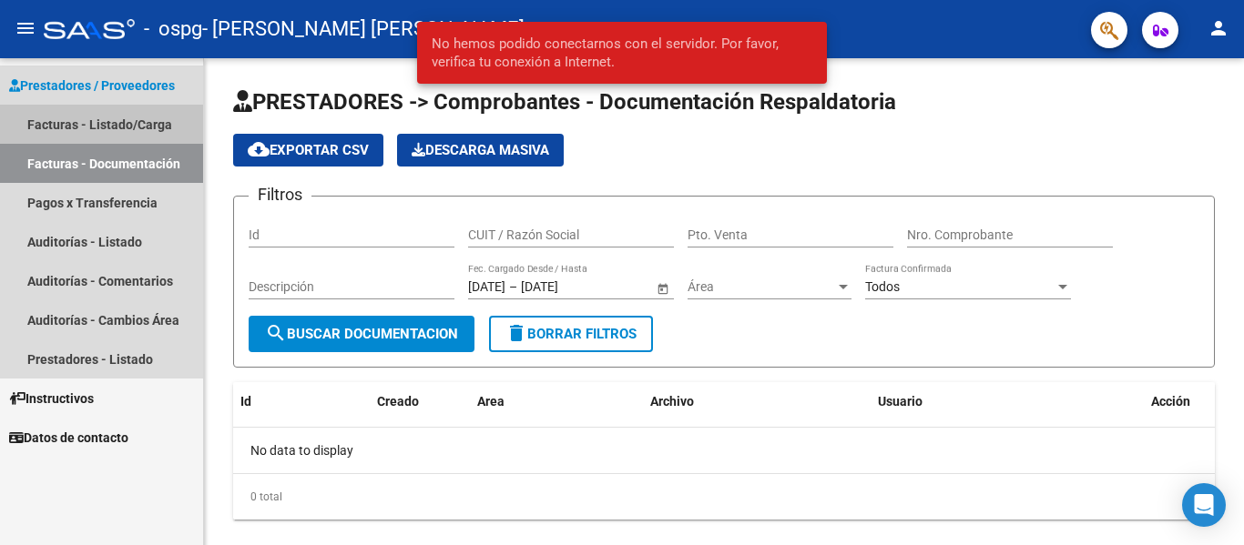
click at [82, 123] on link "Facturas - Listado/Carga" at bounding box center [101, 124] width 203 height 39
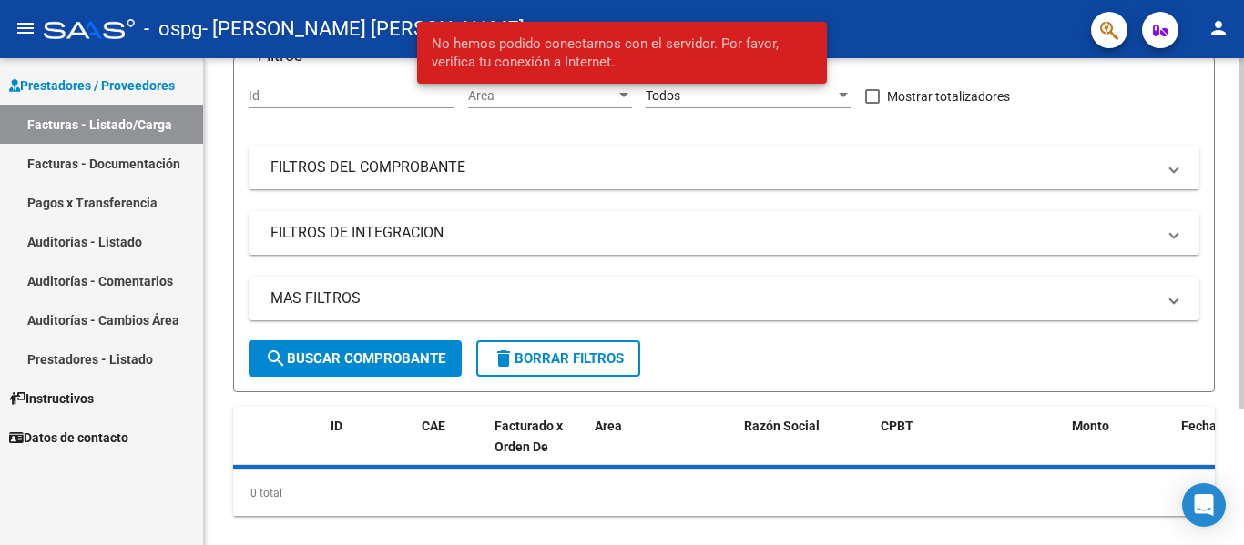
scroll to position [188, 0]
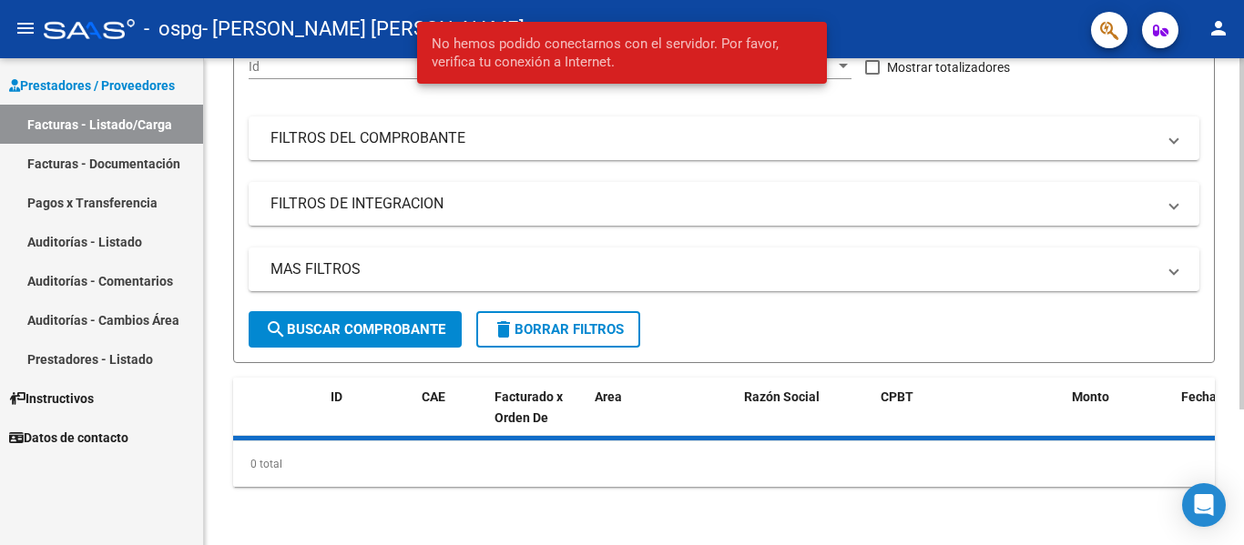
click at [1243, 514] on div at bounding box center [1241, 369] width 5 height 351
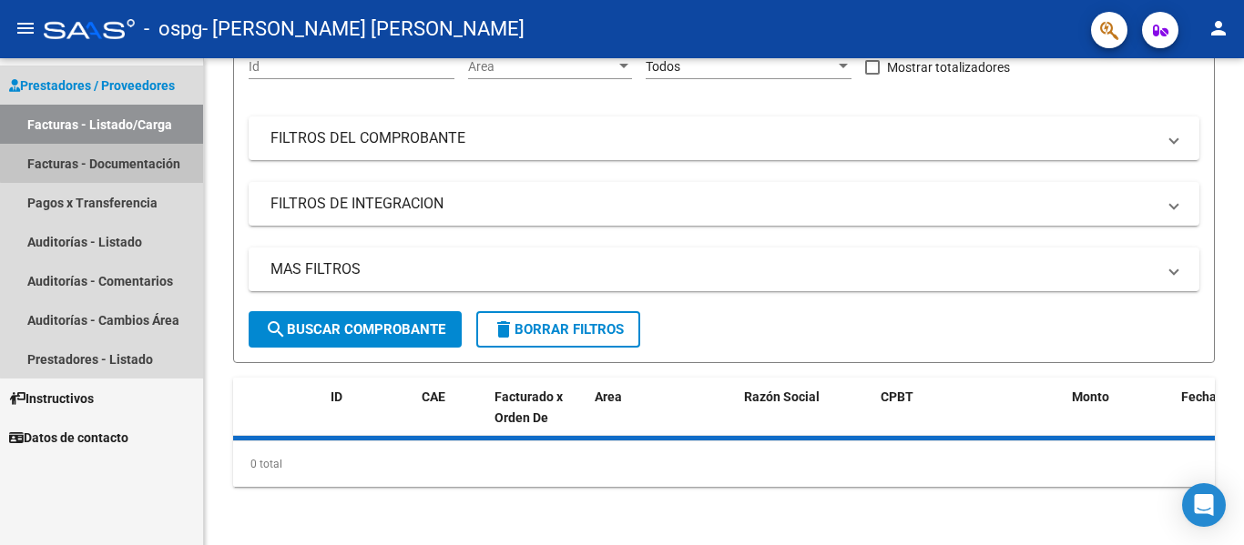
click at [140, 160] on link "Facturas - Documentación" at bounding box center [101, 163] width 203 height 39
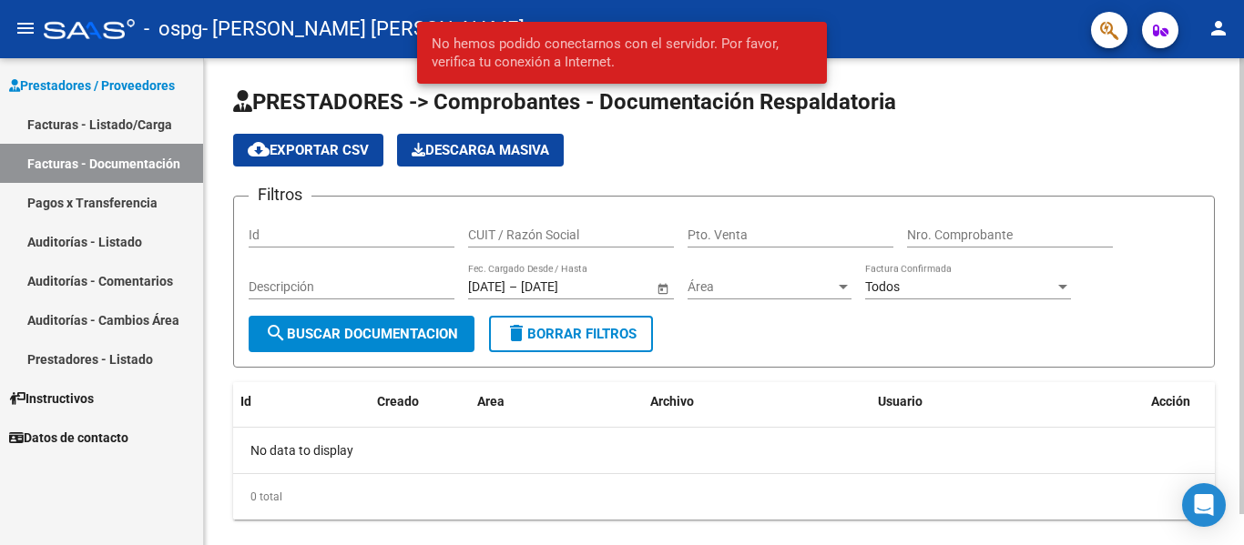
scroll to position [33, 0]
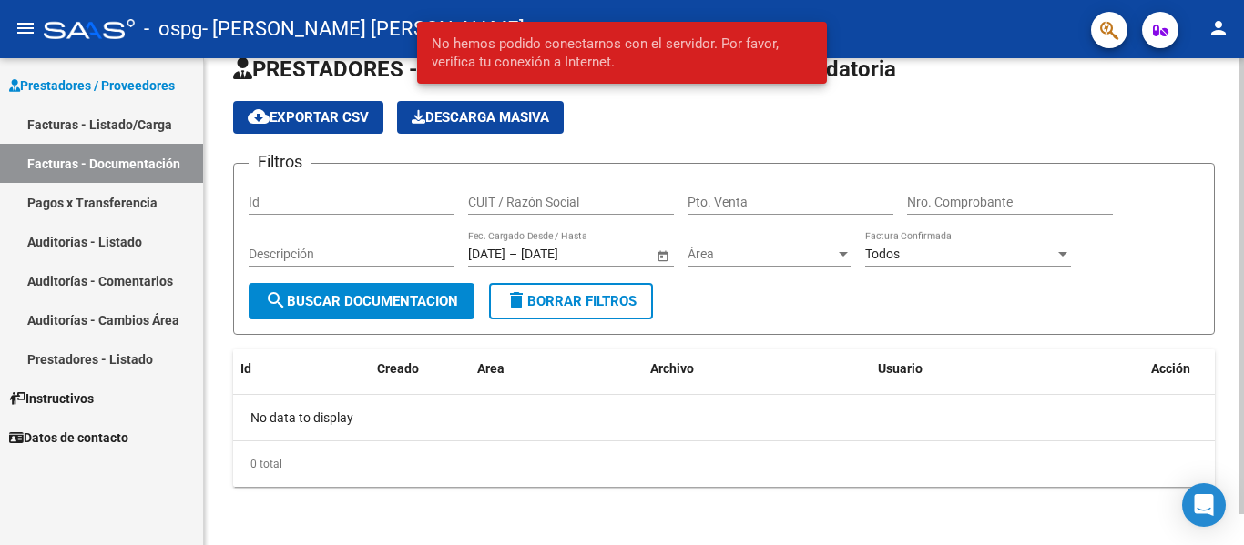
click at [1243, 451] on div at bounding box center [1241, 317] width 5 height 456
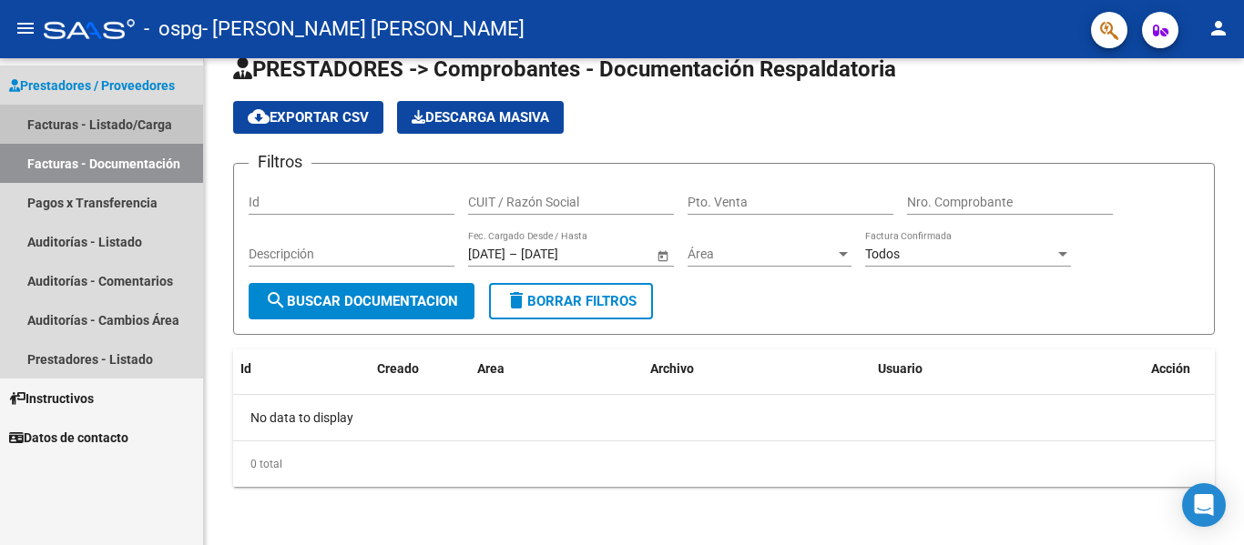
click at [106, 126] on link "Facturas - Listado/Carga" at bounding box center [101, 124] width 203 height 39
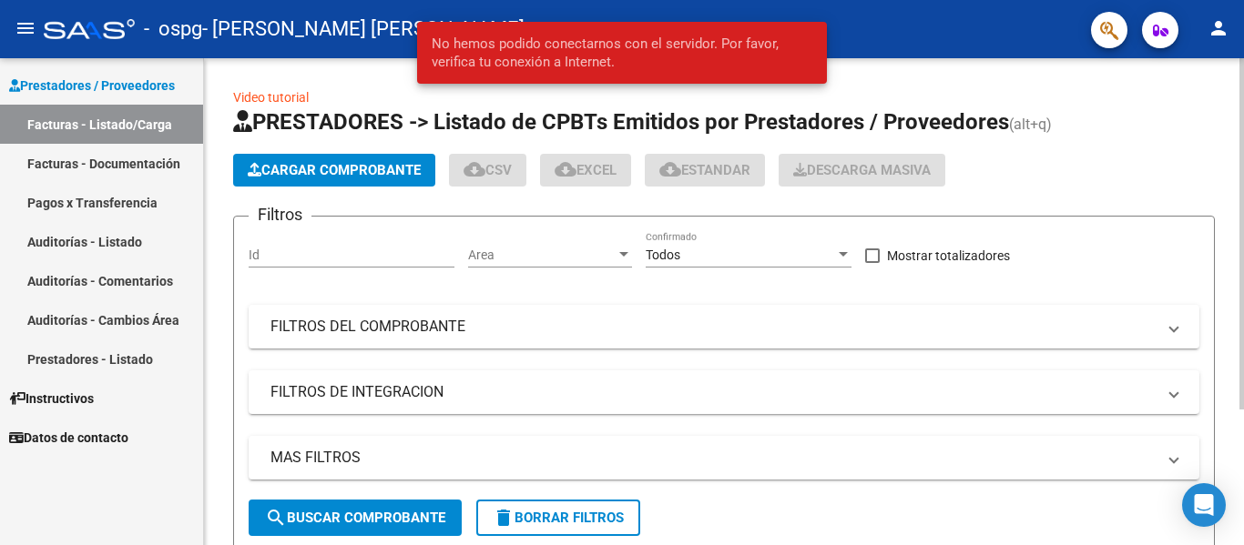
scroll to position [188, 0]
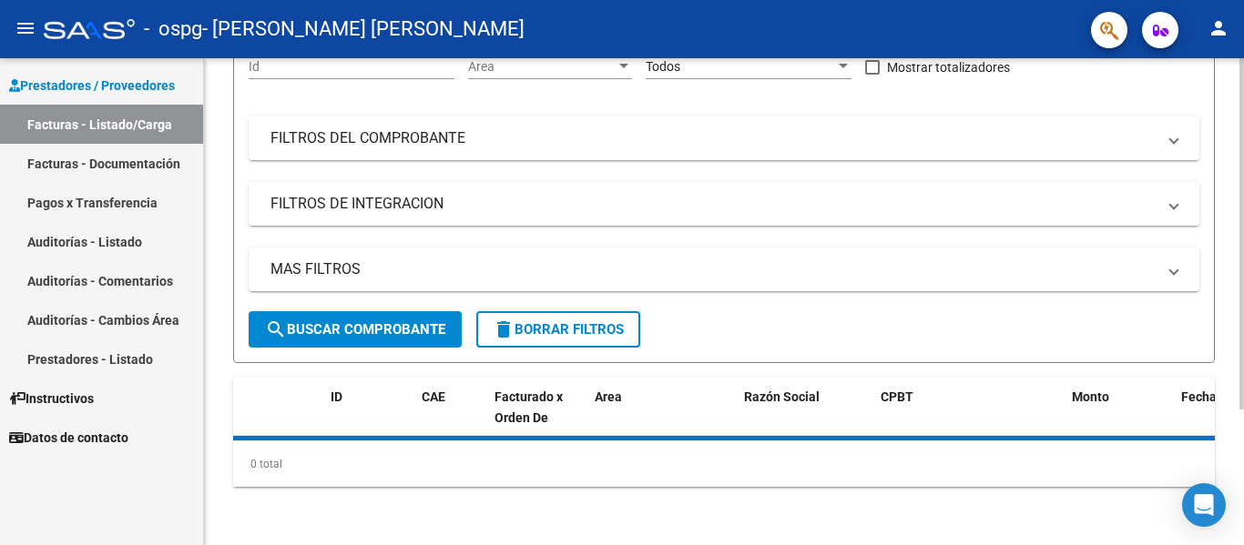
click at [1241, 354] on div at bounding box center [1241, 369] width 5 height 351
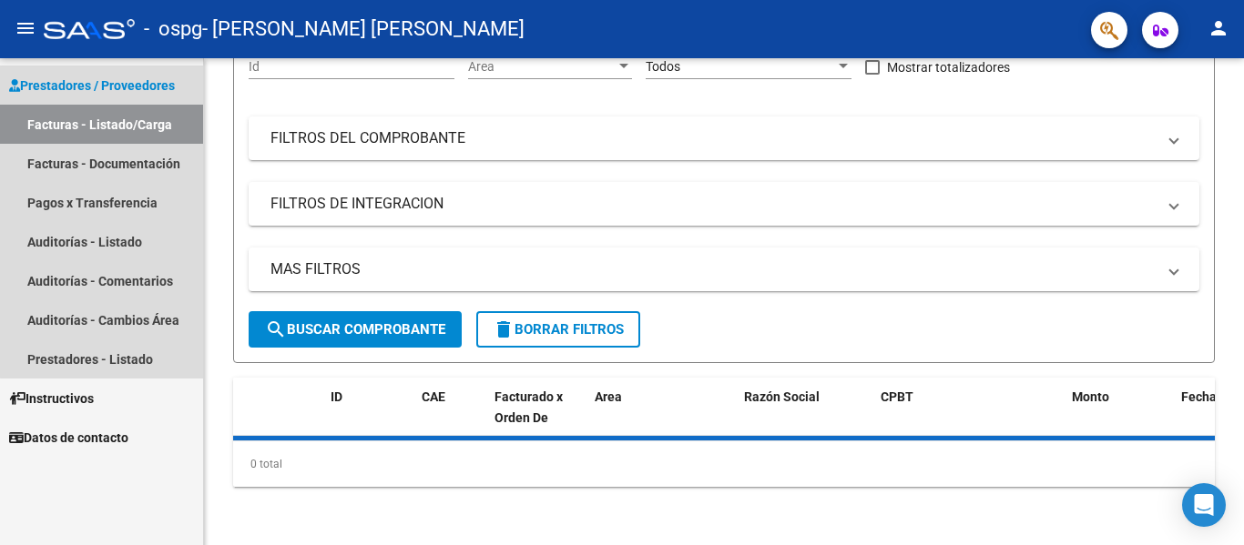
click at [141, 125] on link "Facturas - Listado/Carga" at bounding box center [101, 124] width 203 height 39
click at [131, 171] on link "Facturas - Documentación" at bounding box center [101, 163] width 203 height 39
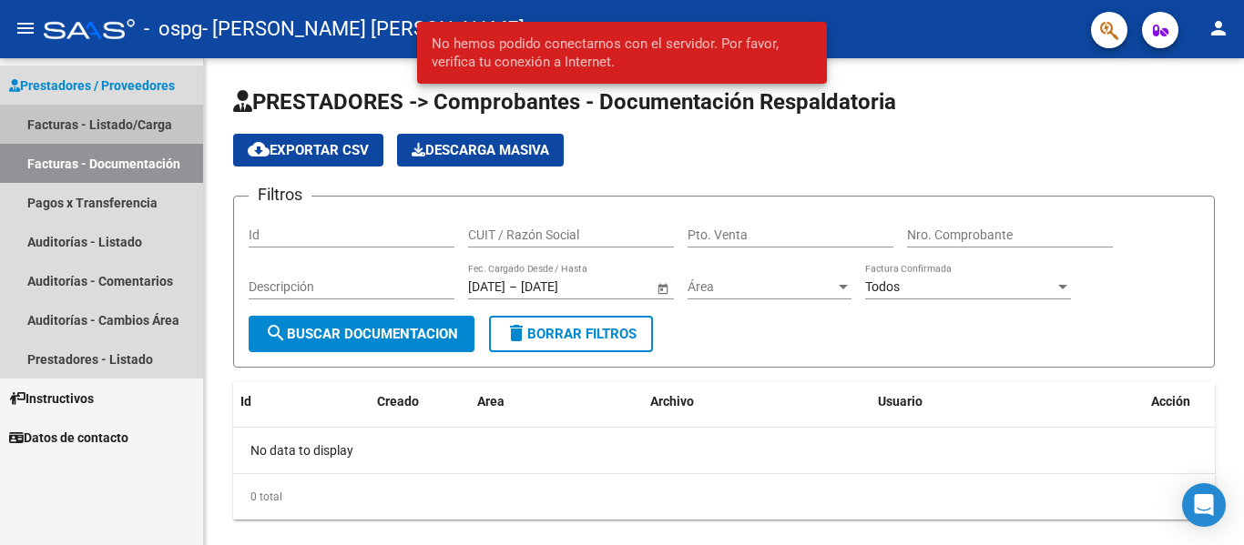
click at [156, 124] on link "Facturas - Listado/Carga" at bounding box center [101, 124] width 203 height 39
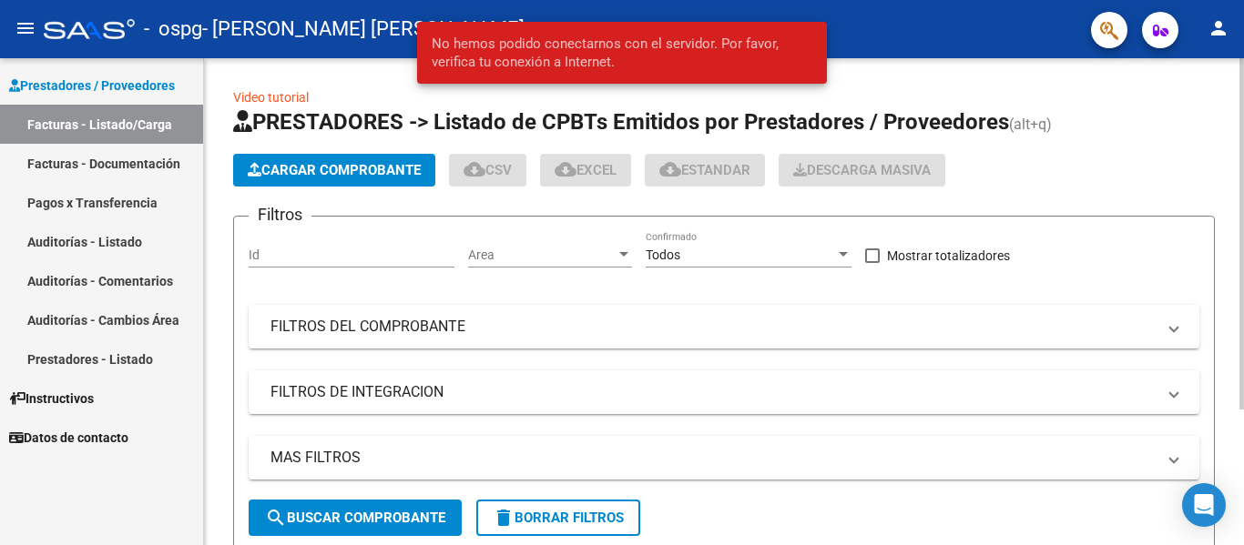
click at [1156, 0] on html "menu - ospg - [PERSON_NAME] [PERSON_NAME] person Prestadores / Proveedores Fact…" at bounding box center [622, 272] width 1244 height 545
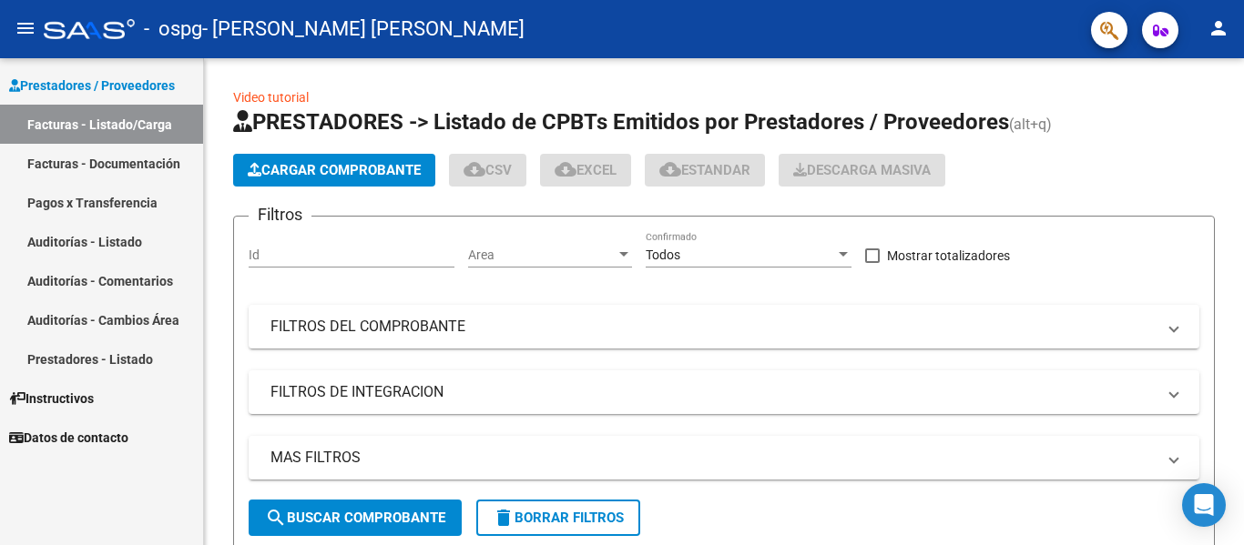
click at [44, 159] on link "Facturas - Documentación" at bounding box center [101, 163] width 203 height 39
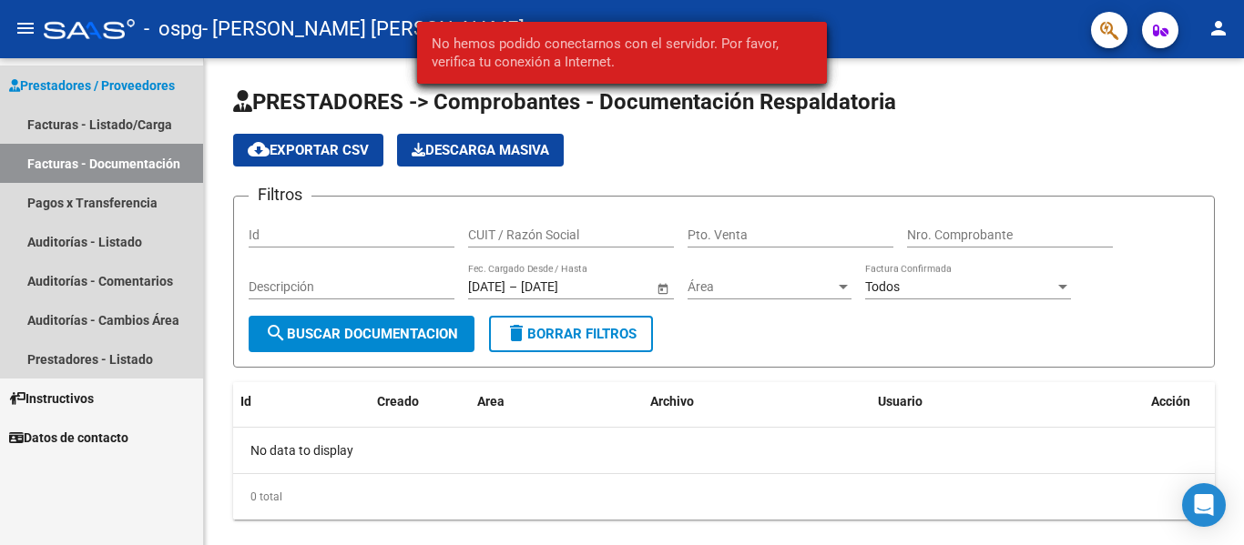
click at [44, 159] on link "Facturas - Documentación" at bounding box center [101, 163] width 203 height 39
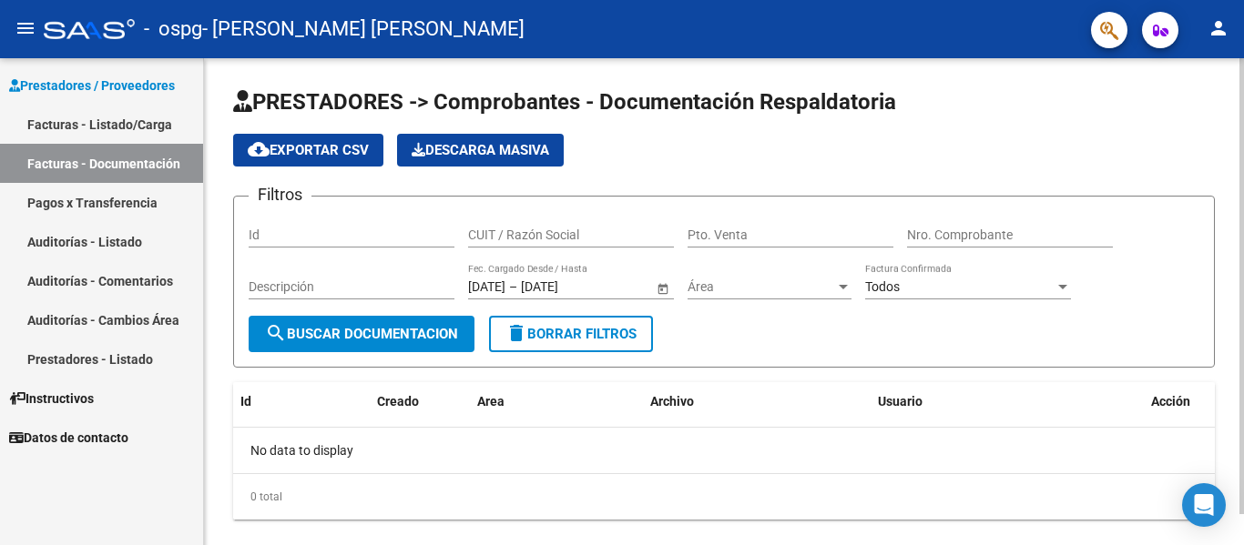
click at [1221, 191] on div "PRESTADORES -> Comprobantes - Documentación Respaldatoria cloud_download Export…" at bounding box center [726, 318] width 1044 height 520
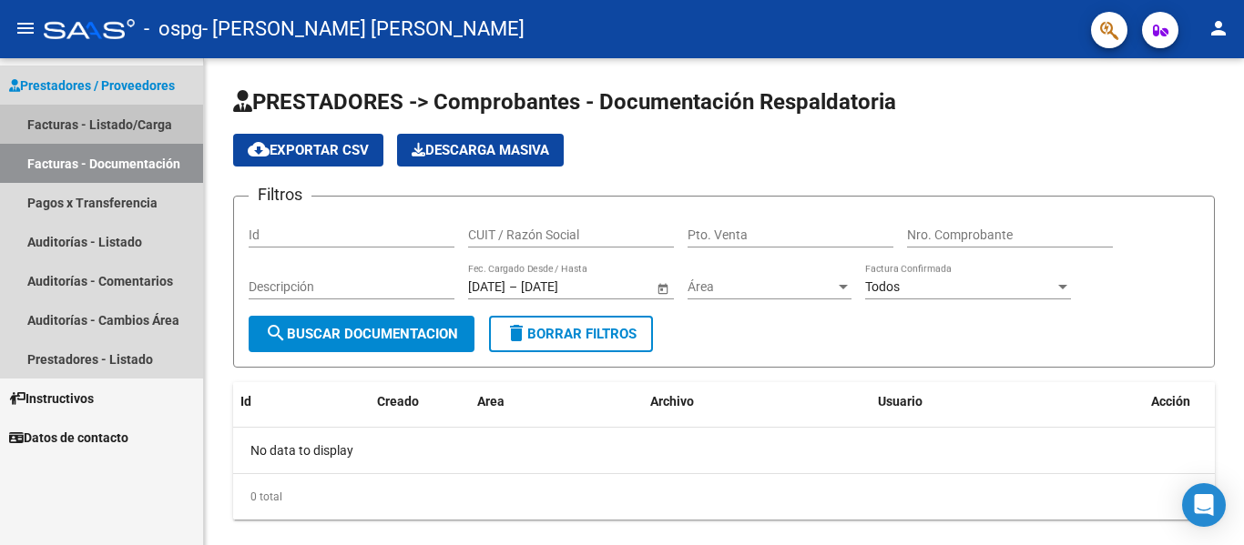
click at [82, 114] on link "Facturas - Listado/Carga" at bounding box center [101, 124] width 203 height 39
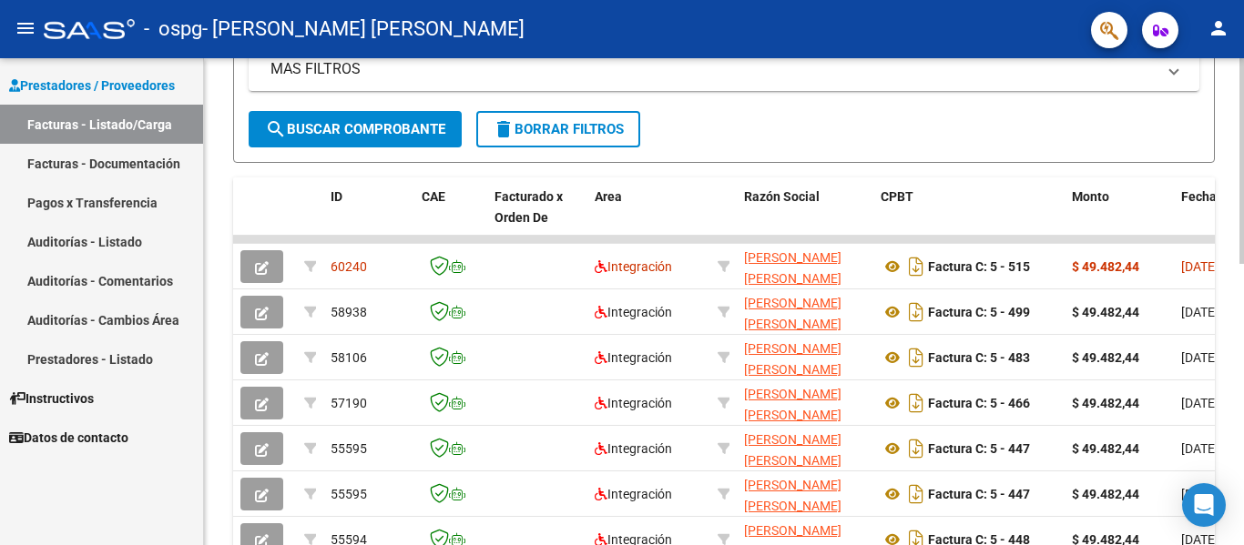
scroll to position [395, 0]
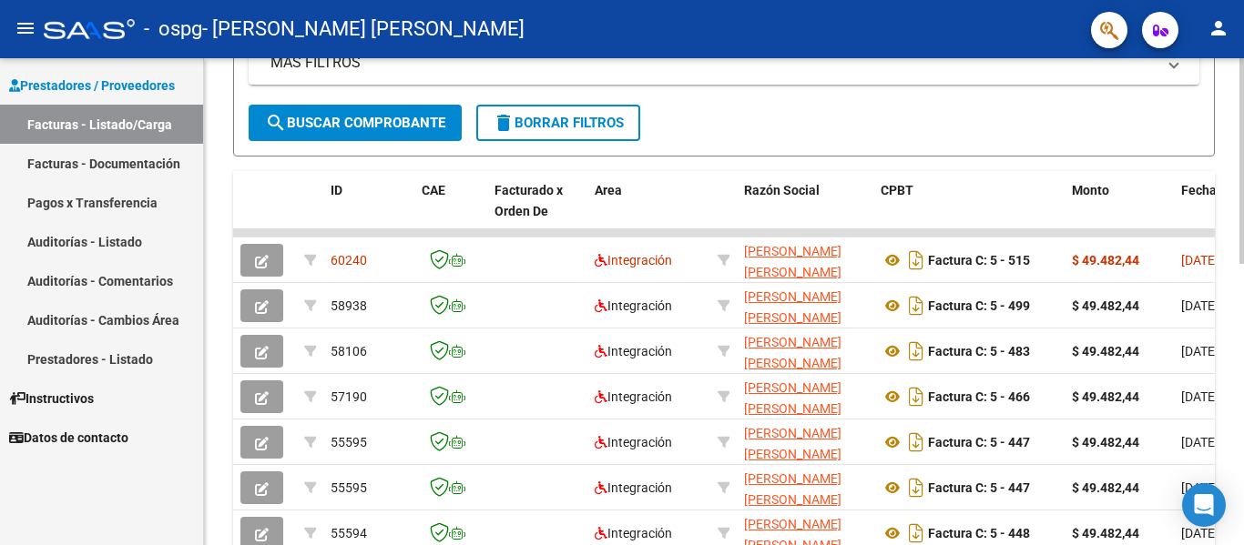
click at [1243, 289] on div at bounding box center [1241, 332] width 5 height 206
